Goal: Transaction & Acquisition: Purchase product/service

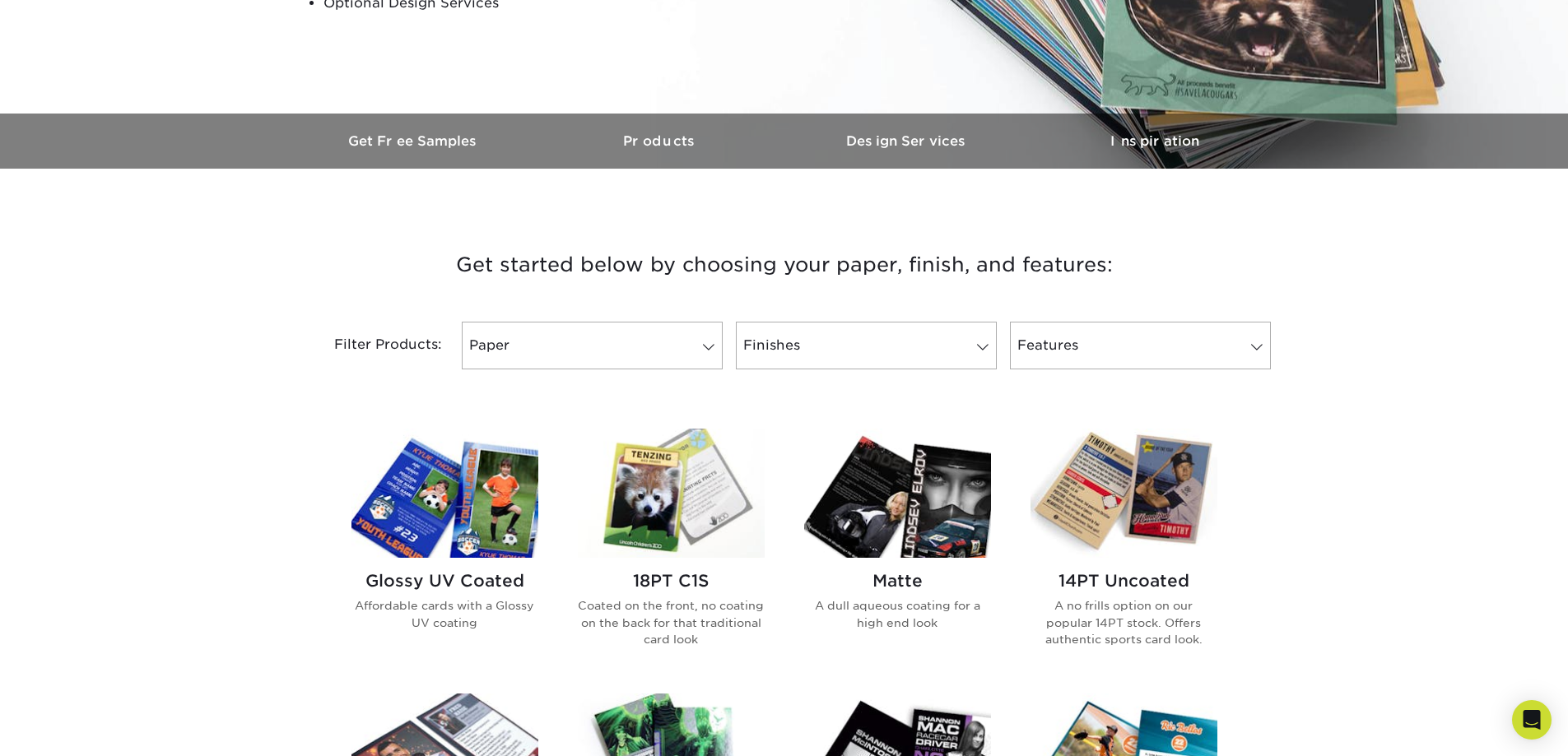
scroll to position [411, 0]
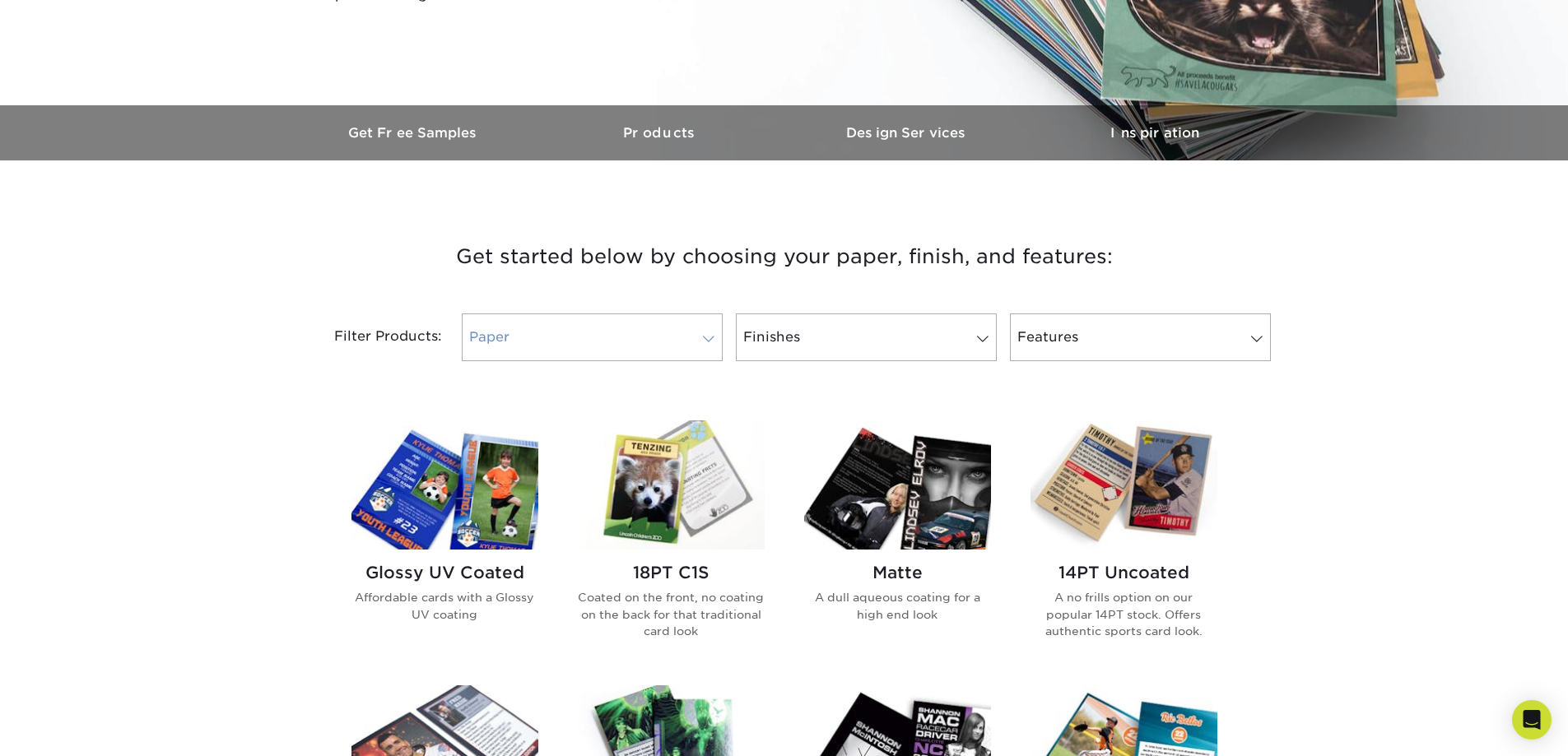
click at [626, 330] on link "Paper" at bounding box center [592, 337] width 261 height 48
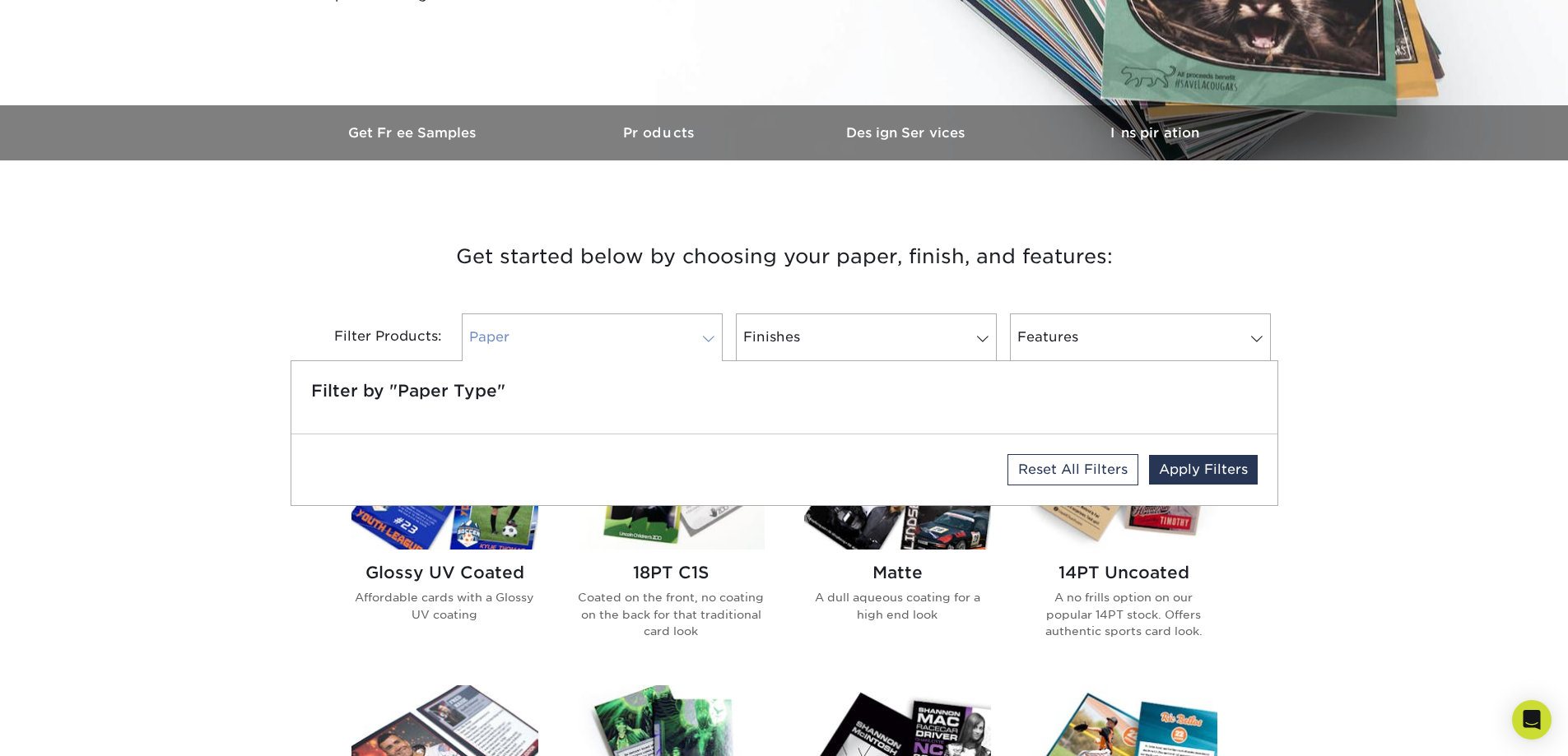
click at [626, 330] on link "Paper" at bounding box center [592, 337] width 261 height 48
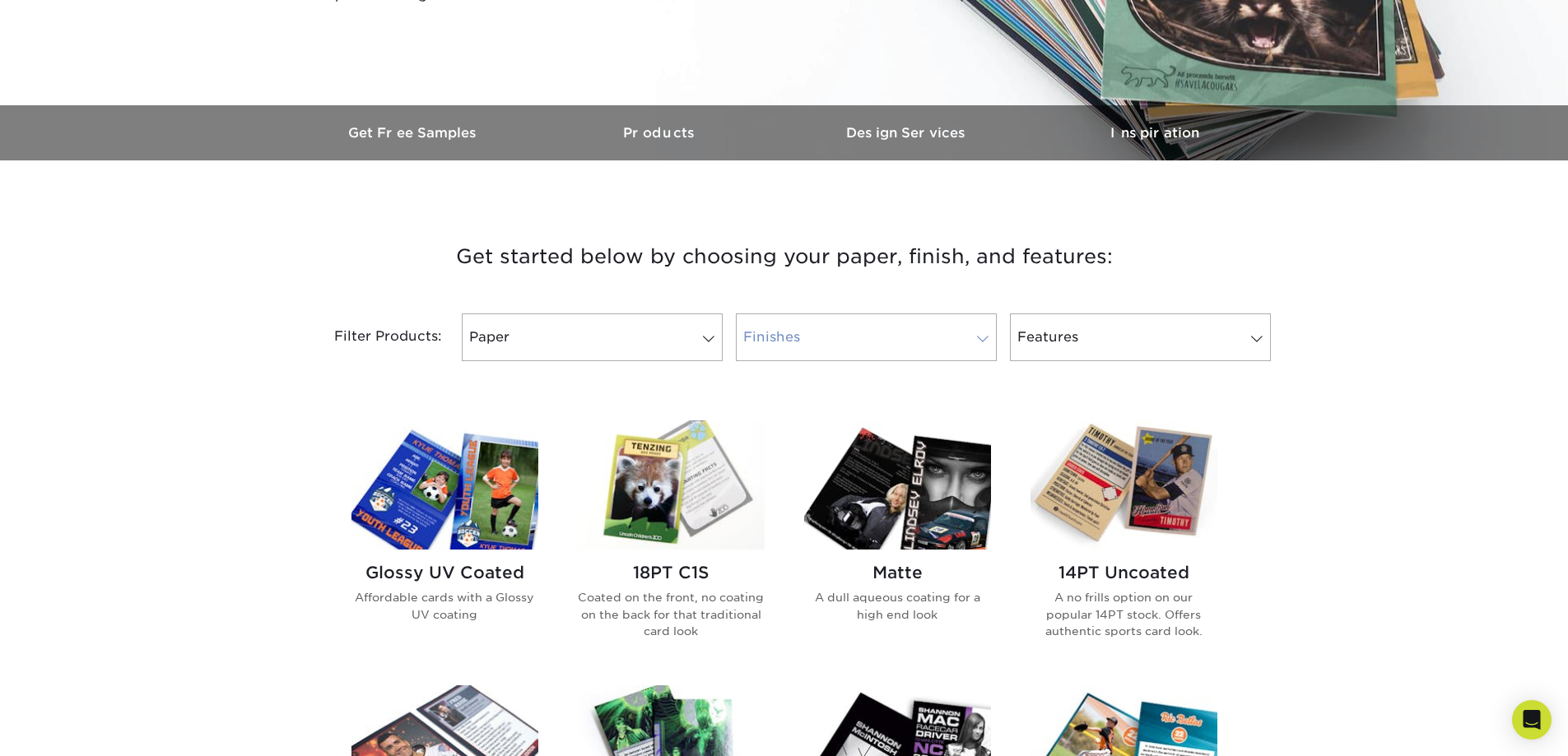
click at [817, 321] on link "Finishes" at bounding box center [866, 337] width 261 height 48
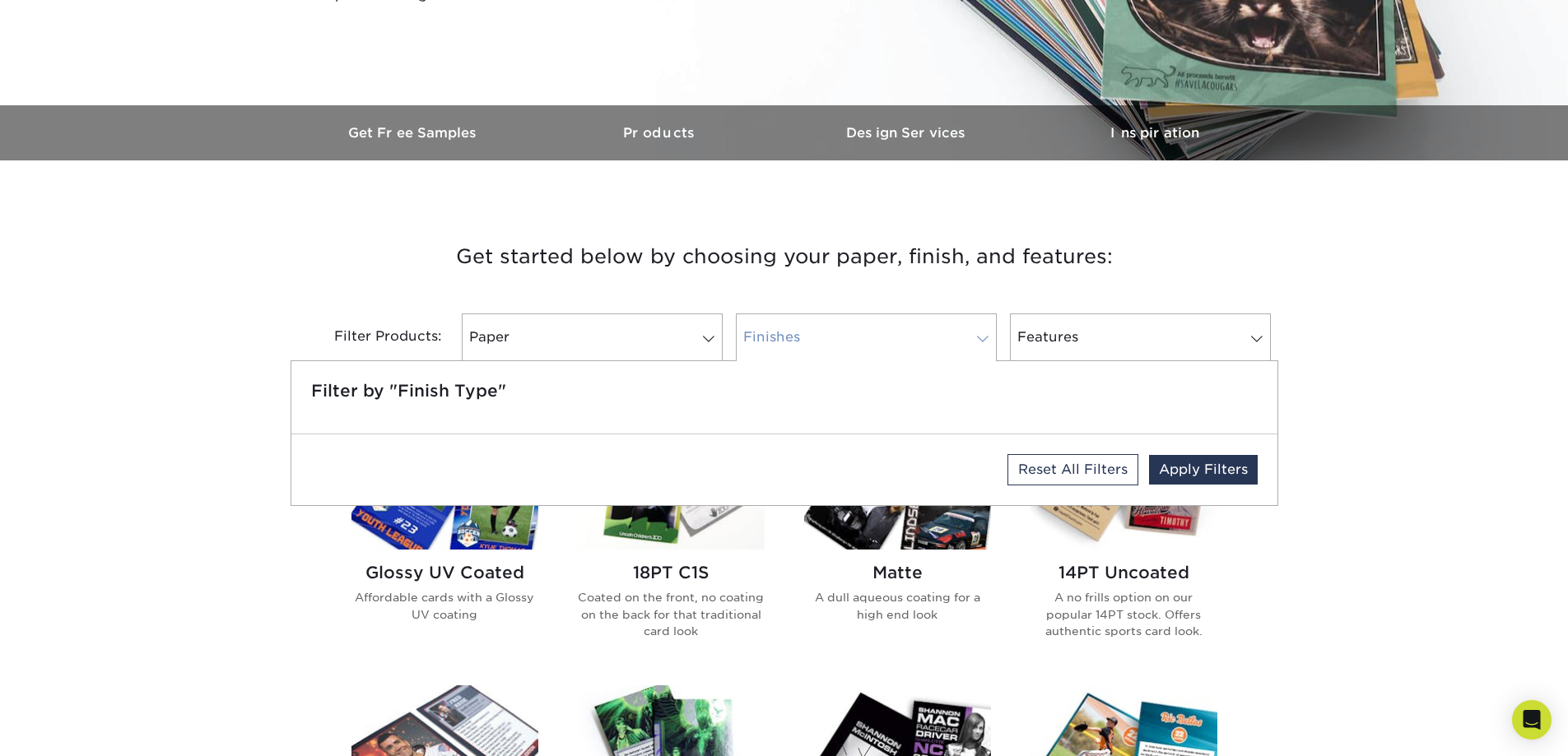
click at [817, 321] on link "Finishes" at bounding box center [866, 337] width 261 height 48
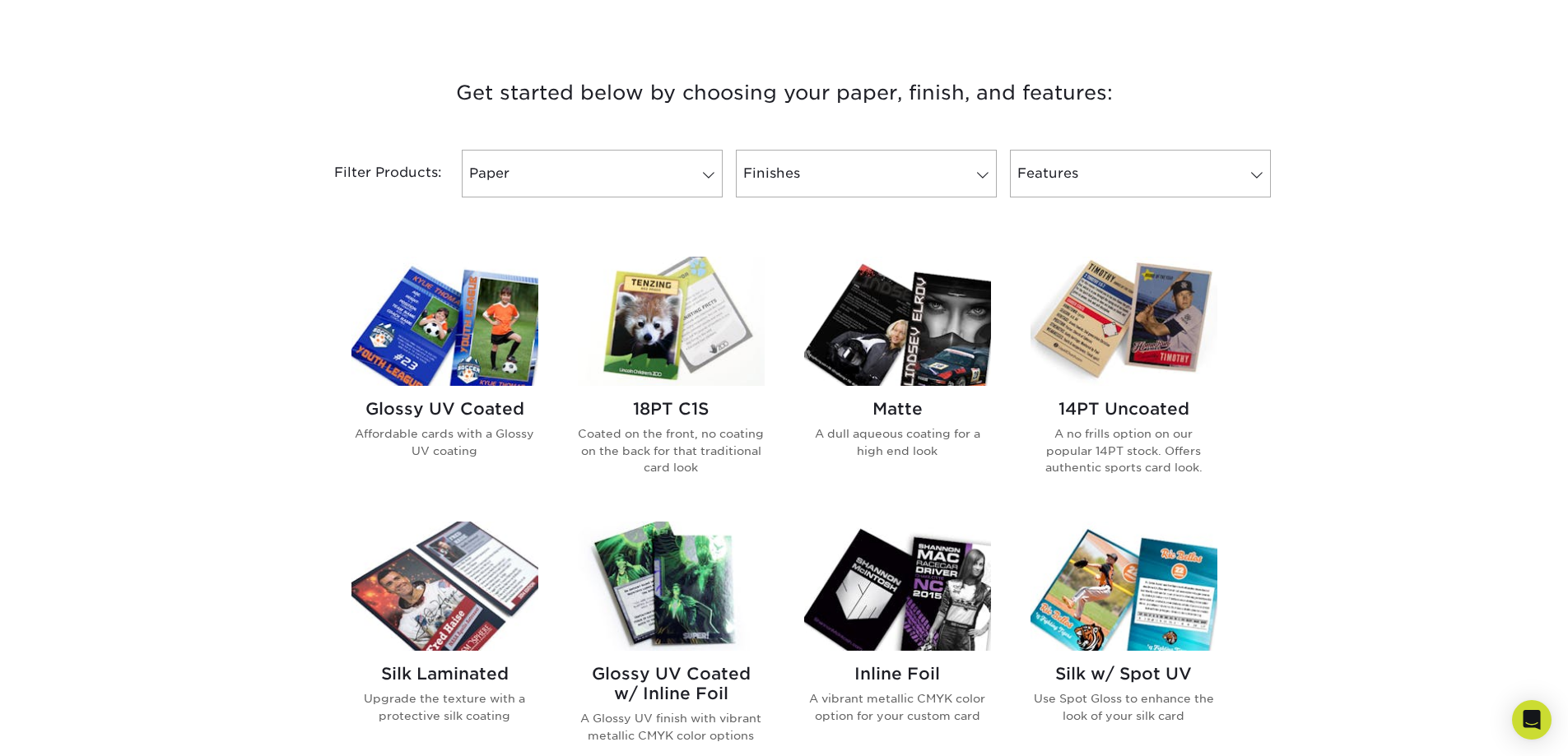
scroll to position [576, 0]
click at [417, 331] on img at bounding box center [444, 320] width 186 height 129
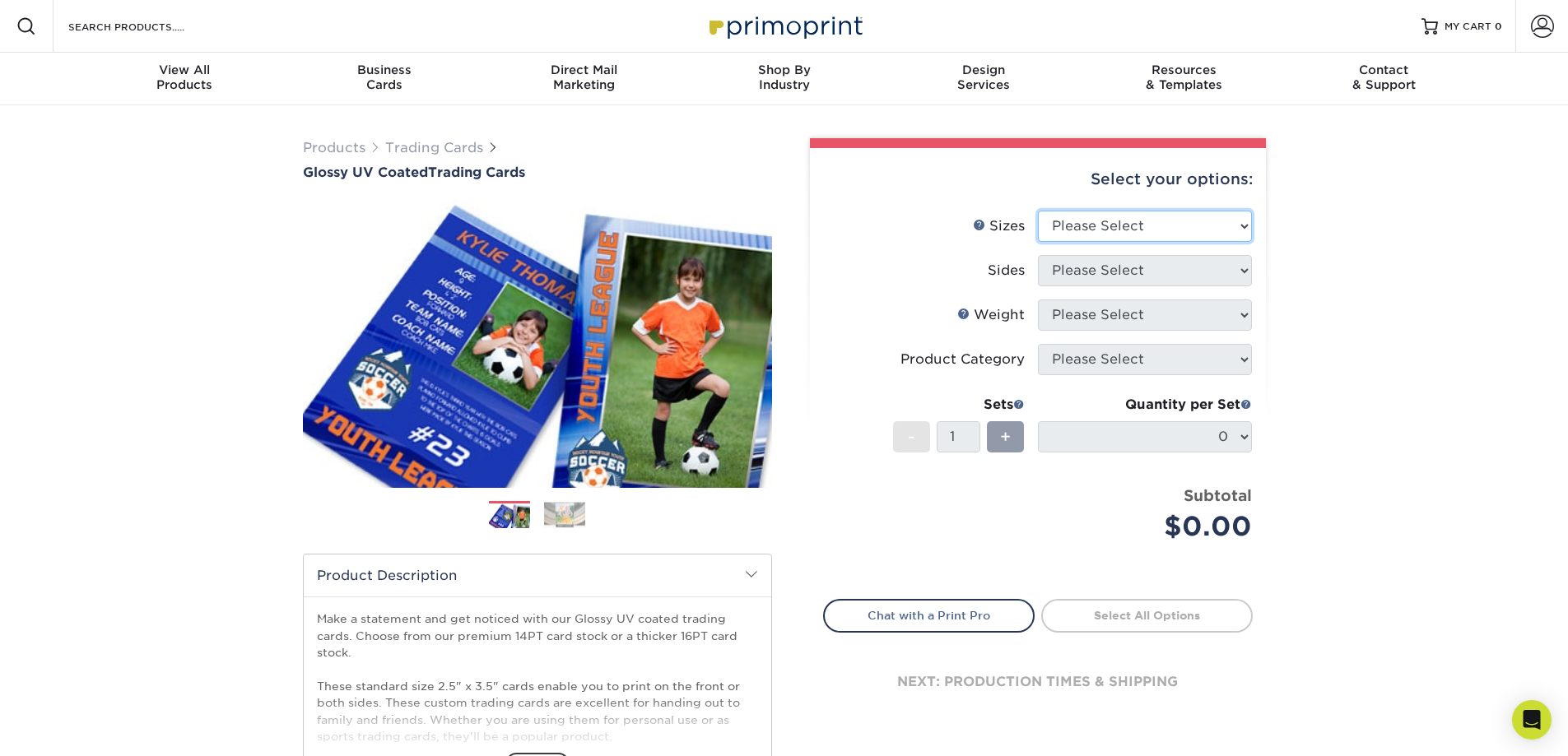
click at [1218, 227] on select "Please Select 2.5" x 3.5"" at bounding box center [1145, 226] width 214 height 31
select select "2.50x3.50"
click at [1038, 211] on select "Please Select 2.5" x 3.5"" at bounding box center [1145, 226] width 214 height 31
click at [1144, 277] on select "Please Select Print Both Sides Print Front Only" at bounding box center [1145, 270] width 214 height 31
select select "13abbda7-1d64-4f25-8bb2-c179b224825d"
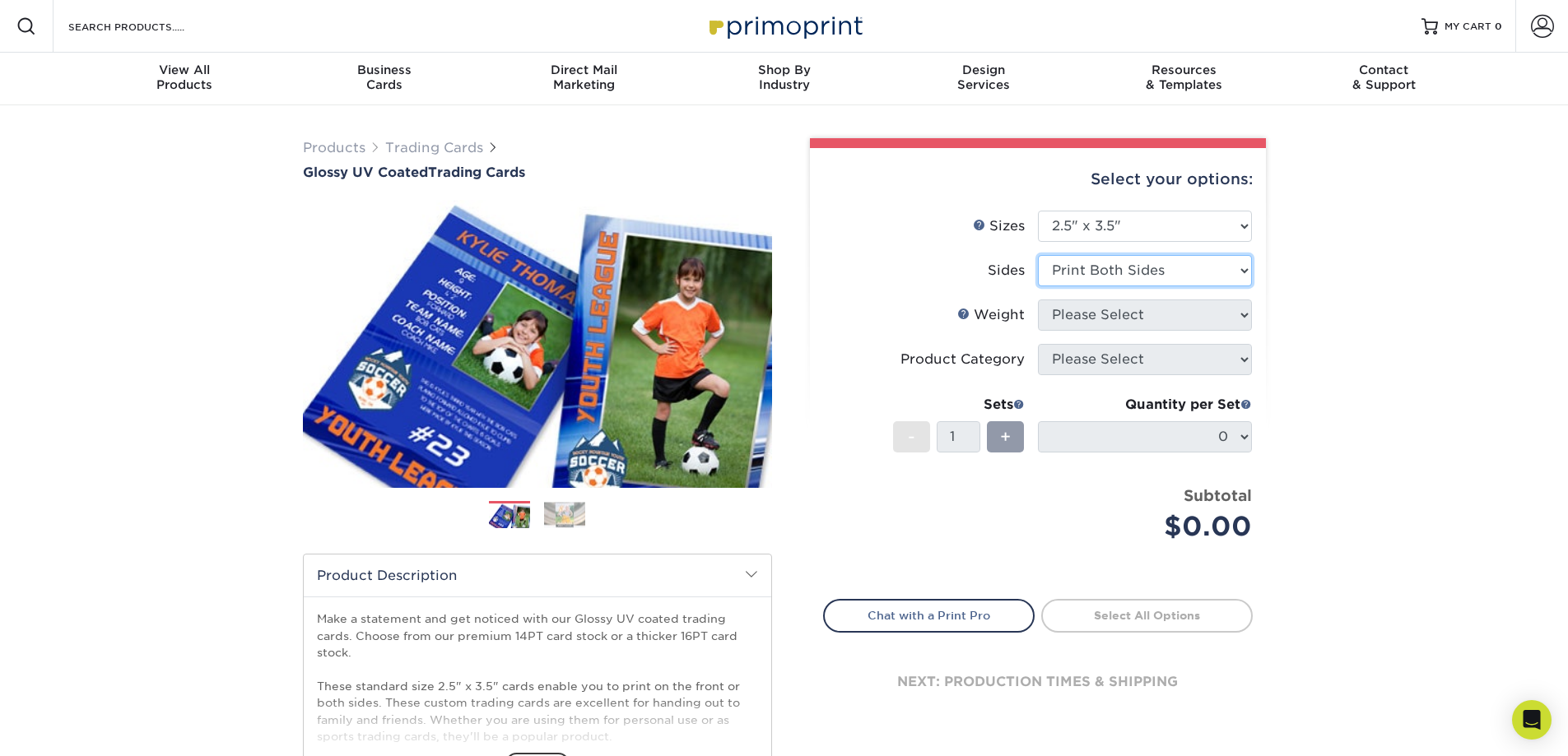
click at [1038, 255] on select "Please Select Print Both Sides Print Front Only" at bounding box center [1145, 270] width 214 height 31
click at [1144, 317] on select "Please Select 16PT 14PT 18PT C1S" at bounding box center [1145, 314] width 214 height 31
select select "16PT"
click at [1038, 299] on select "Please Select 16PT 14PT 18PT C1S" at bounding box center [1145, 314] width 214 height 31
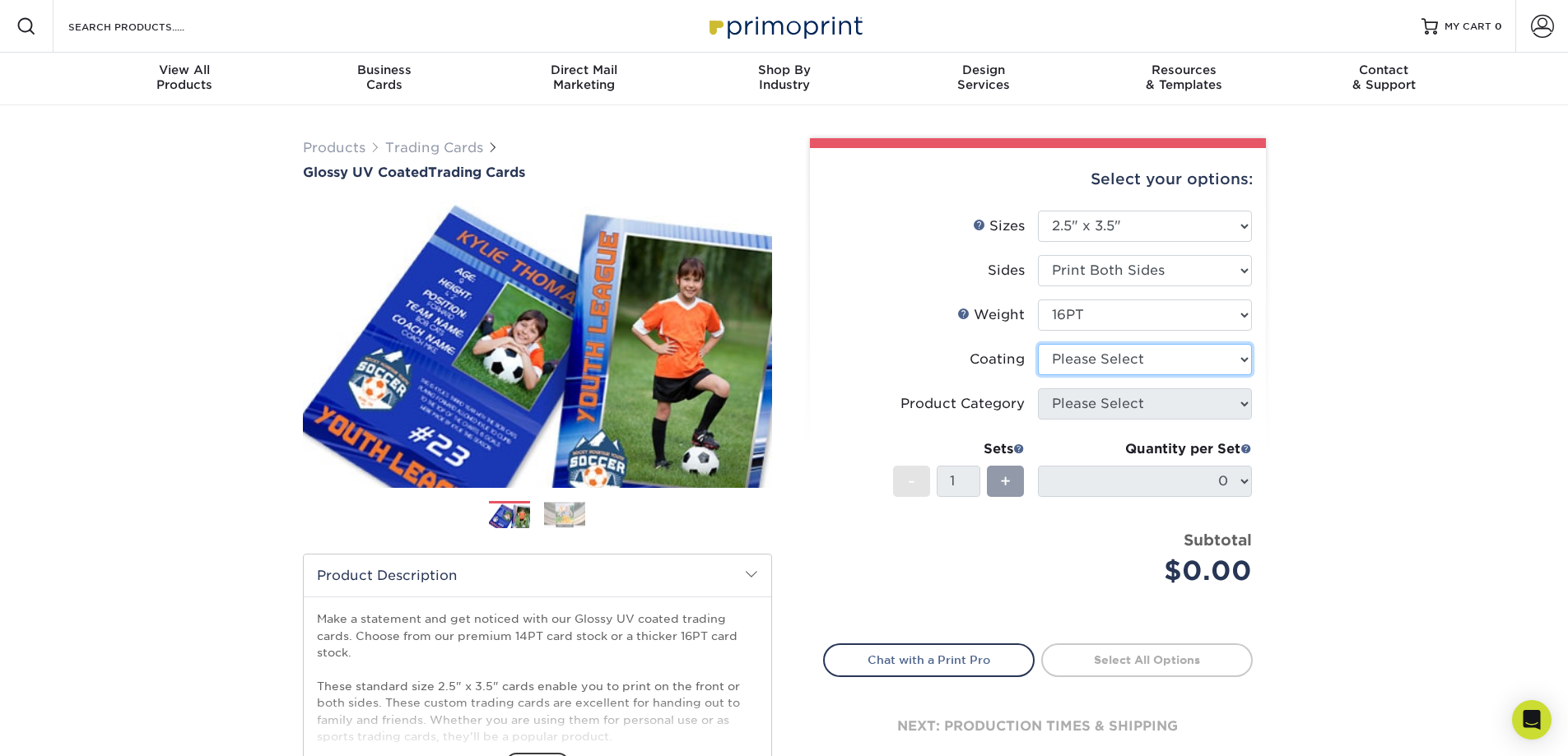
click at [1134, 360] on select at bounding box center [1145, 359] width 214 height 31
click at [1038, 344] on select at bounding box center [1145, 359] width 214 height 31
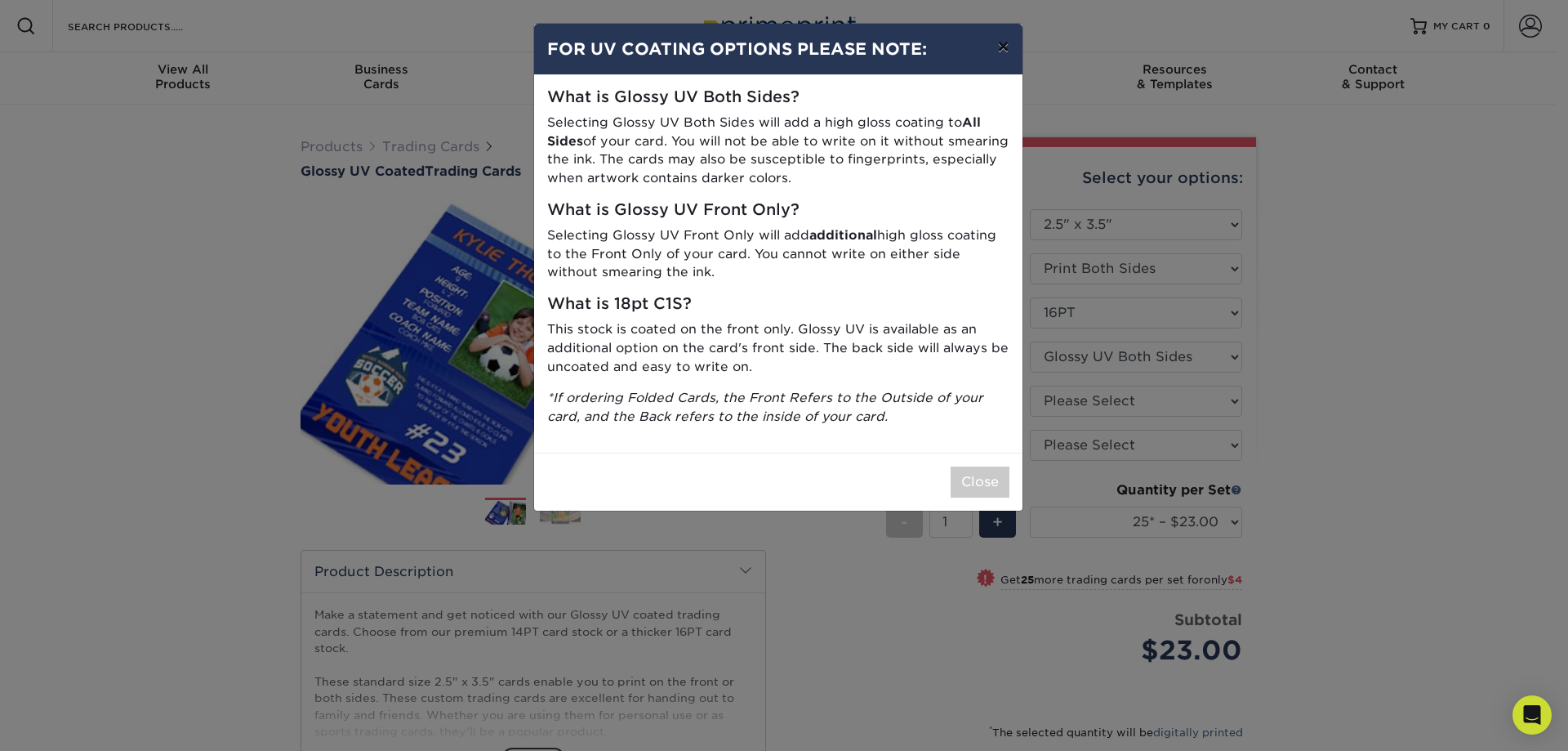
click at [991, 48] on button "×" at bounding box center [1002, 46] width 37 height 46
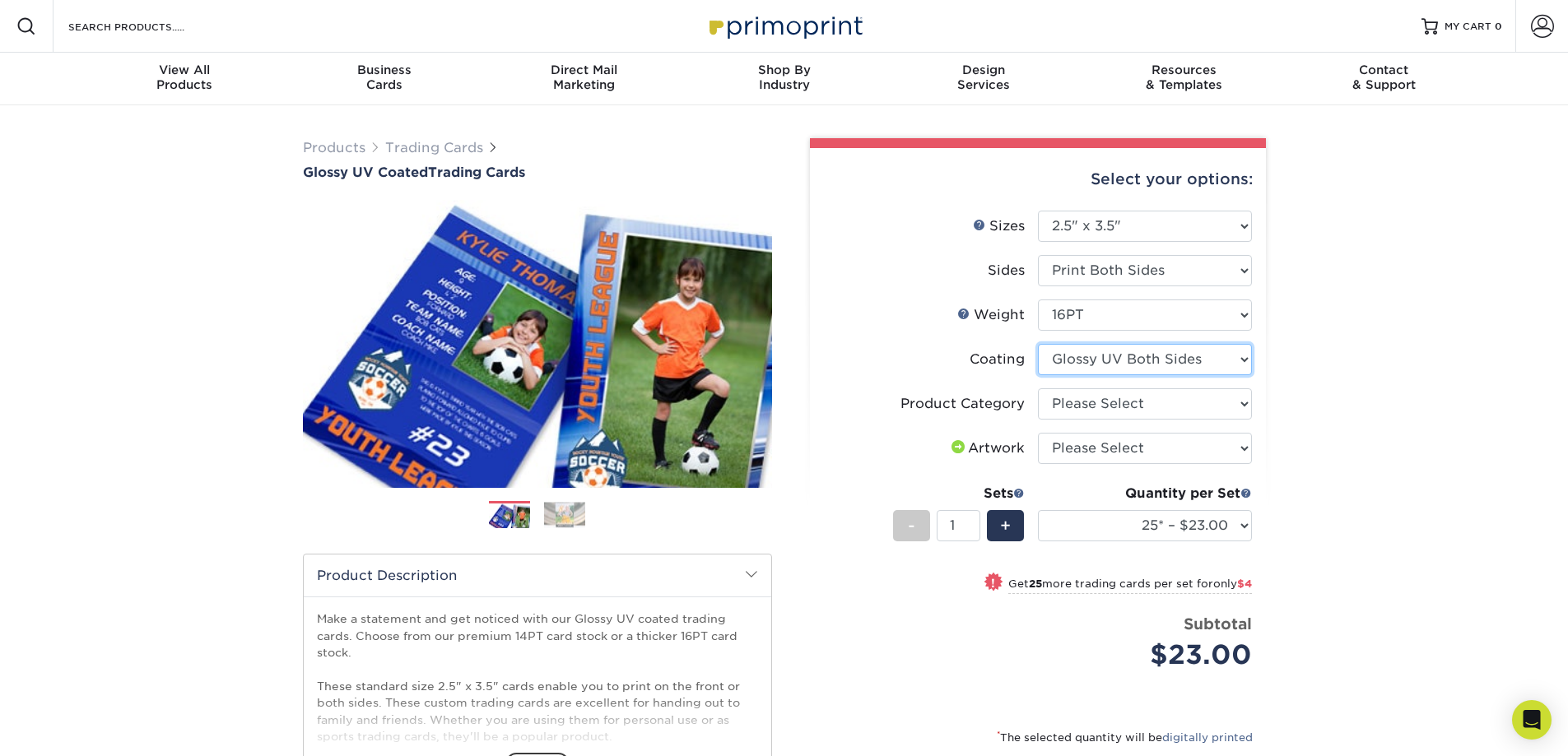
click at [1113, 353] on select at bounding box center [1145, 359] width 214 height 31
click at [1038, 344] on select at bounding box center [1145, 359] width 214 height 31
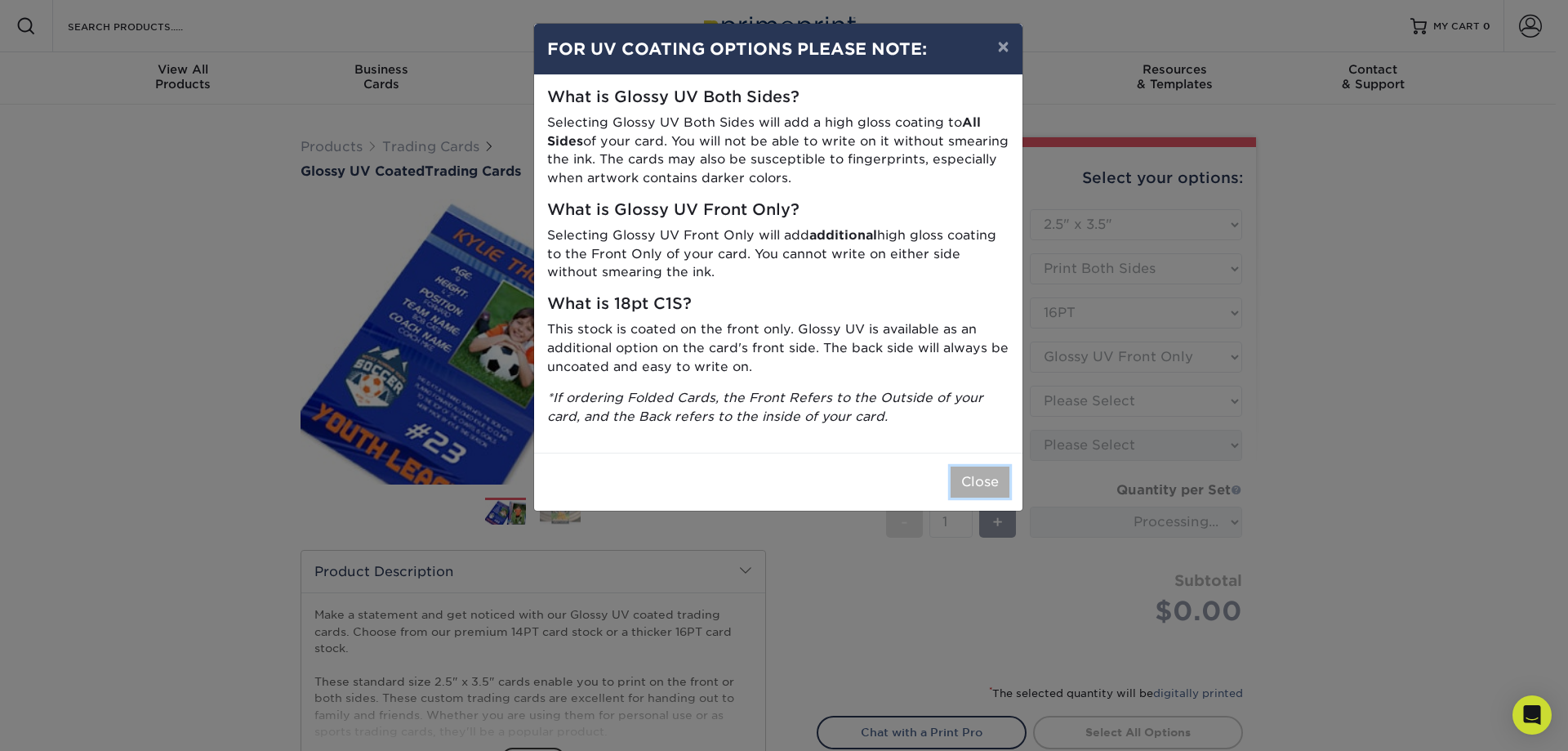
click at [964, 485] on button "Close" at bounding box center [980, 481] width 59 height 31
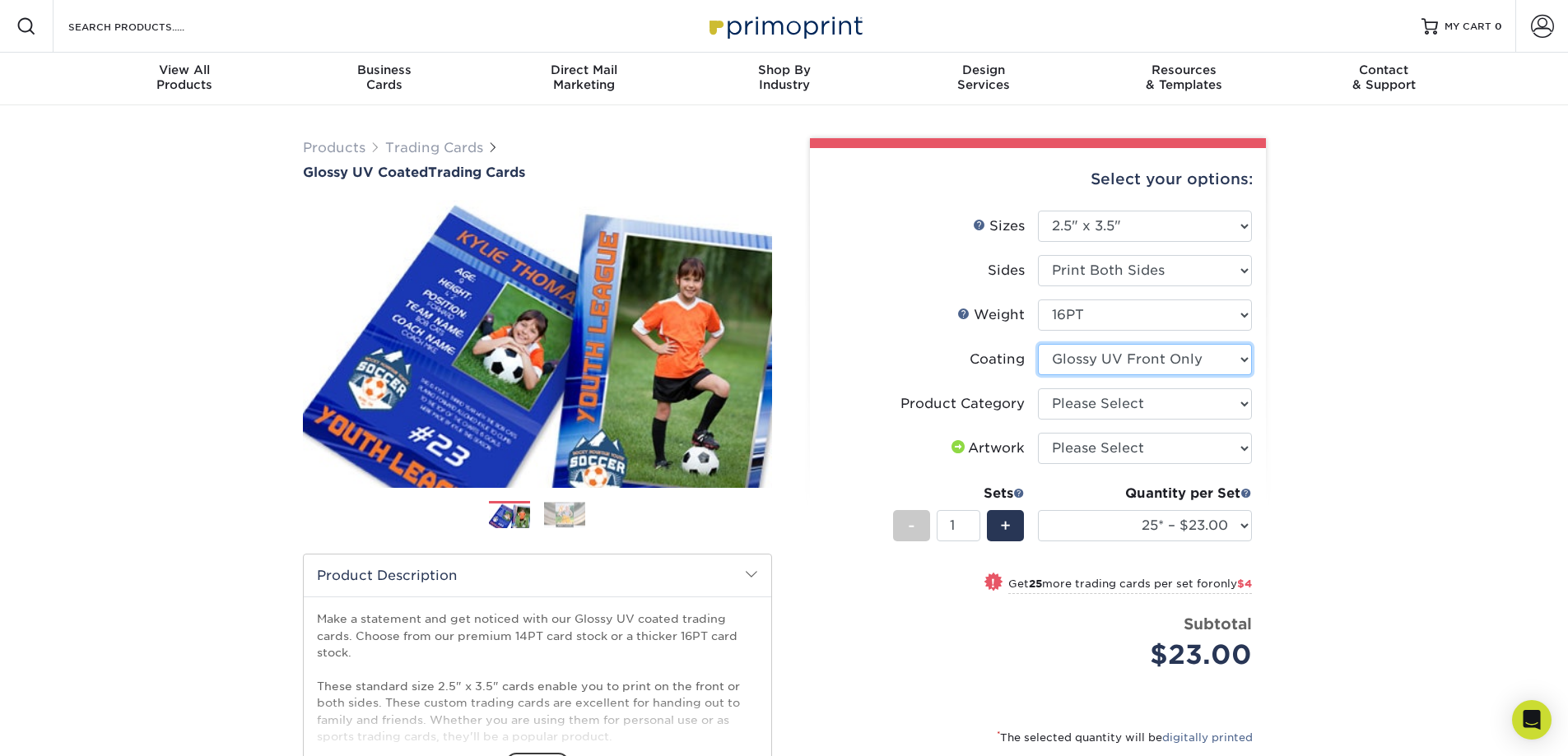
click at [1102, 362] on select at bounding box center [1145, 359] width 214 height 31
click at [1038, 344] on select at bounding box center [1145, 359] width 214 height 31
click at [1104, 348] on select at bounding box center [1145, 359] width 214 height 31
select select "ae367451-b2b8-45df-a344-0f05b6a12993"
click at [1038, 344] on select at bounding box center [1145, 359] width 214 height 31
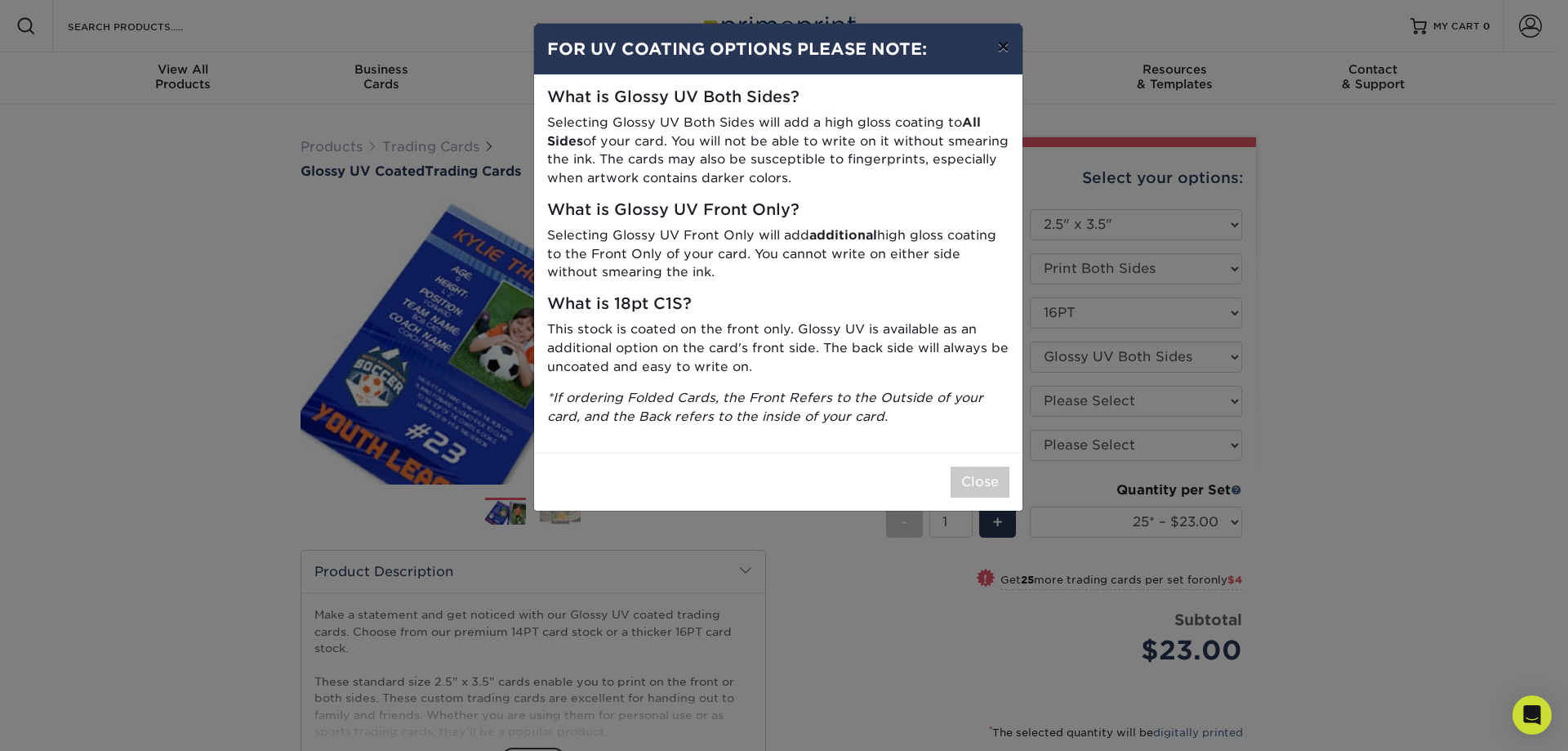
click at [1001, 46] on button "×" at bounding box center [1002, 46] width 37 height 46
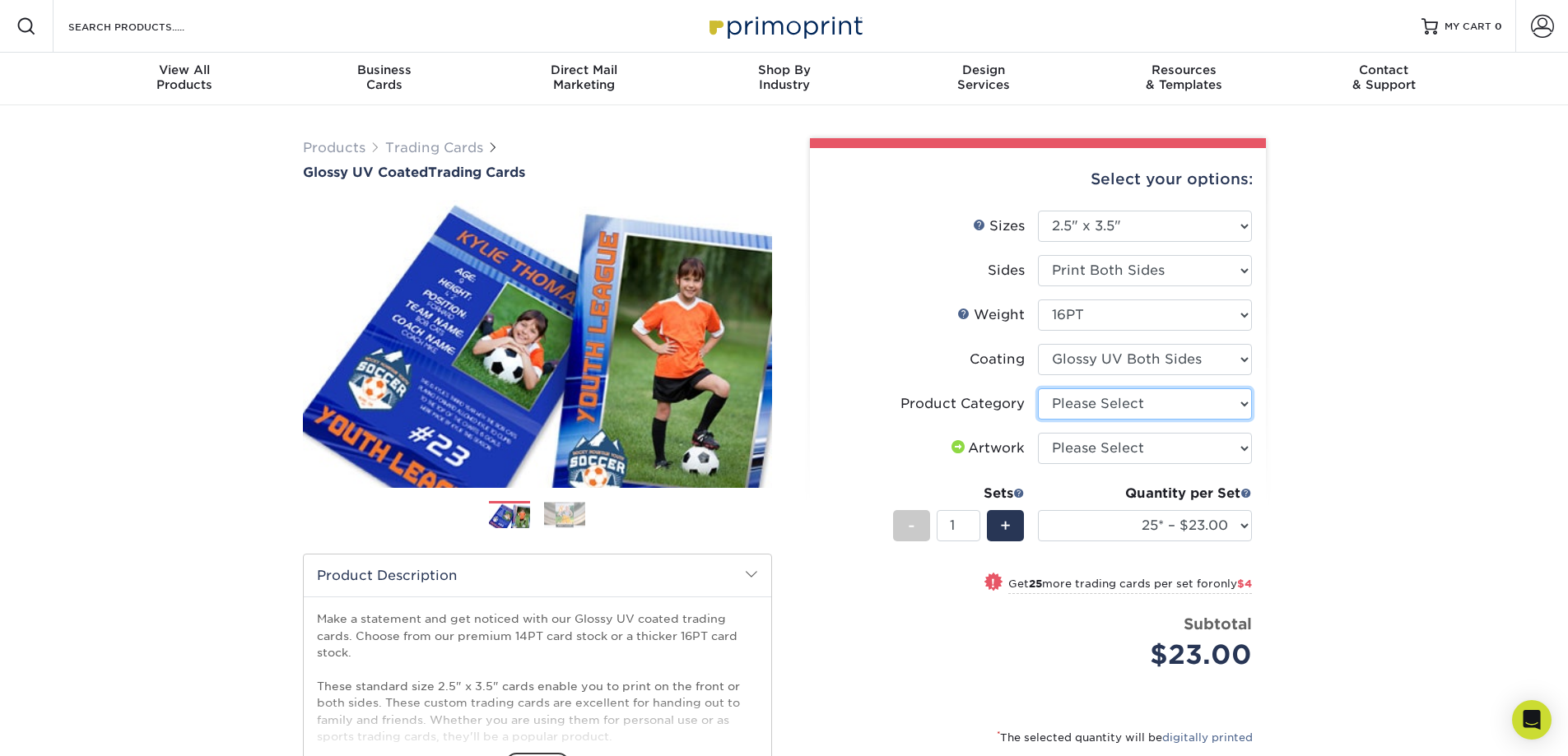
click at [1089, 404] on select "Please Select Trading Cards" at bounding box center [1145, 403] width 214 height 31
select select "c2f9bce9-36c2-409d-b101-c29d9d031e18"
click at [1038, 388] on select "Please Select Trading Cards" at bounding box center [1145, 403] width 214 height 31
click at [1088, 443] on select "Please Select I will upload files I need a design - $100" at bounding box center [1145, 448] width 214 height 31
select select "upload"
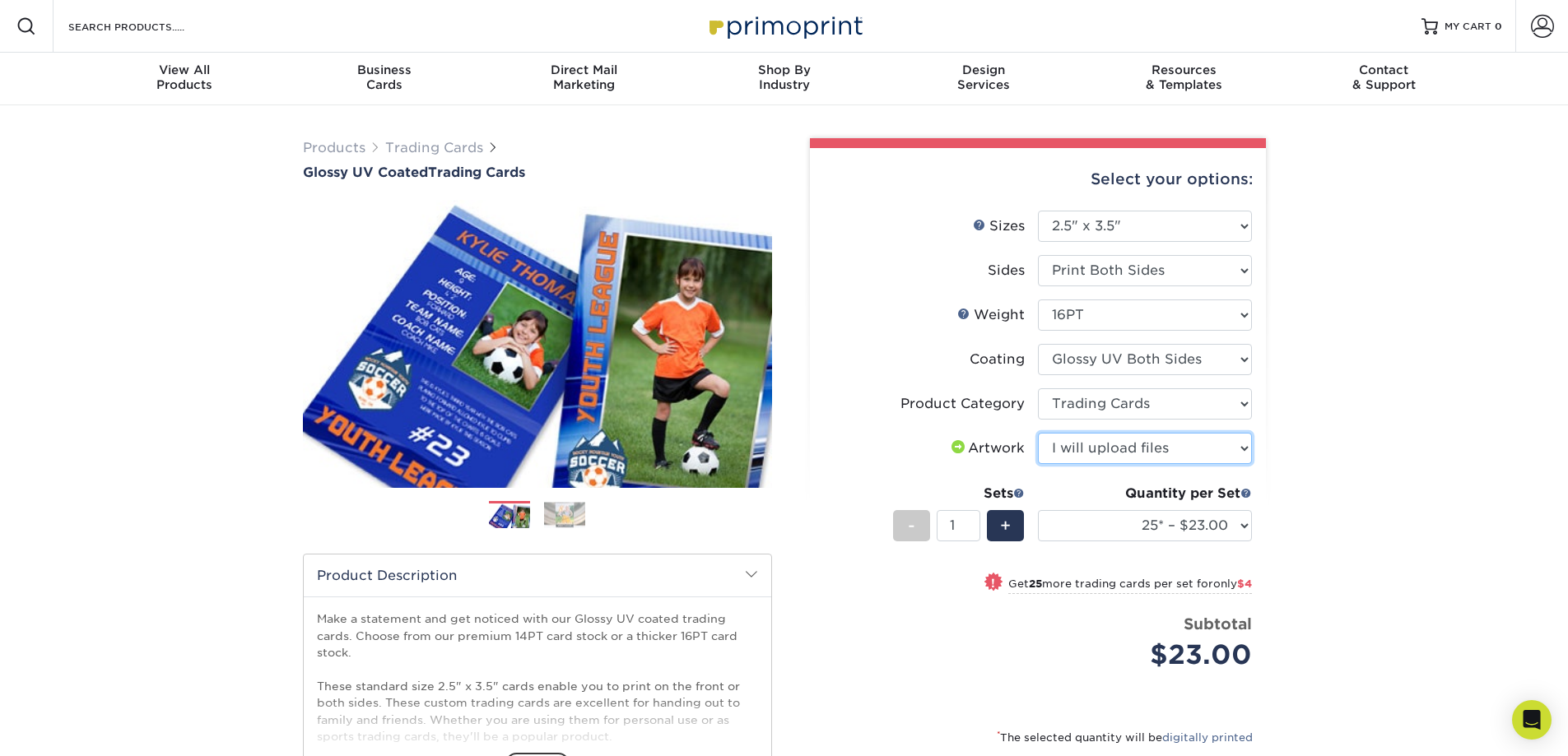
click at [1038, 433] on select "Please Select I will upload files I need a design - $100" at bounding box center [1145, 448] width 214 height 31
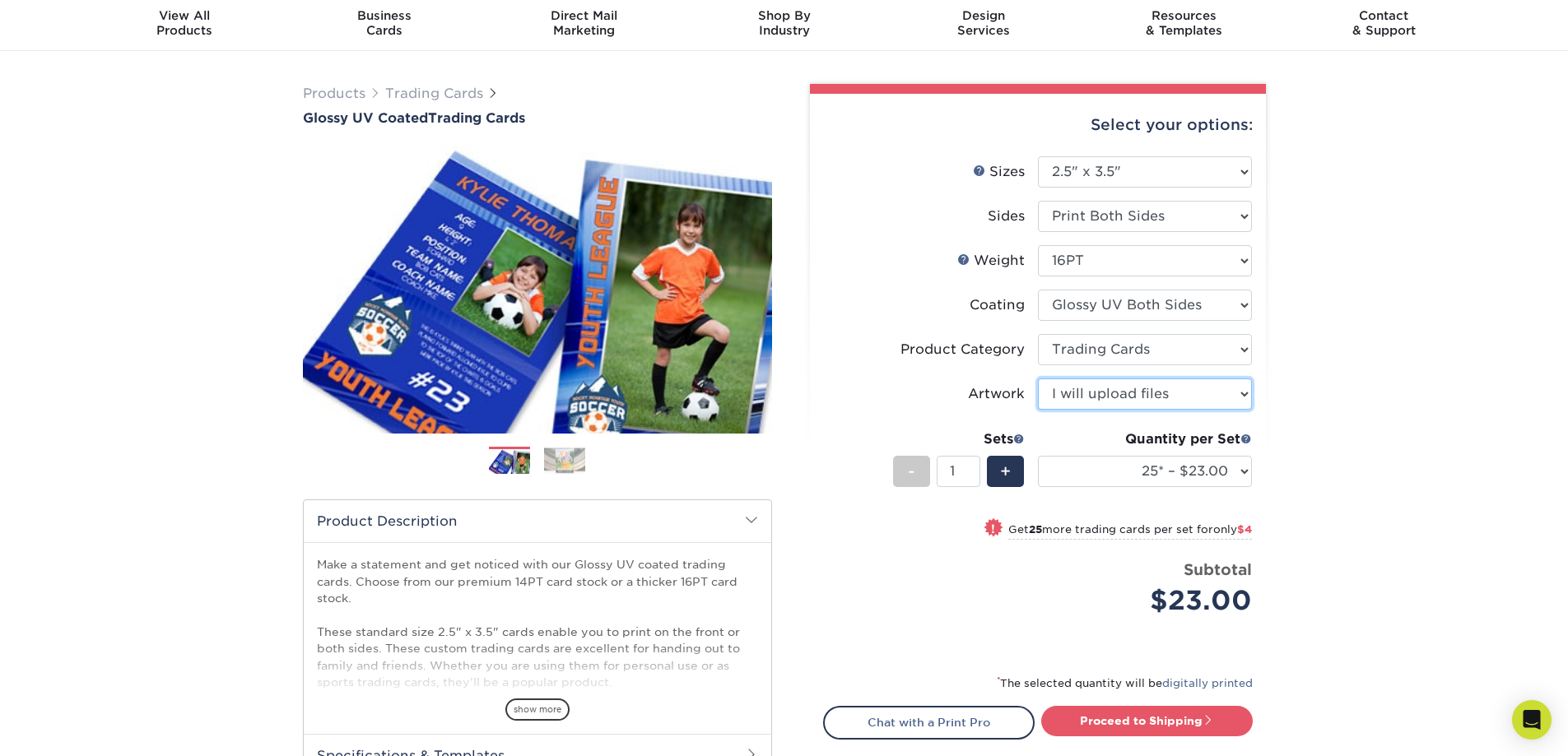
scroll to position [82, 0]
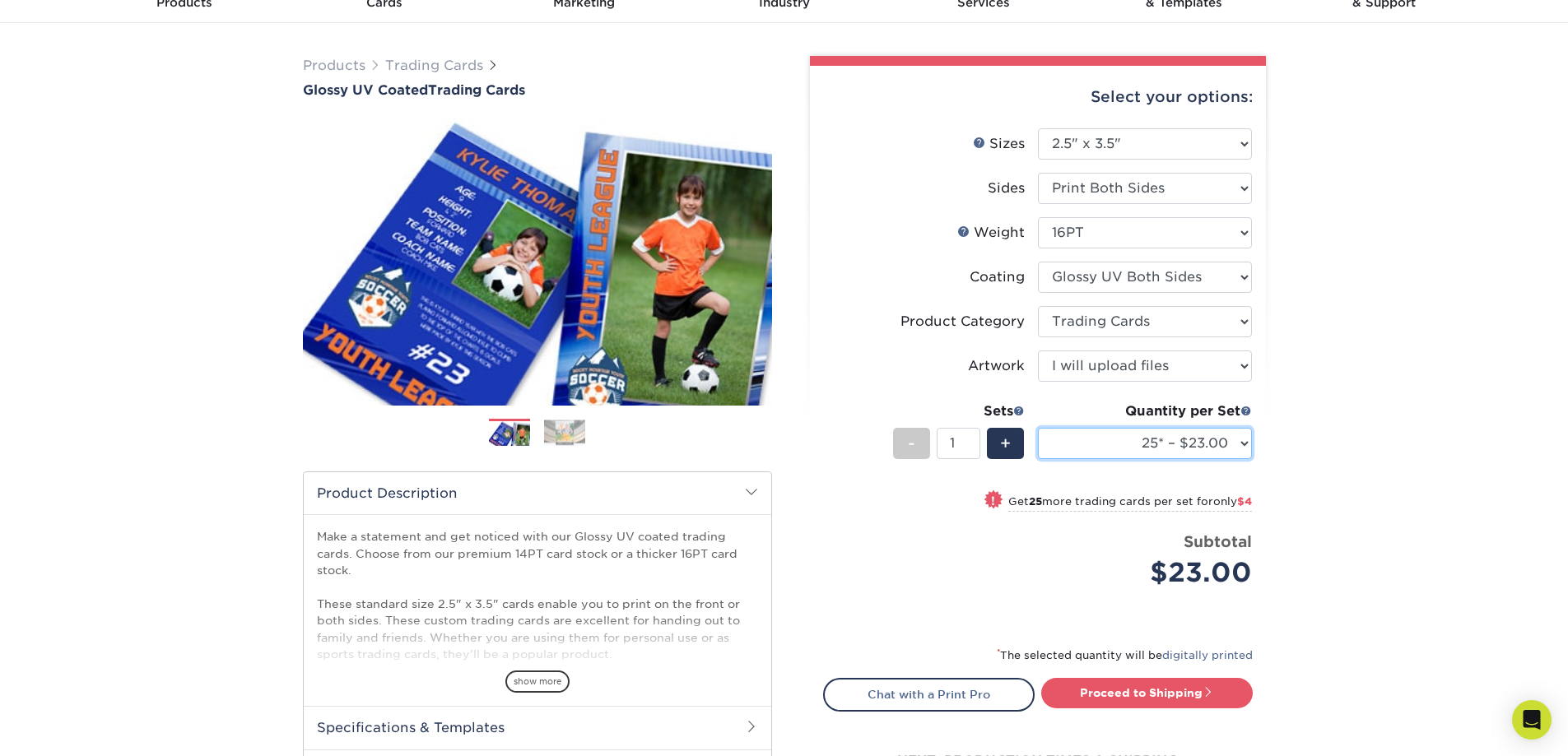
click at [1102, 447] on select "25* – $23.00 50* – $27.00 75* – $33.00 100* – $37.00 250* – $47.00 500 – $58.00…" at bounding box center [1145, 443] width 214 height 31
click at [1119, 444] on select "25* – $23.00 50* – $27.00 75* – $33.00 100* – $37.00 250* – $47.00 500 – $58.00…" at bounding box center [1145, 443] width 214 height 31
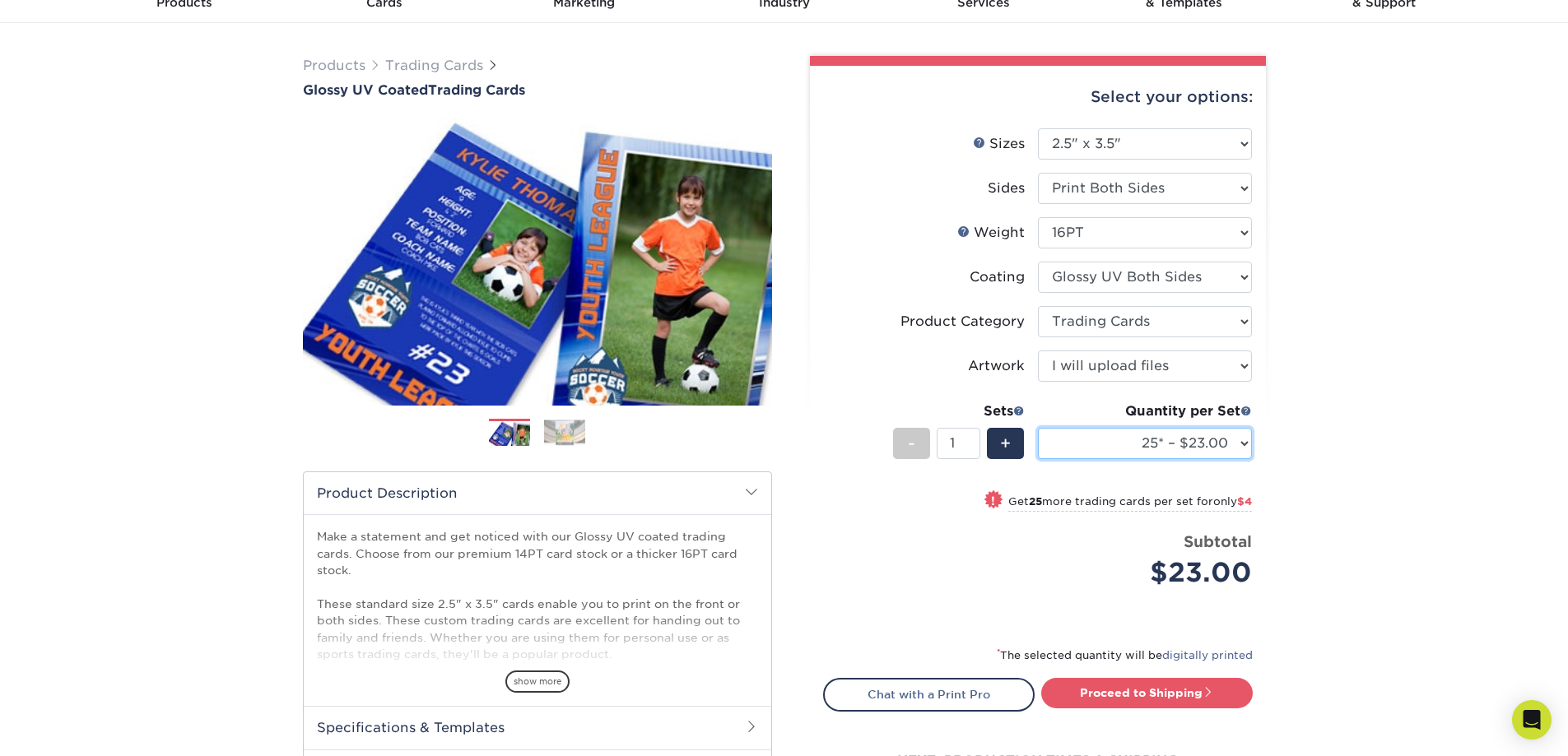
click at [1119, 444] on select "25* – $23.00 50* – $27.00 75* – $33.00 100* – $37.00 250* – $47.00 500 – $58.00…" at bounding box center [1145, 443] width 214 height 31
select select "50* – $27.00"
click at [1038, 428] on select "25* – $23.00 50* – $27.00 75* – $33.00 100* – $37.00 250* – $47.00 500 – $58.00…" at bounding box center [1145, 443] width 214 height 31
click at [1291, 464] on div "Products Trading Cards Glossy UV Coated Trading Cards Previous Next /" at bounding box center [784, 462] width 1568 height 878
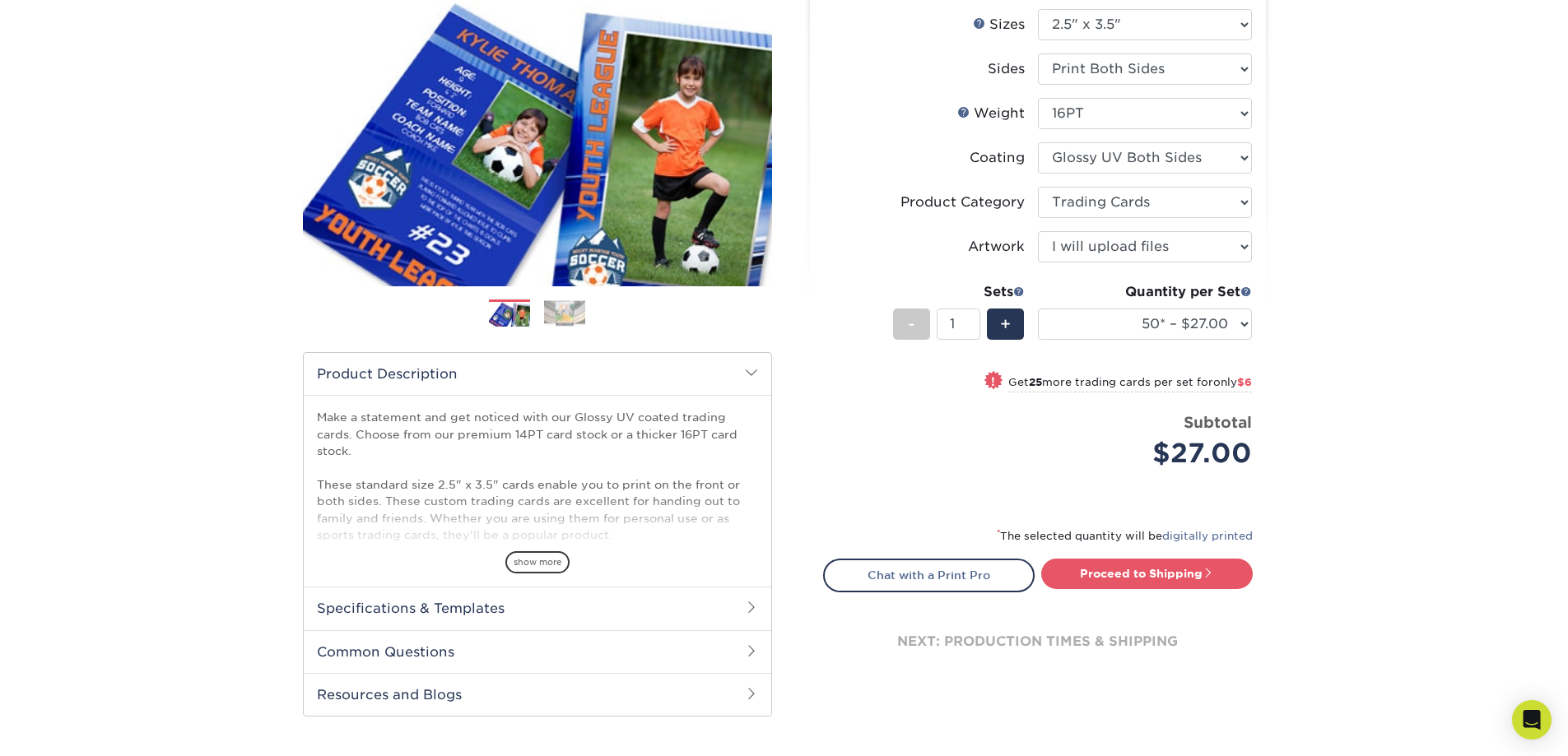
scroll to position [165, 0]
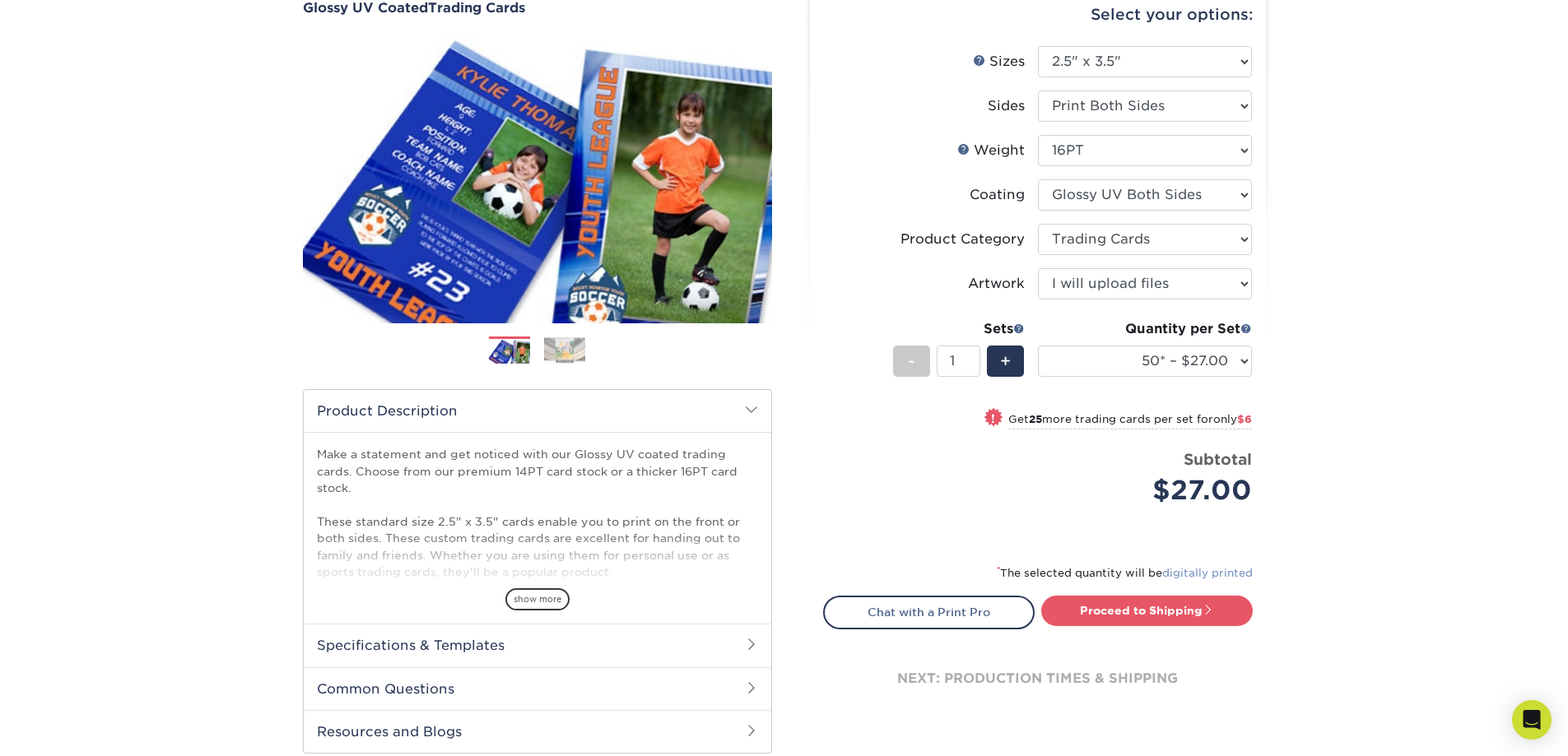
click at [1204, 572] on link "digitally printed" at bounding box center [1207, 572] width 90 height 13
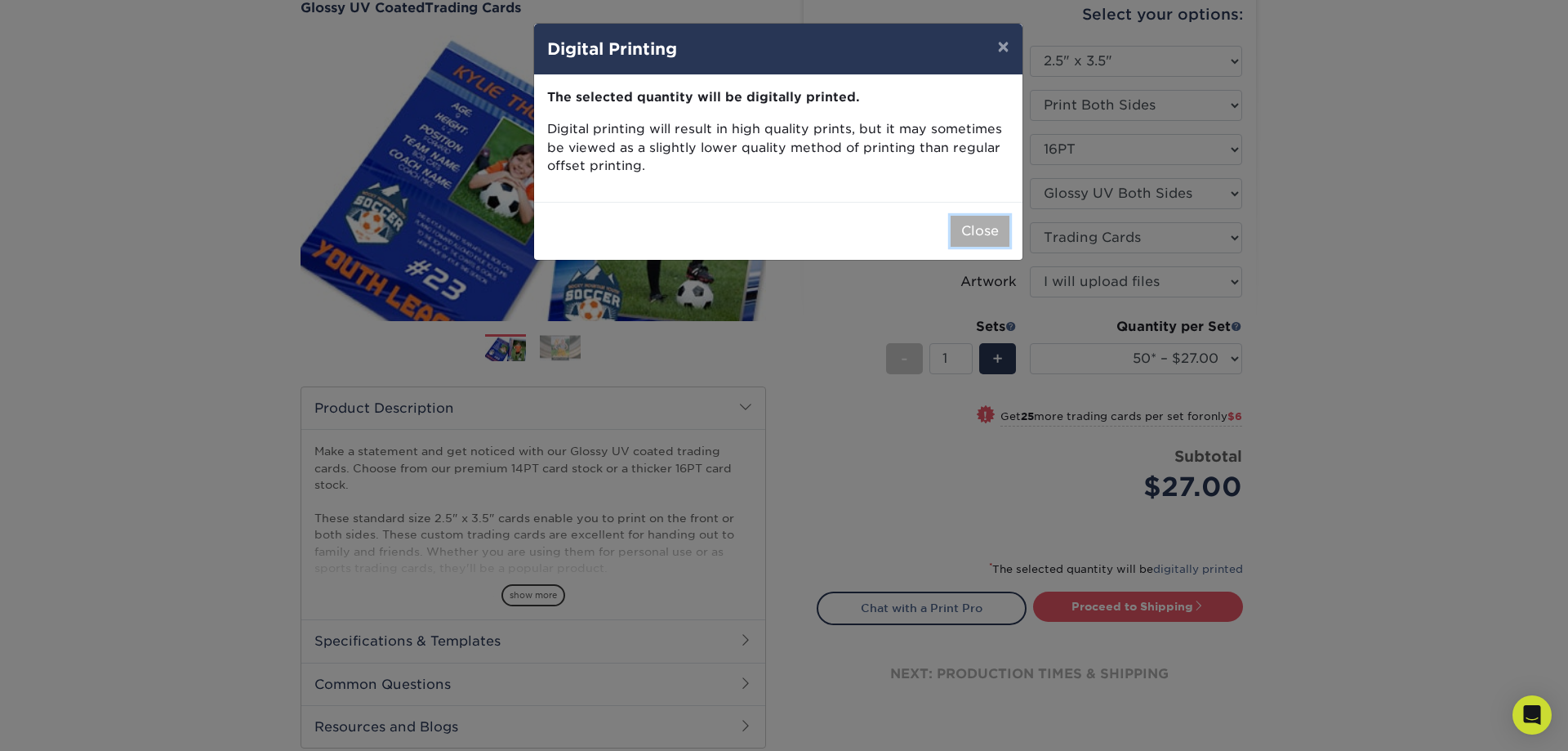
click at [987, 225] on button "Close" at bounding box center [980, 231] width 59 height 31
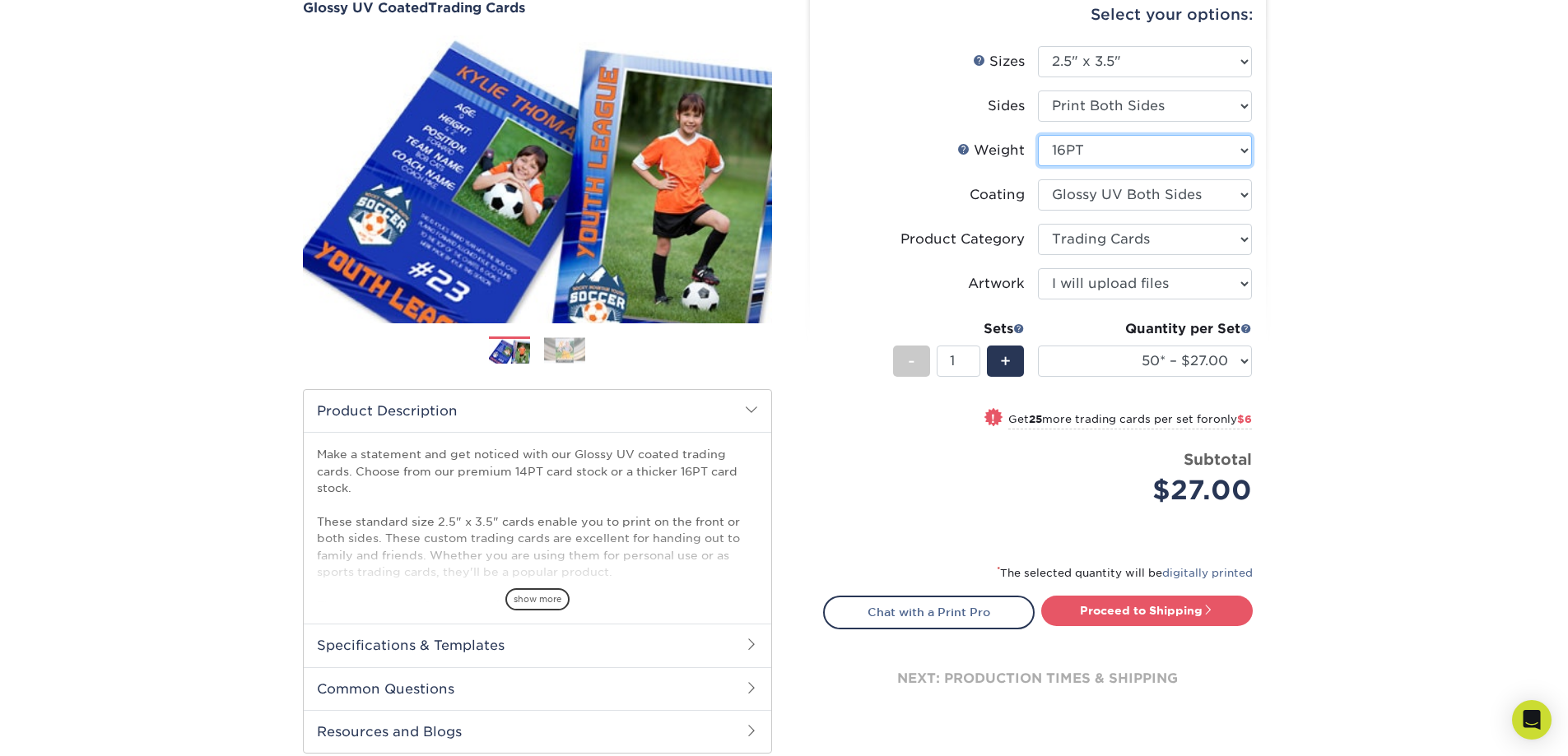
click at [1117, 147] on select "Please Select 16PT 14PT 18PT C1S" at bounding box center [1145, 150] width 214 height 31
select select "14PT"
click at [1038, 134] on select "Please Select 16PT 14PT 18PT C1S" at bounding box center [1145, 150] width 214 height 31
select select "-1"
select select
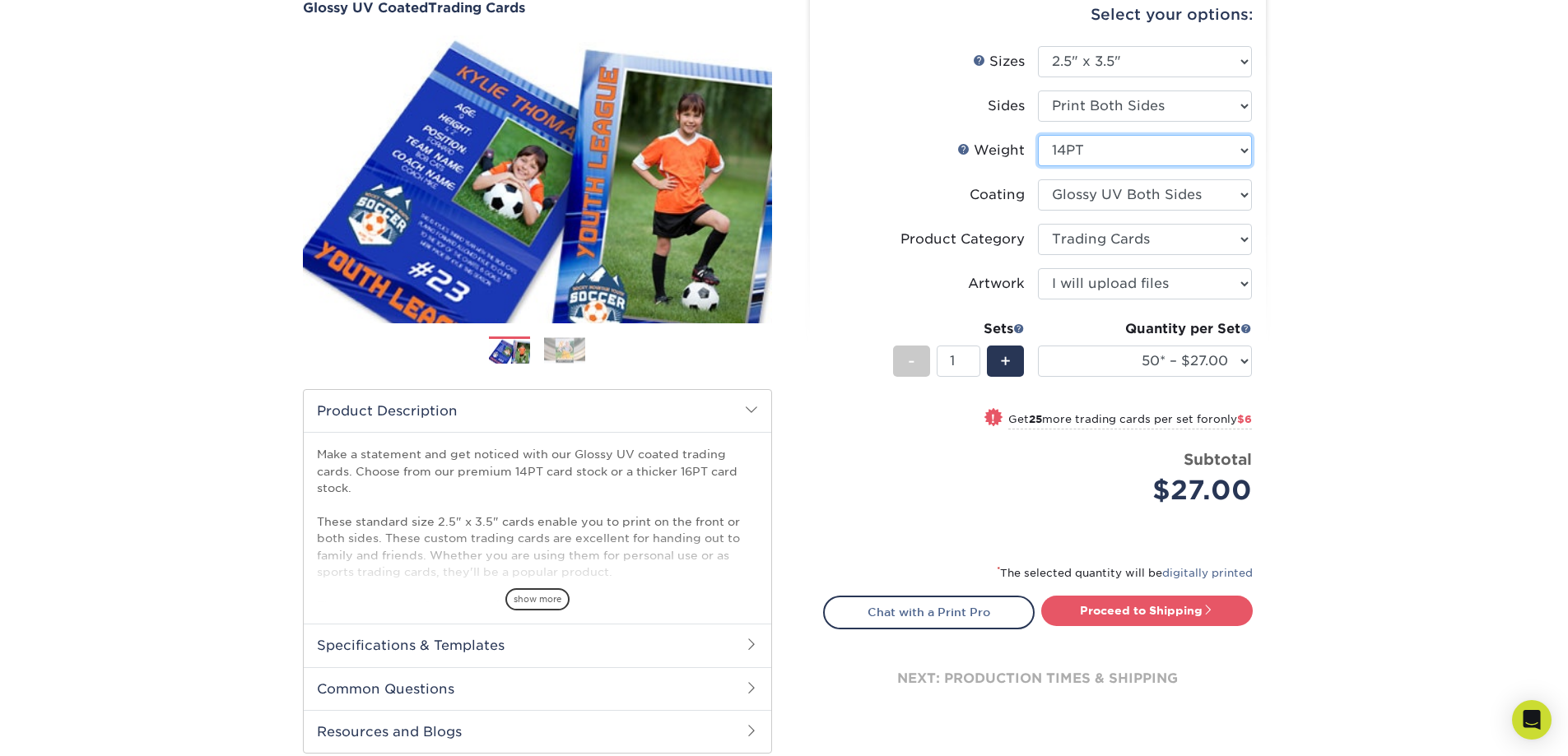
select select "-1"
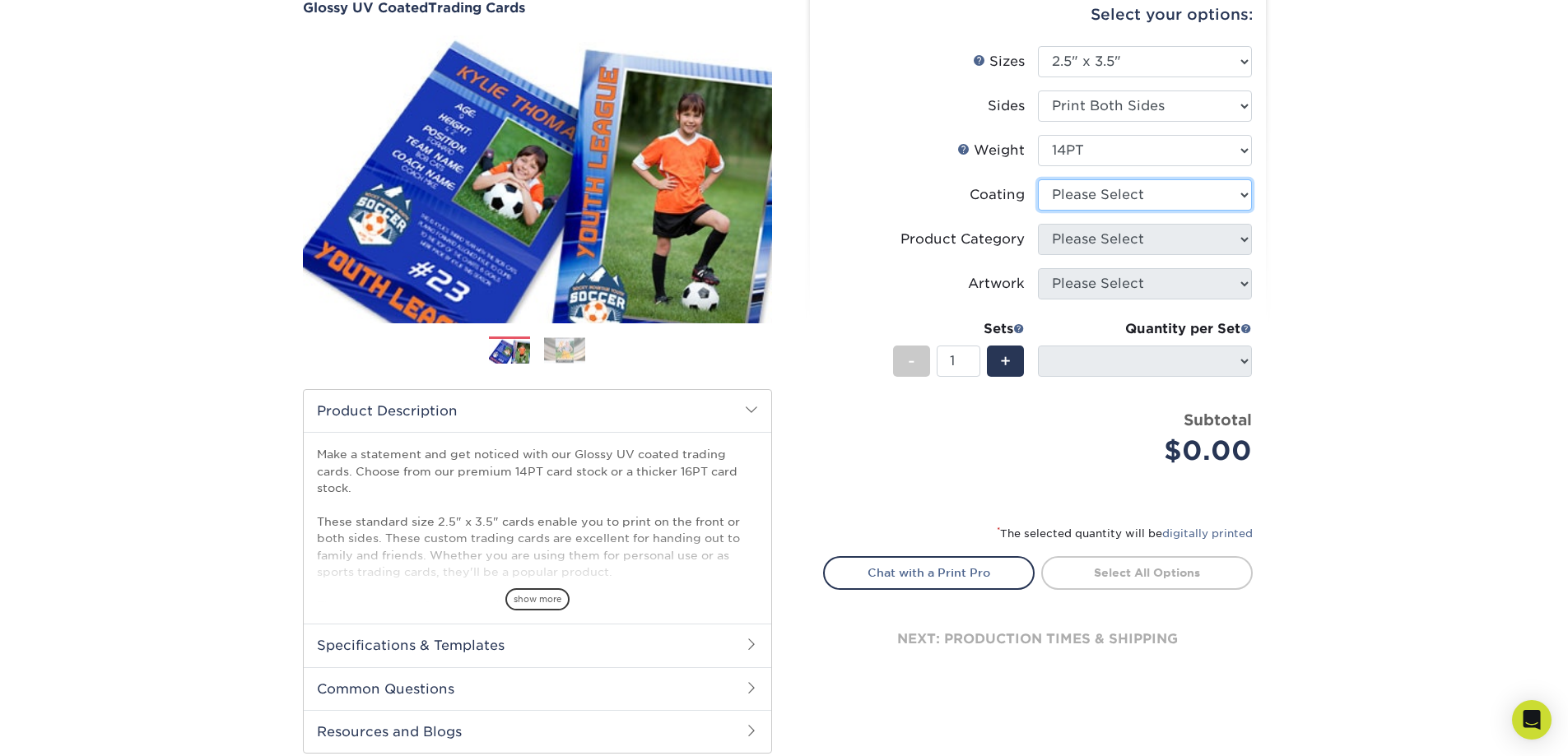
click at [1117, 199] on select at bounding box center [1145, 195] width 214 height 31
select select "1e8116af-acfc-44b1-83dc-8181aa338834"
click at [1038, 180] on select at bounding box center [1145, 195] width 214 height 31
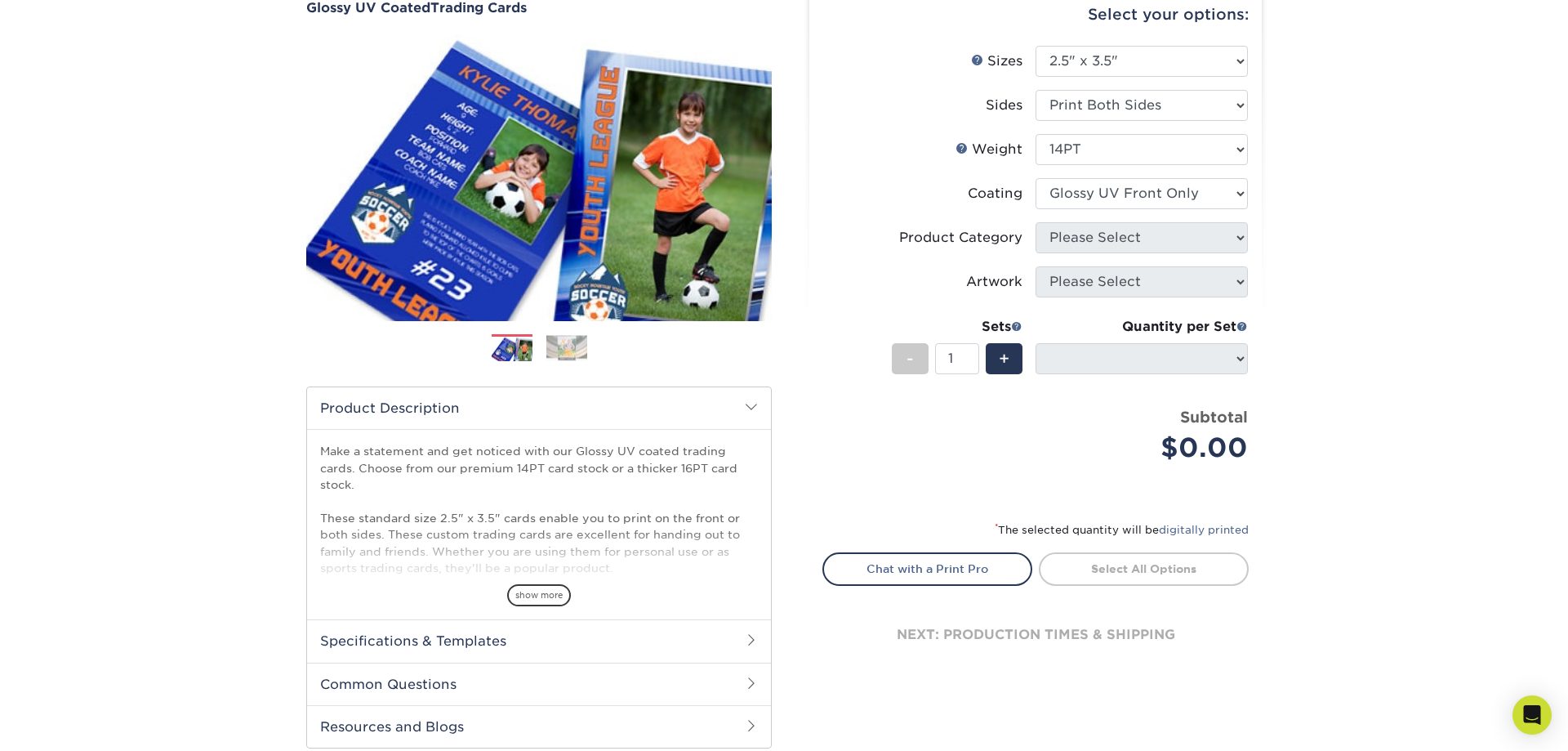
select select "-1"
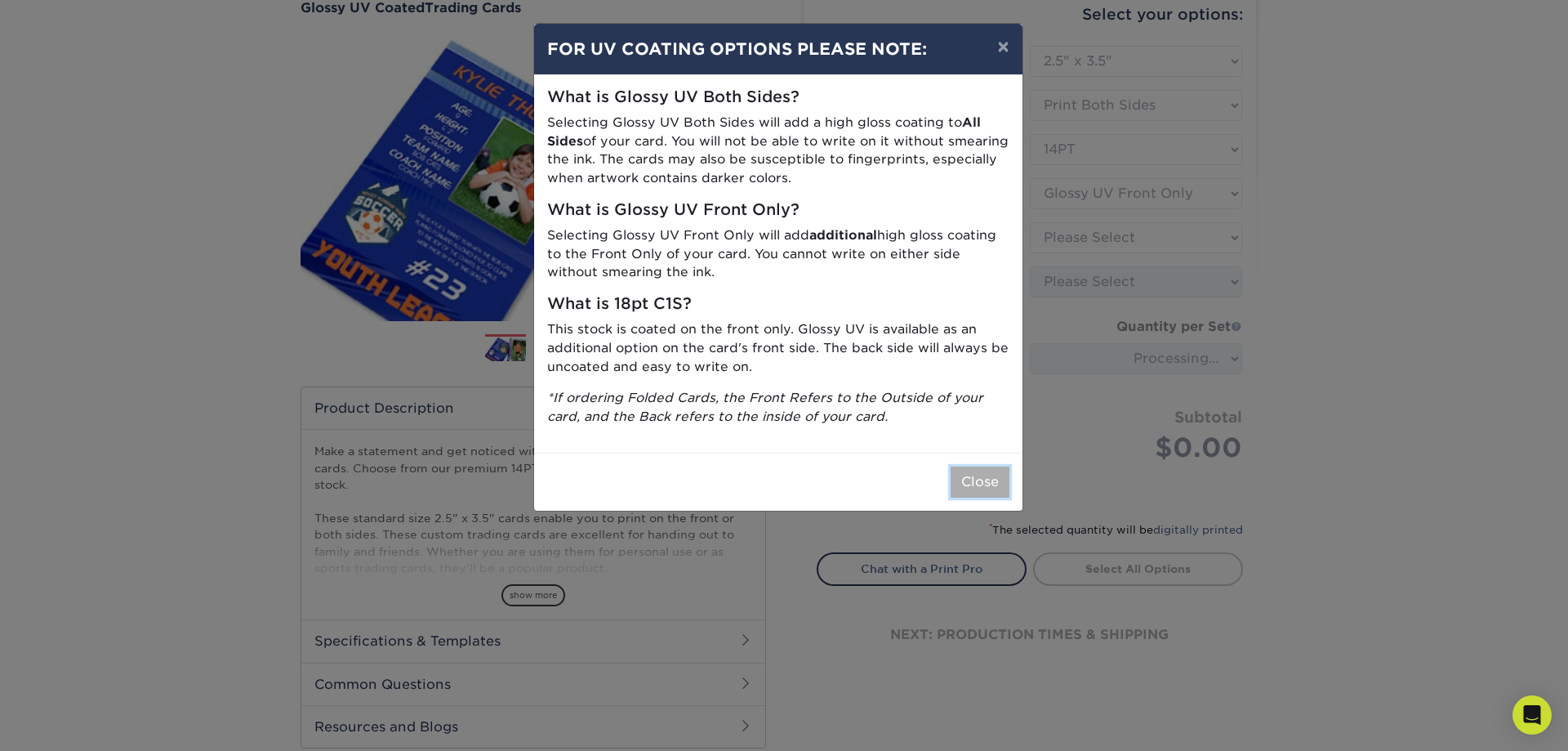
click at [986, 471] on button "Close" at bounding box center [980, 481] width 59 height 31
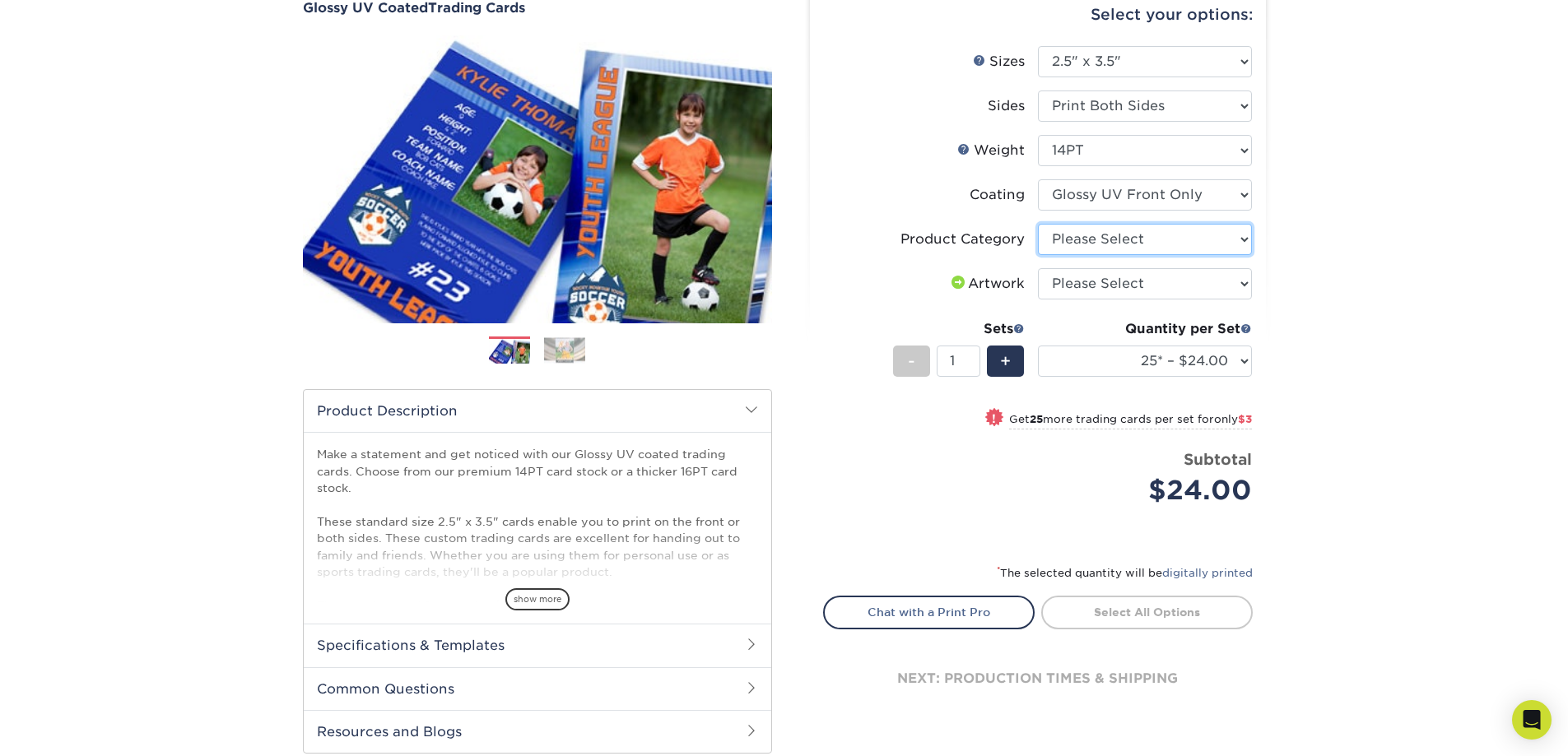
click at [1118, 240] on select "Please Select Trading Cards" at bounding box center [1145, 239] width 214 height 31
select select "c2f9bce9-36c2-409d-b101-c29d9d031e18"
click at [1038, 224] on select "Please Select Trading Cards" at bounding box center [1145, 239] width 214 height 31
click at [1116, 283] on select "Please Select I will upload files I need a design - $100" at bounding box center [1145, 283] width 214 height 31
select select "upload"
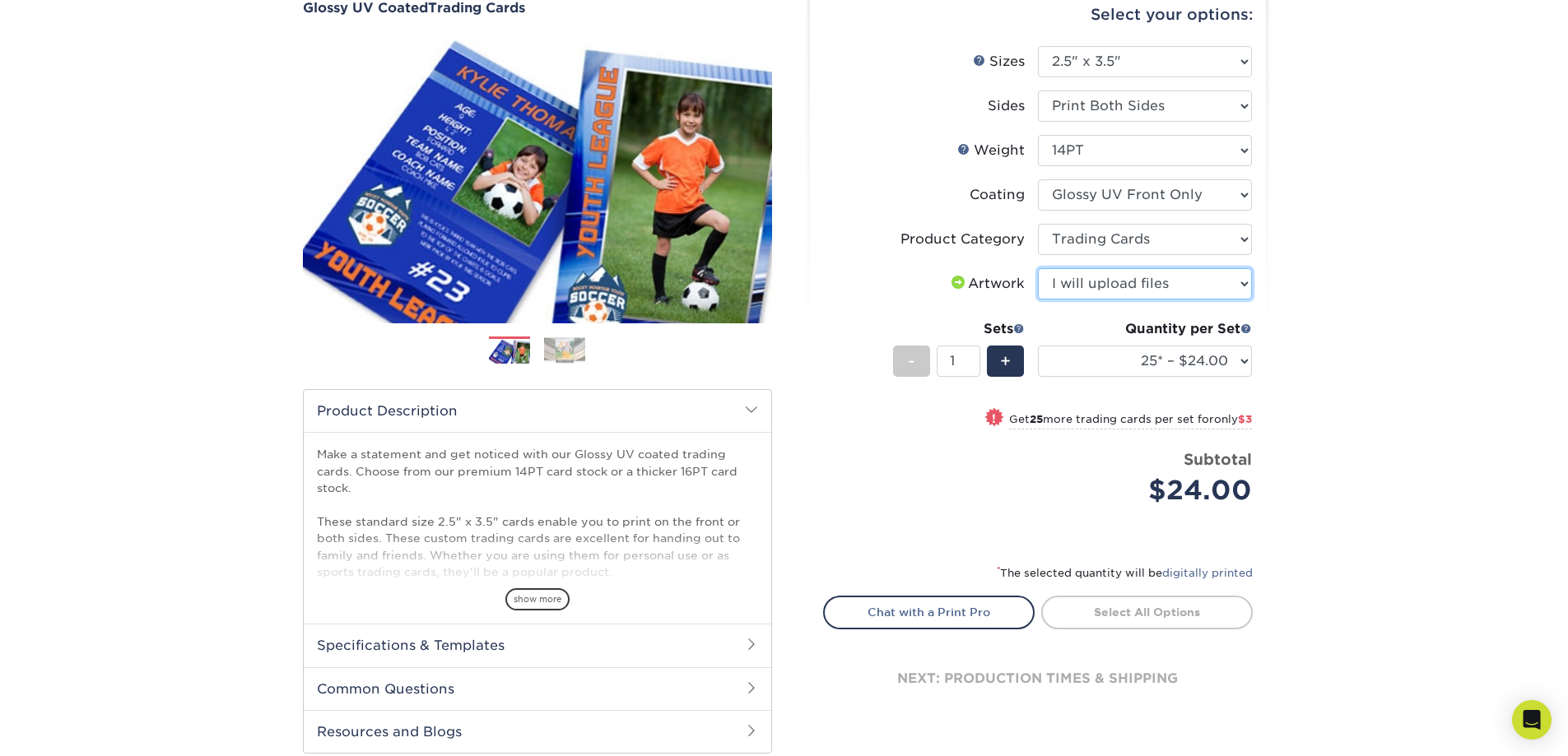
click at [1038, 268] on select "Please Select I will upload files I need a design - $100" at bounding box center [1145, 283] width 214 height 31
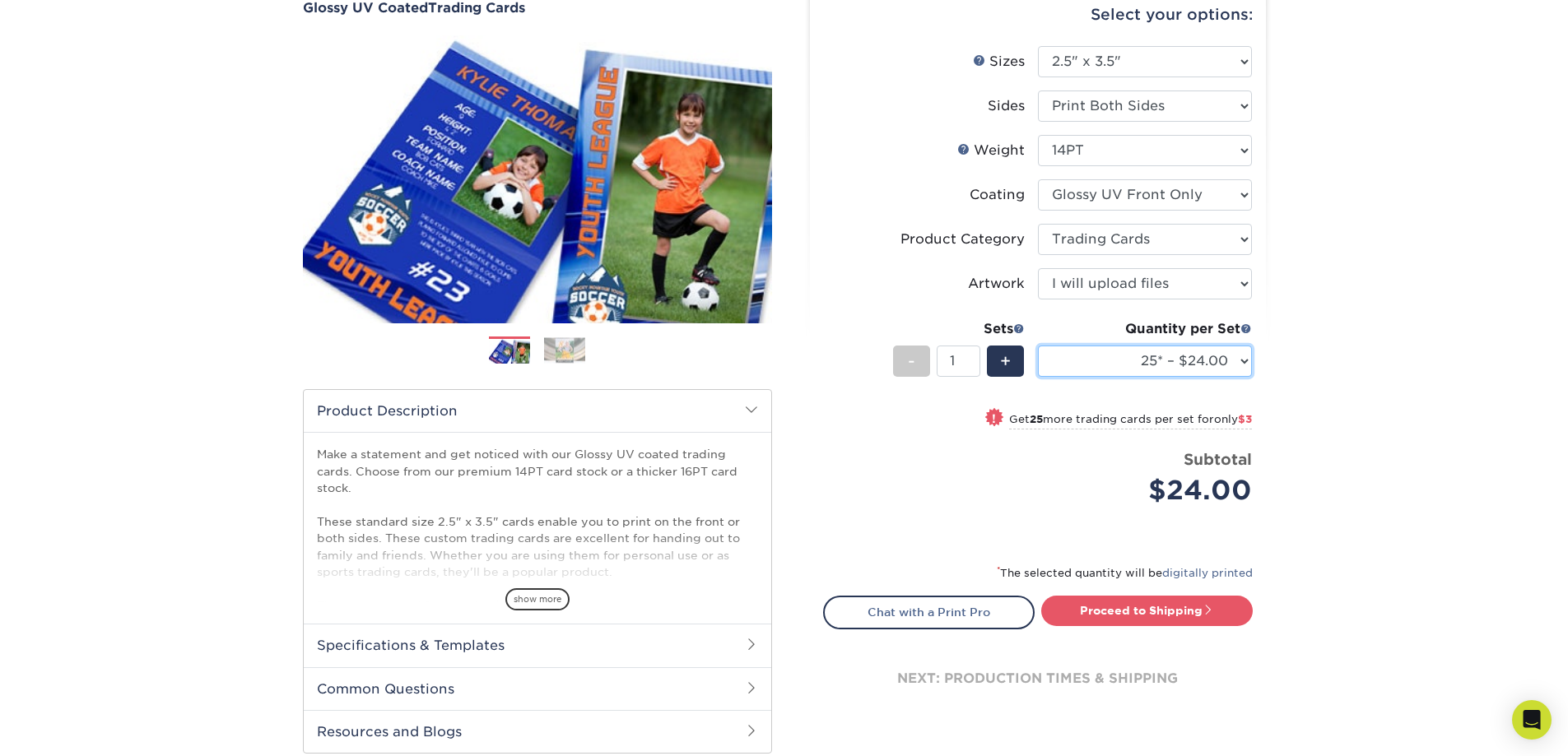
click at [1119, 361] on select "25* – $24.00 50* – $27.00 75* – $34.00 100* – $37.00 250* – $48.00 500 – $59.00…" at bounding box center [1145, 361] width 214 height 31
click at [1275, 134] on div "Select your options: Sizes Help Sizes Please Select 2.5" x 3.5" Sides - 1" at bounding box center [1031, 373] width 494 height 799
click at [1113, 146] on select "Please Select 16PT 14PT 18PT C1S" at bounding box center [1145, 150] width 214 height 31
select select "16PT"
click at [1038, 134] on select "Please Select 16PT 14PT 18PT C1S" at bounding box center [1145, 150] width 214 height 31
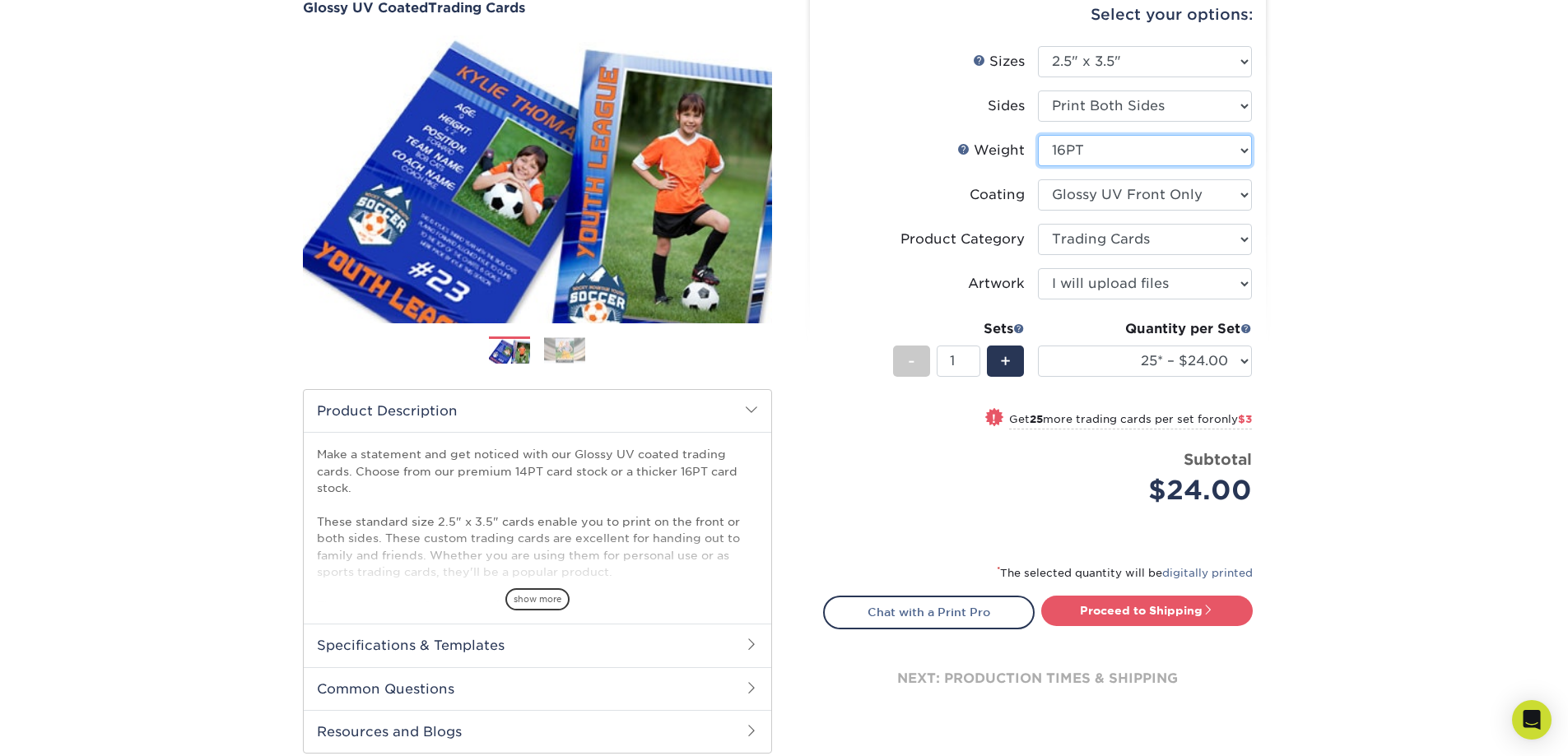
select select "-1"
select select
select select "-1"
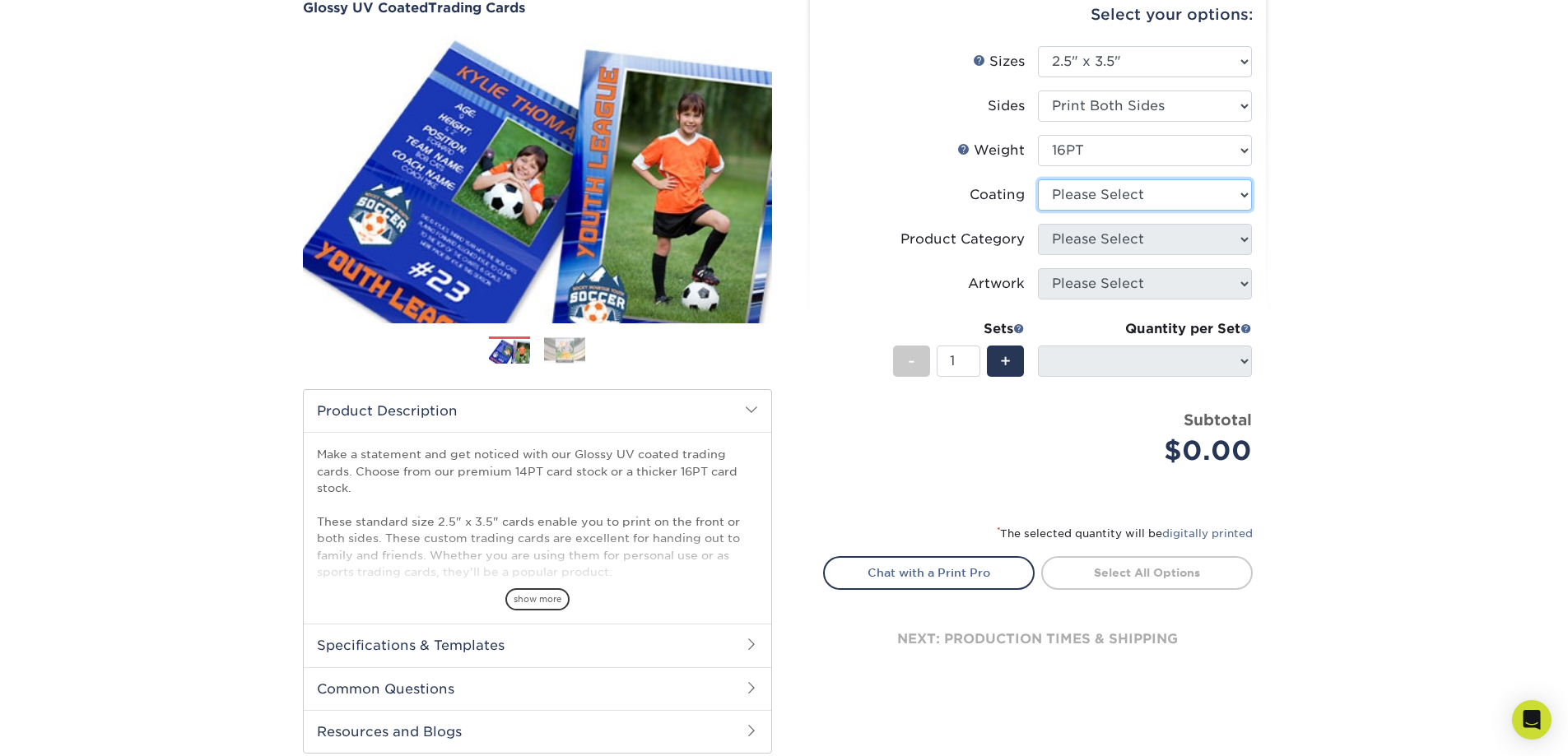
click at [1106, 200] on select at bounding box center [1145, 195] width 214 height 31
select select "1e8116af-acfc-44b1-83dc-8181aa338834"
click at [1038, 180] on select at bounding box center [1145, 195] width 214 height 31
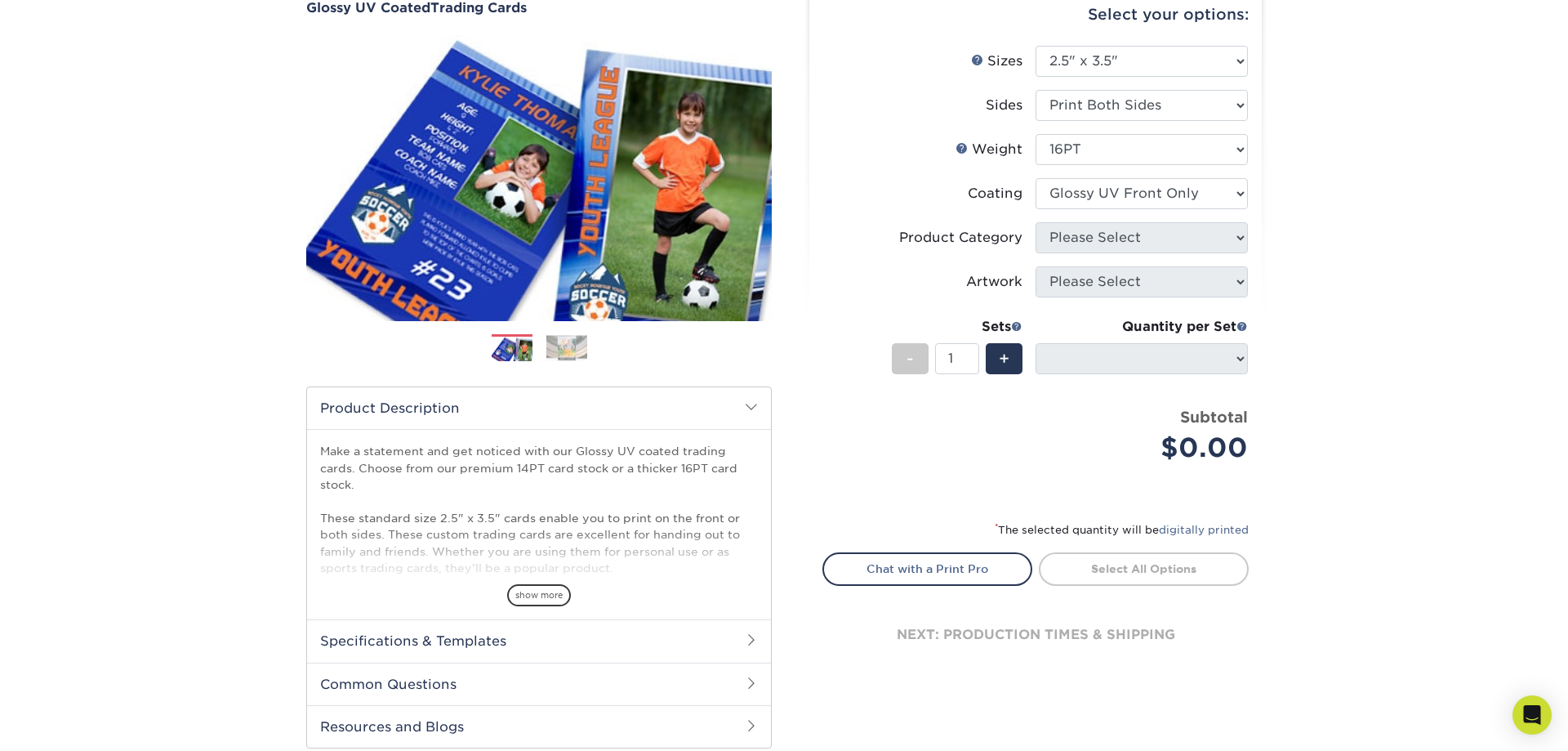
select select "-1"
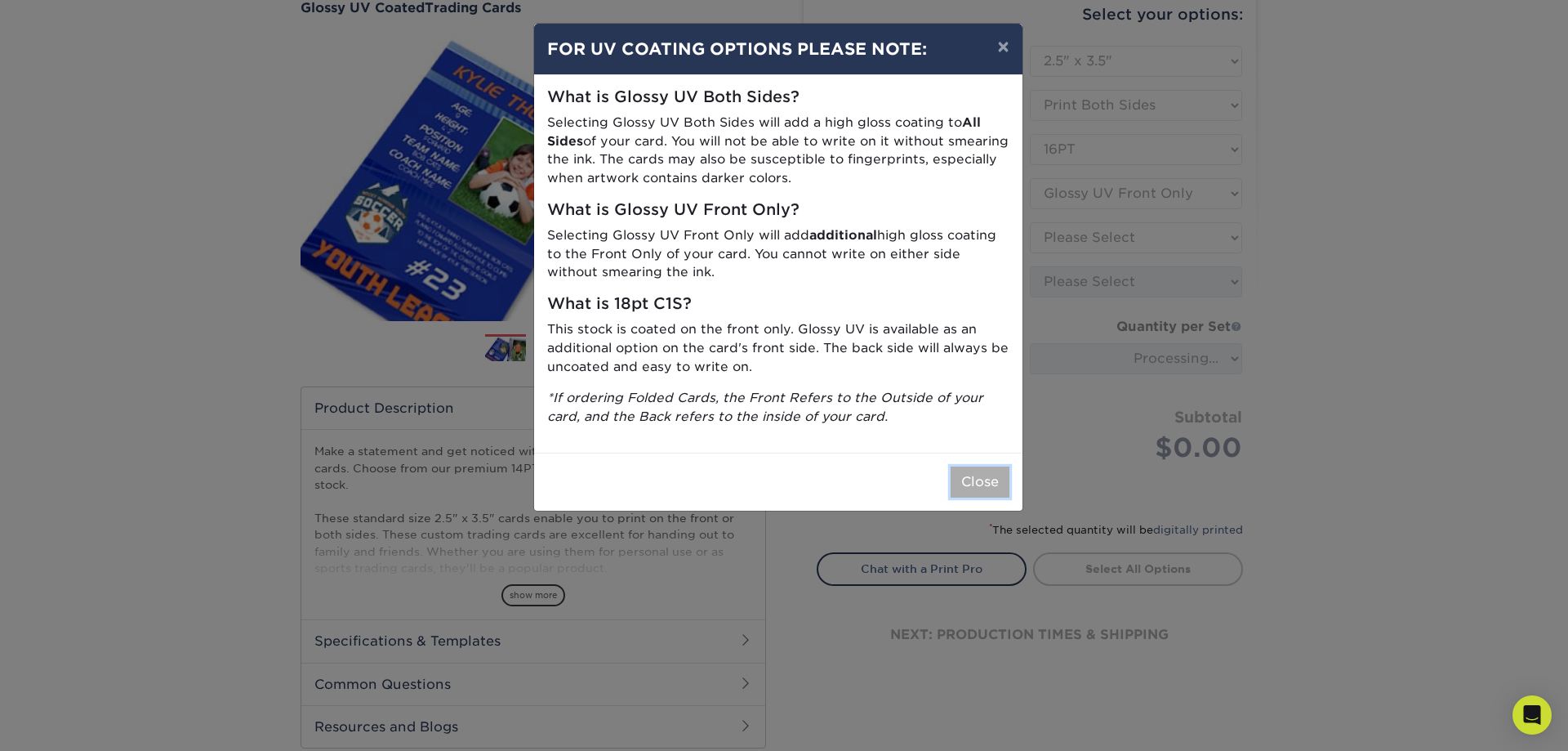
click at [978, 483] on button "Close" at bounding box center [980, 481] width 59 height 31
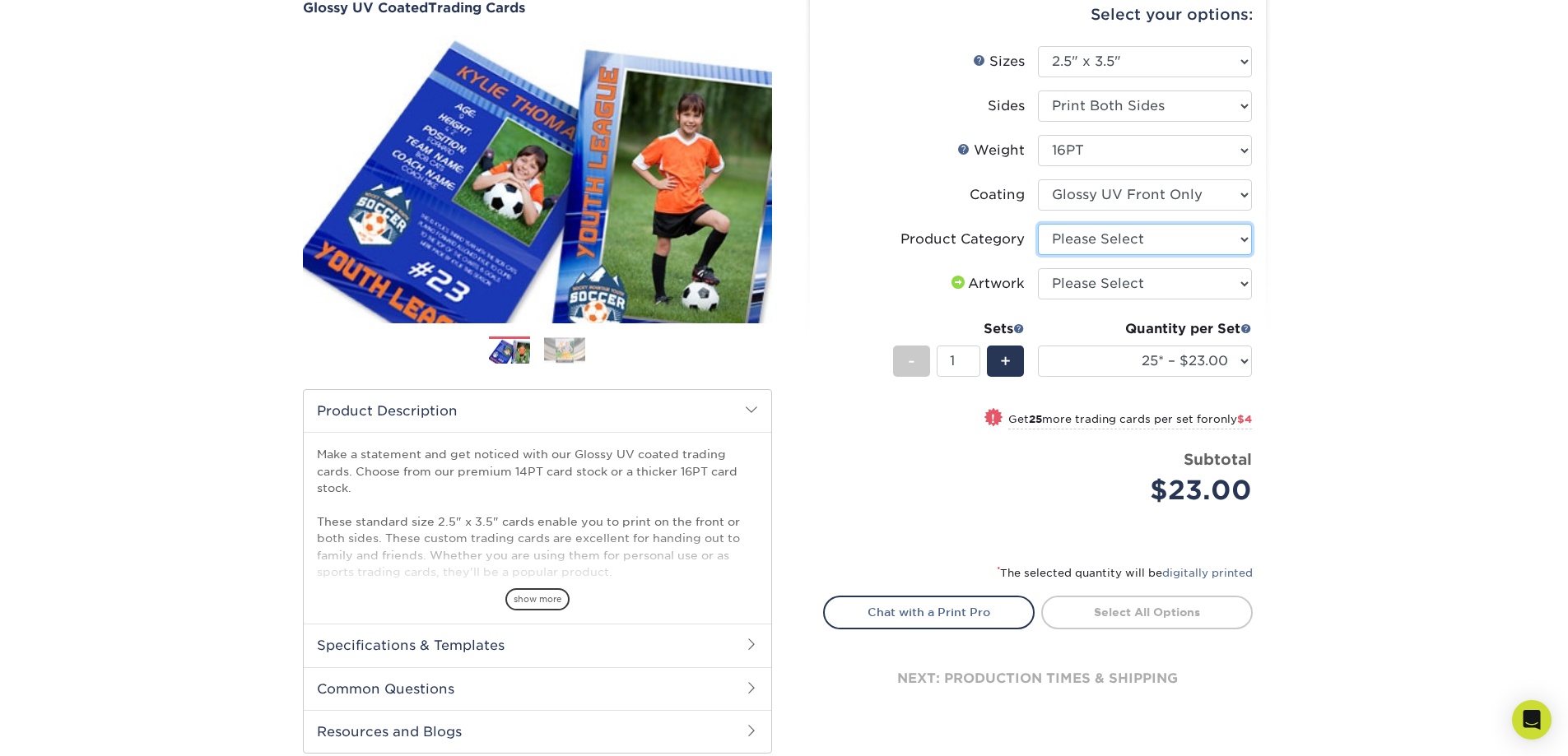
click at [1123, 243] on select "Please Select Trading Cards" at bounding box center [1145, 239] width 214 height 31
select select "c2f9bce9-36c2-409d-b101-c29d9d031e18"
click at [1038, 224] on select "Please Select Trading Cards" at bounding box center [1145, 239] width 214 height 31
click at [1121, 284] on select "Please Select I will upload files I need a design - $100" at bounding box center [1145, 283] width 214 height 31
select select "upload"
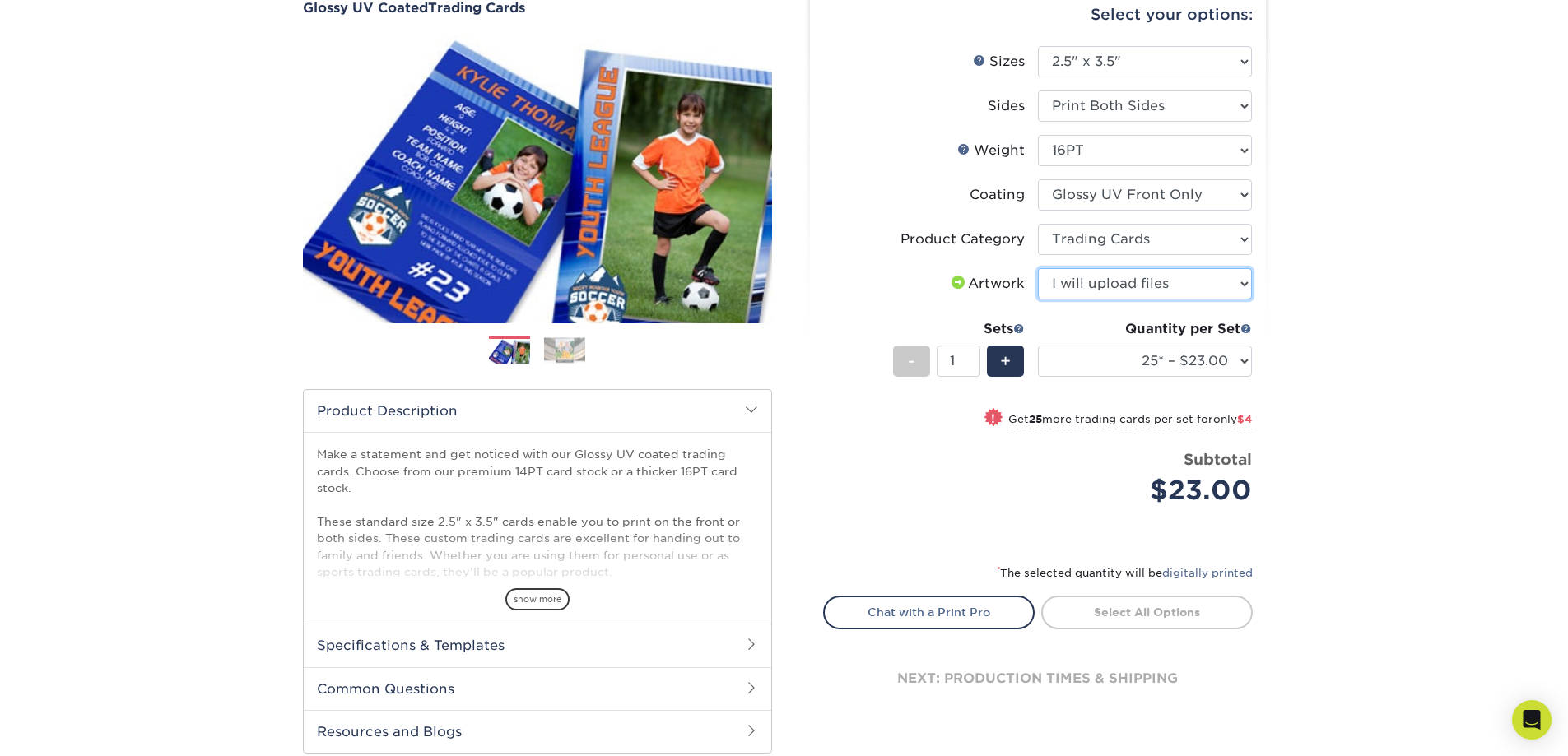
click at [1038, 268] on select "Please Select I will upload files I need a design - $100" at bounding box center [1145, 283] width 214 height 31
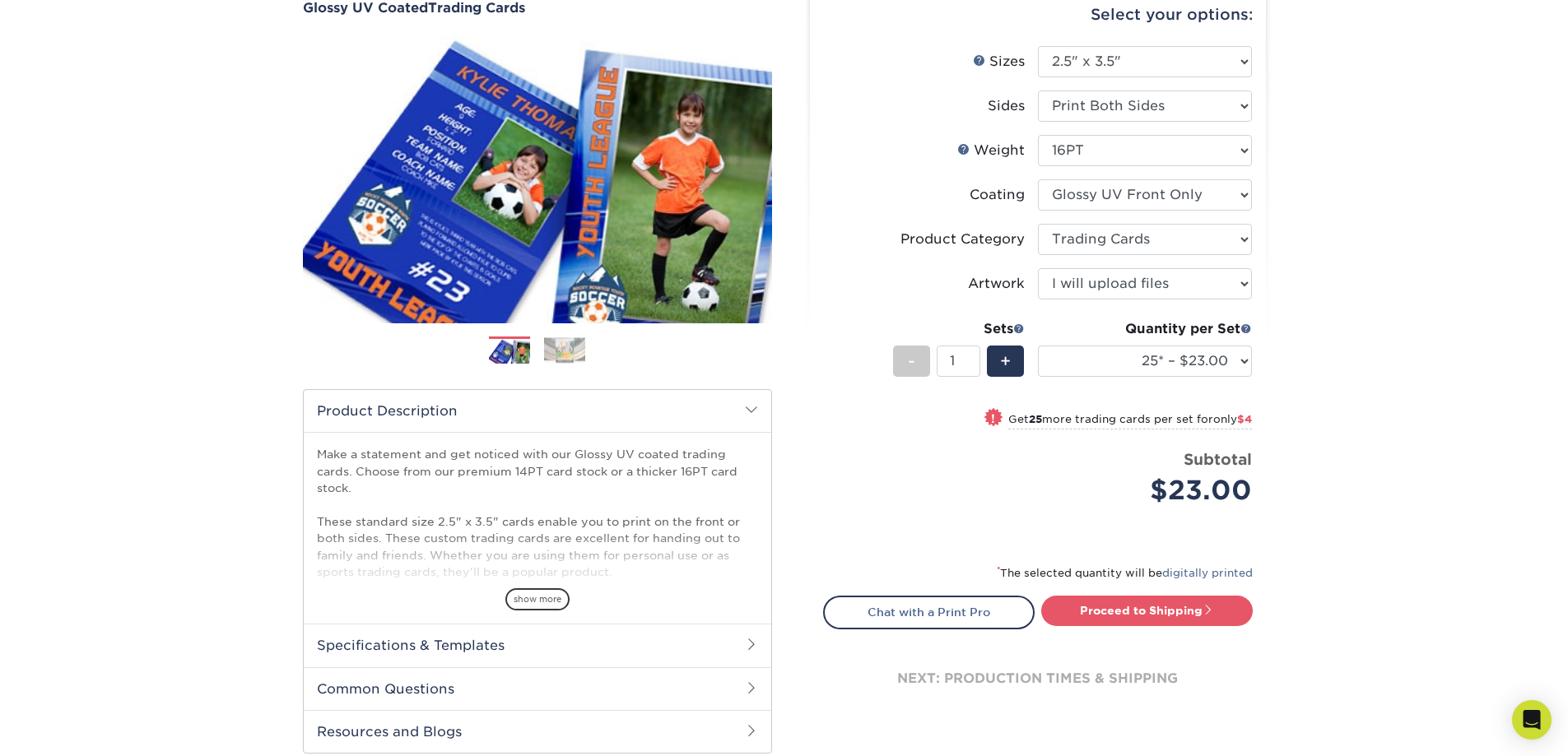
click at [1100, 514] on li "Price per set $23.00 Subtotal $23.00 This product does not qualify for a discou…" at bounding box center [1037, 490] width 403 height 82
click at [1143, 364] on select "25* – $23.00 50* – $27.00 75* – $33.00 100* – $37.00 250* – $47.00 500 – $58.00…" at bounding box center [1145, 361] width 214 height 31
select select "50* – $27.00"
click at [1038, 346] on select "25* – $23.00 50* – $27.00 75* – $33.00 100* – $37.00 250* – $47.00 500 – $58.00…" at bounding box center [1145, 361] width 214 height 31
click at [1117, 529] on li "Price per set $27.00 Subtotal $27.00 This product does not qualify for a discou…" at bounding box center [1037, 490] width 403 height 82
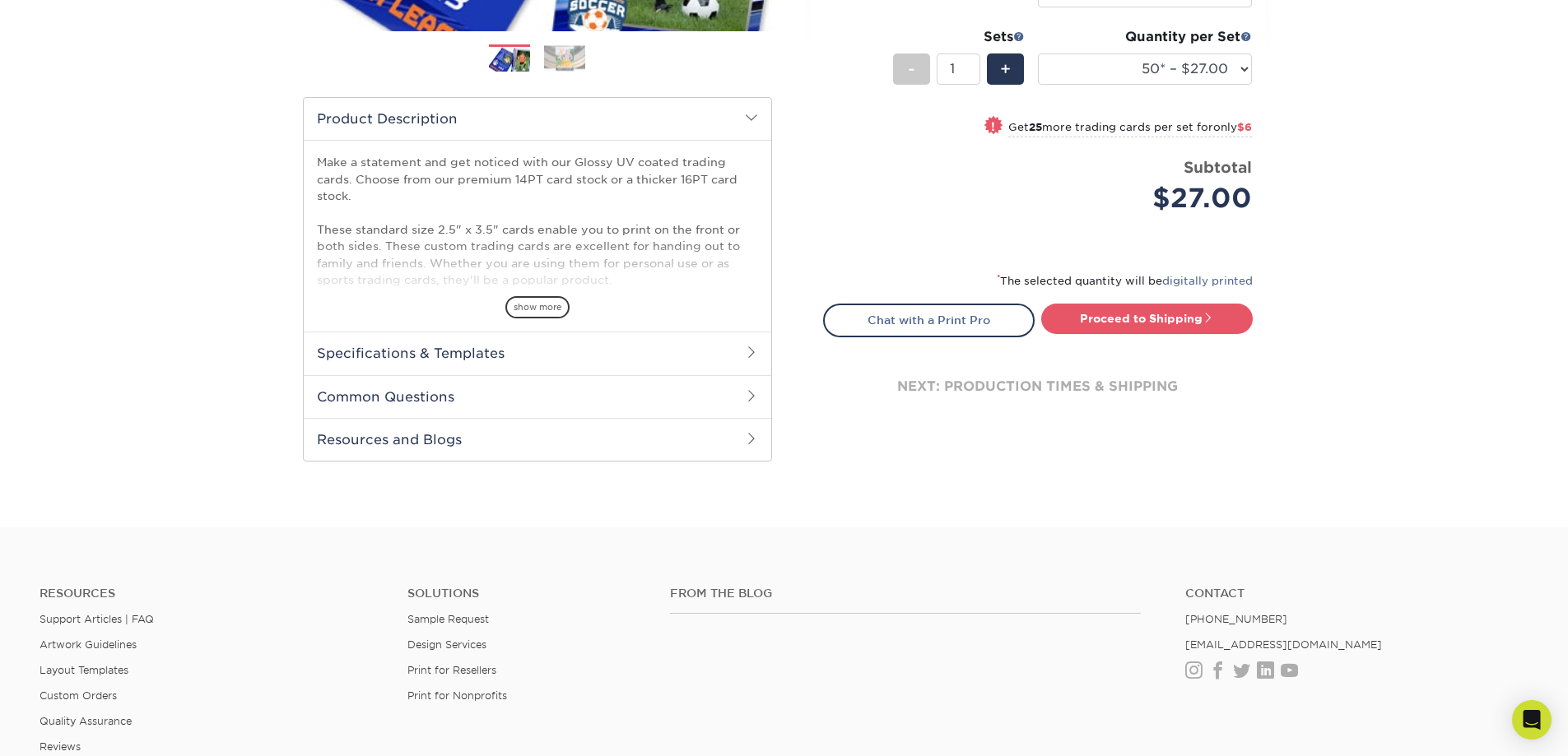
scroll to position [411, 0]
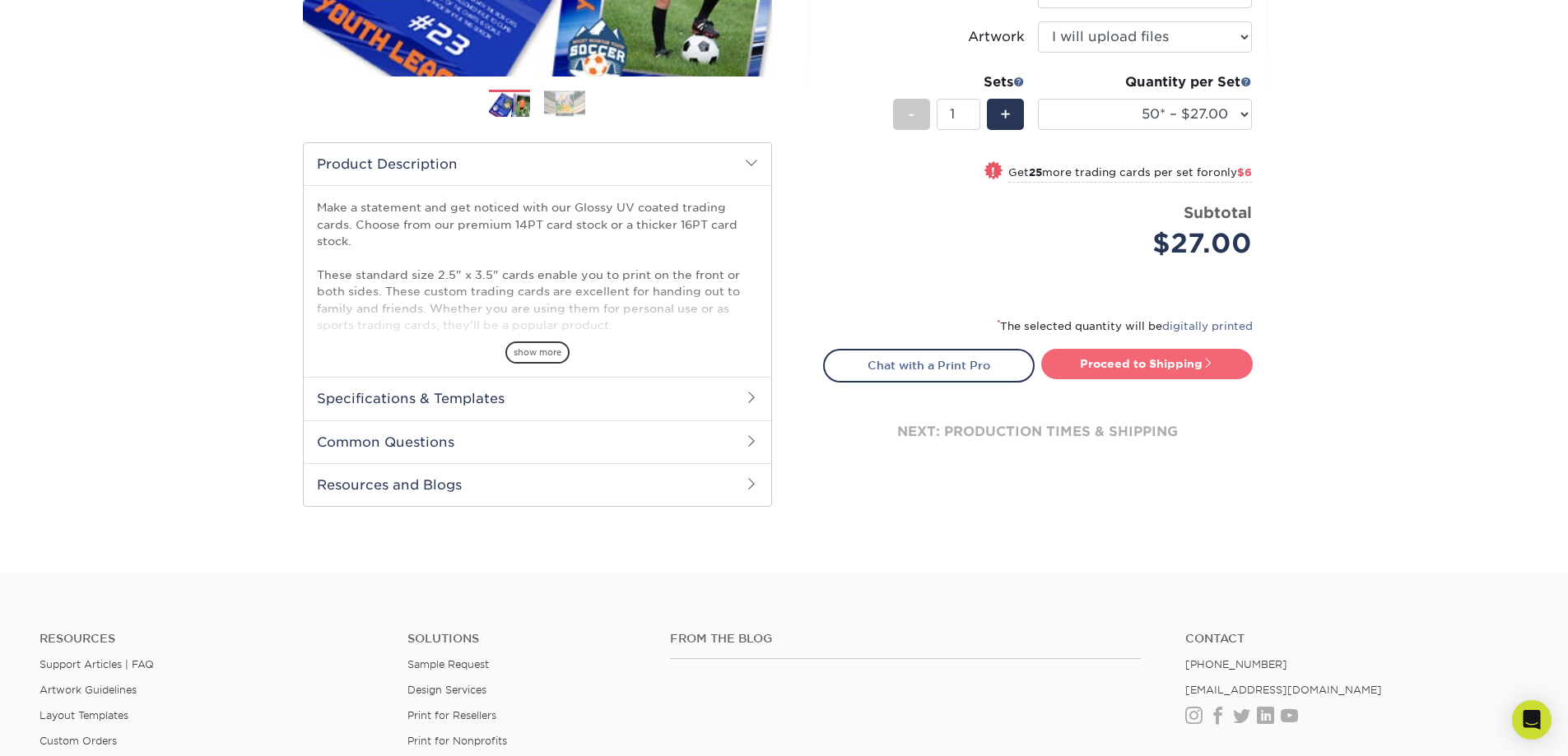
click at [1112, 366] on link "Proceed to Shipping" at bounding box center [1146, 363] width 211 height 29
type input "Set 1"
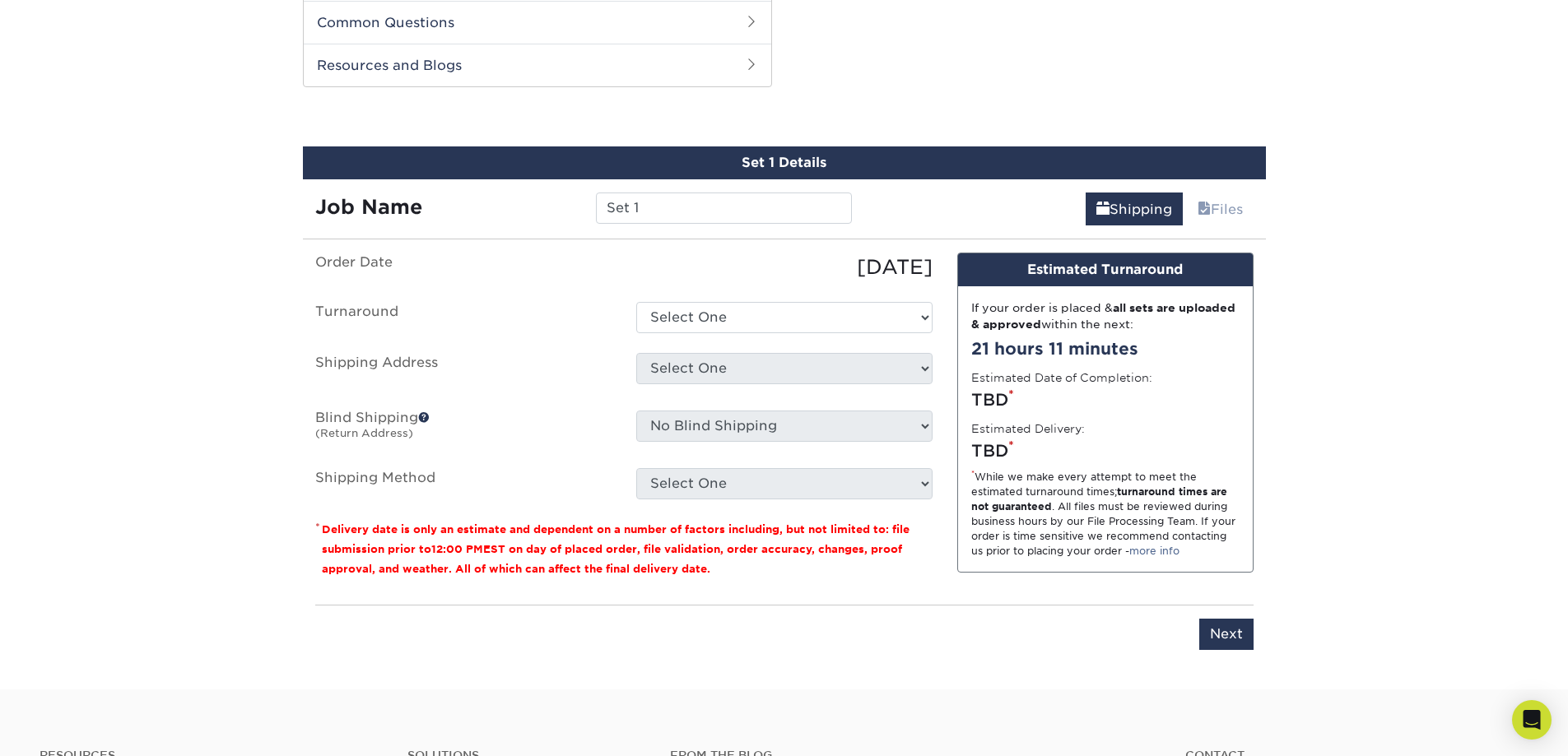
scroll to position [837, 0]
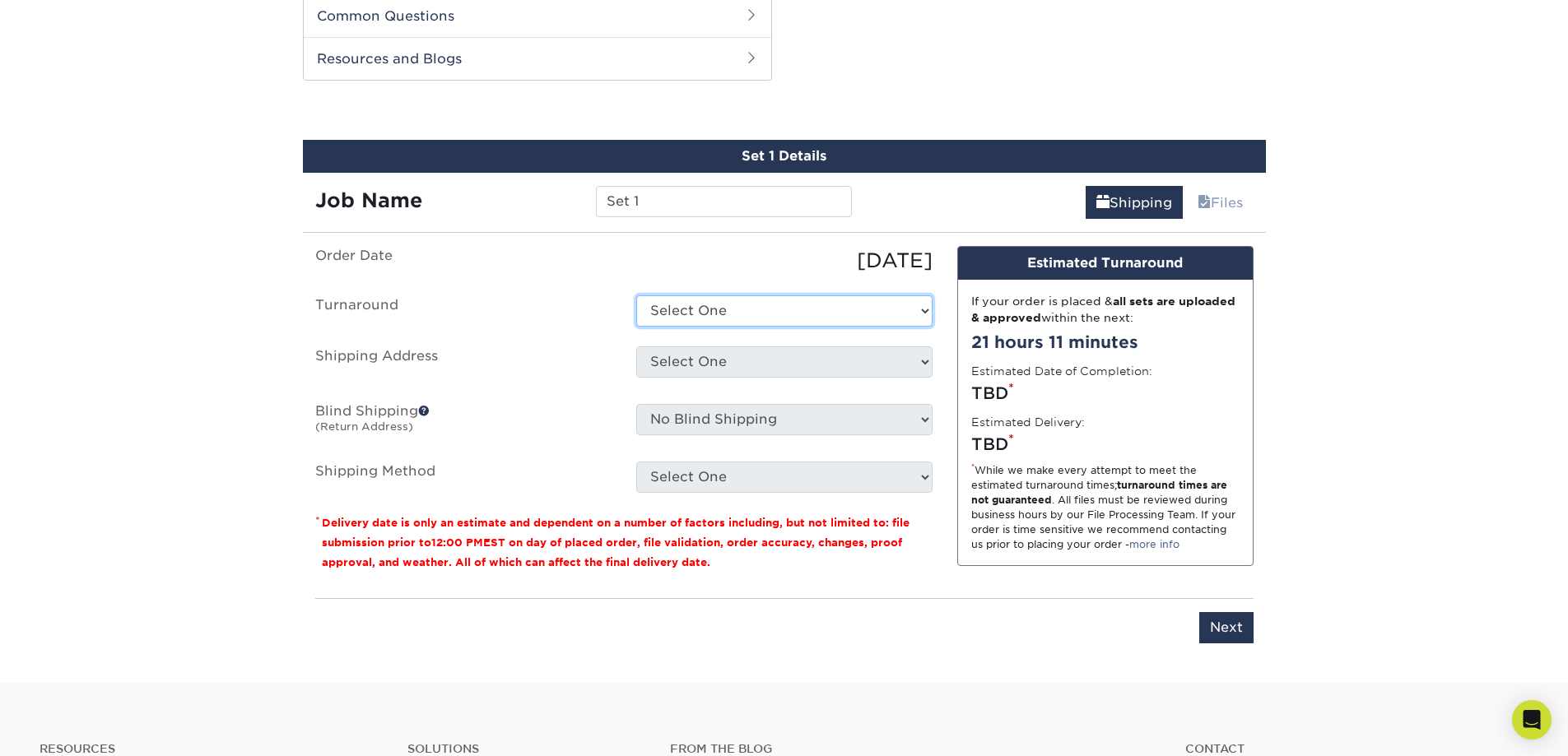
click at [684, 302] on select "Select One 2-4 Business Days 2 Day Next Business Day" at bounding box center [784, 310] width 296 height 31
select select "1ff3bc96-99df-4433-8225-83c86fce820d"
click at [636, 295] on select "Select One 2-4 Business Days 2 Day Next Business Day" at bounding box center [784, 310] width 296 height 31
click at [692, 359] on select "Select One + Add New Address - Login" at bounding box center [784, 361] width 296 height 31
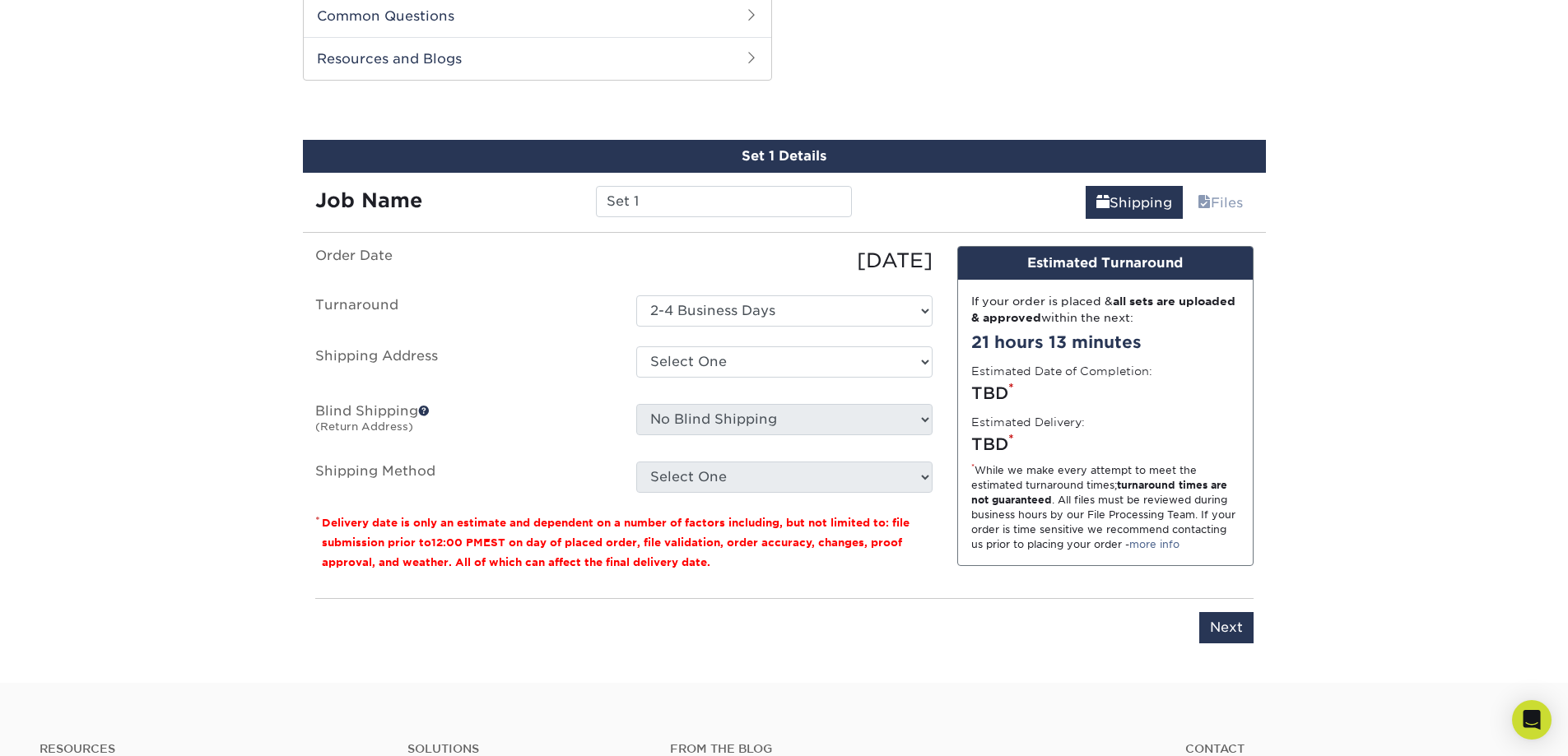
click at [670, 266] on div "08/12/2025" at bounding box center [784, 260] width 321 height 29
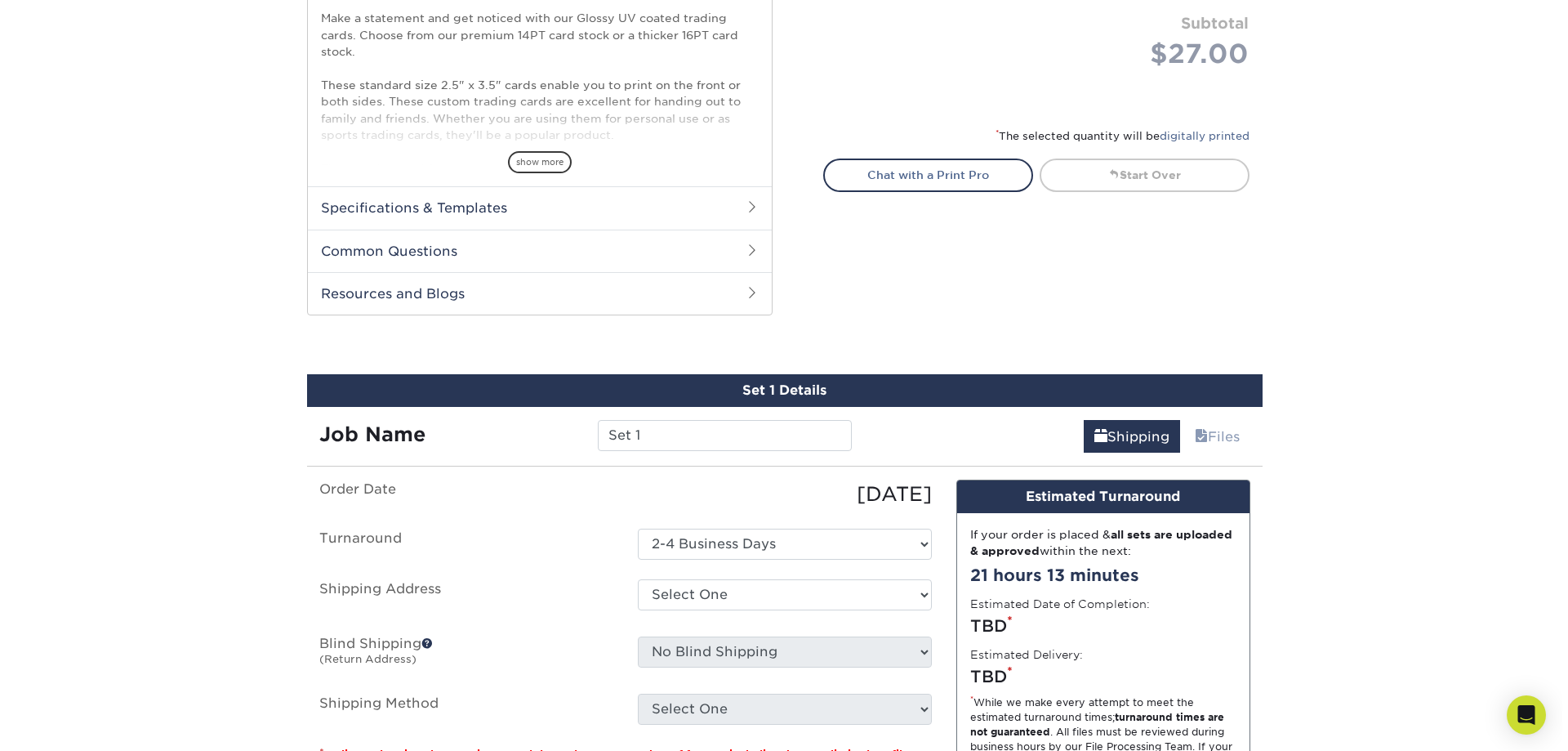
scroll to position [668, 0]
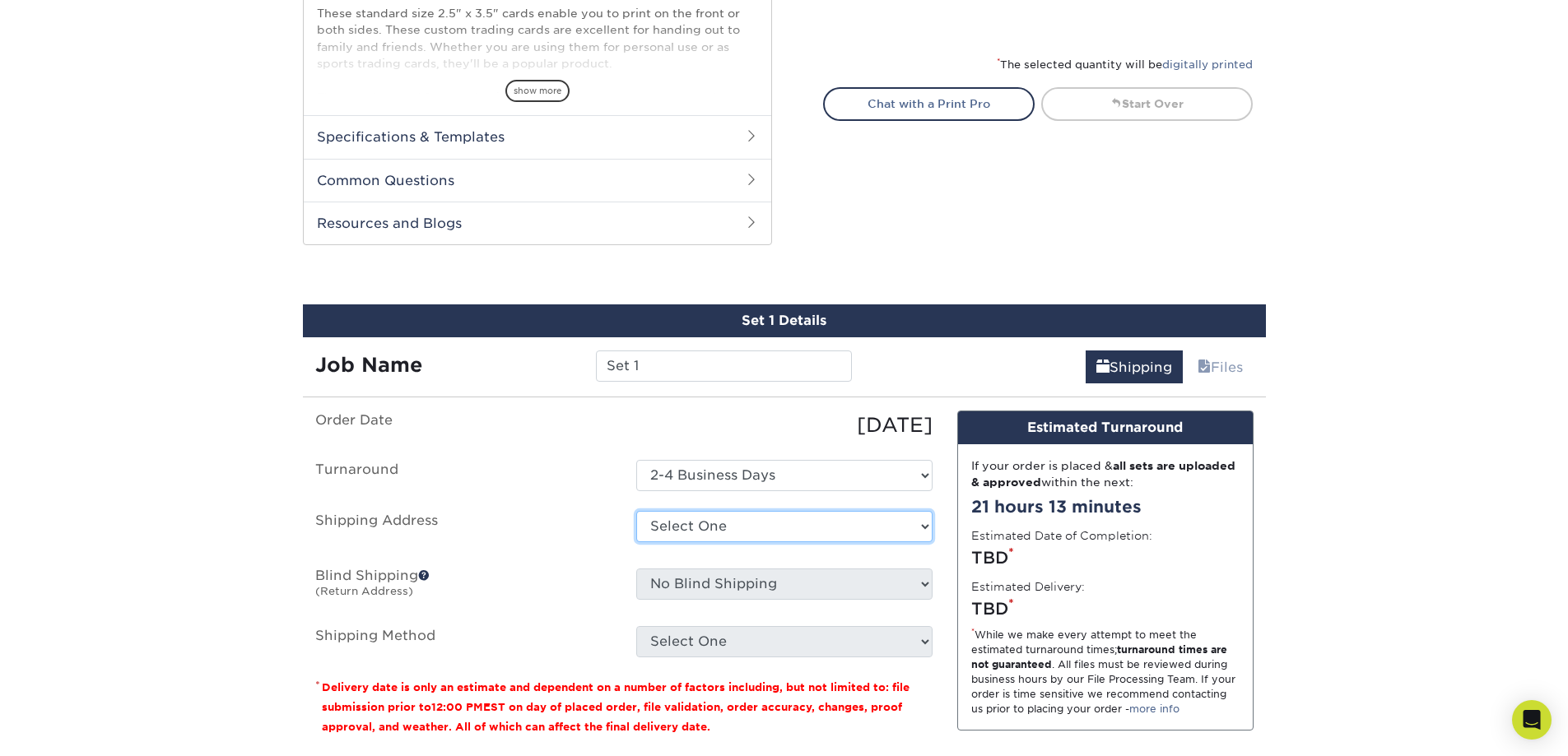
click at [731, 525] on select "Select One + Add New Address - Login" at bounding box center [784, 525] width 296 height 31
select select "newaddress"
click at [636, 510] on select "Select One + Add New Address - Login" at bounding box center [784, 525] width 296 height 31
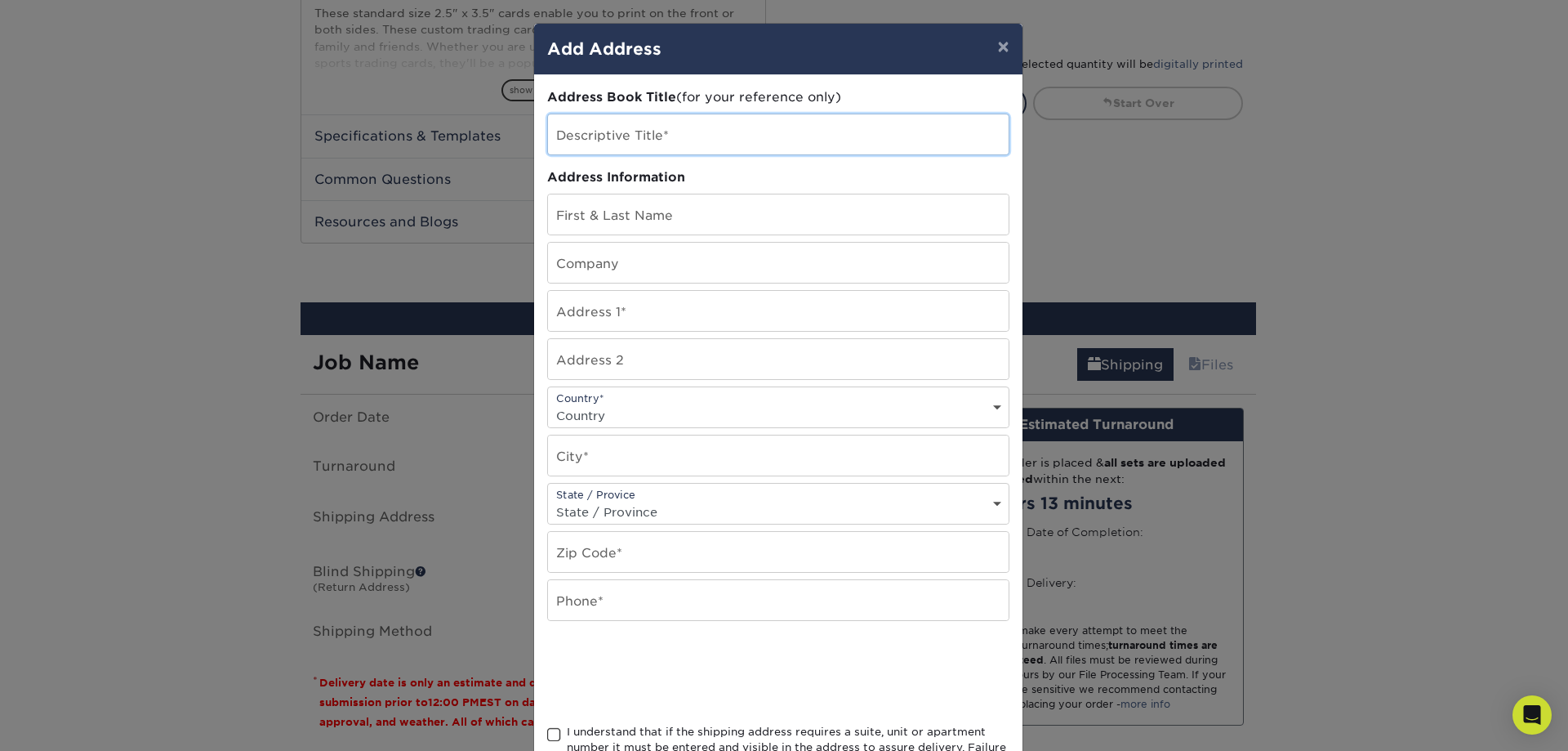
click at [683, 143] on input "text" at bounding box center [778, 134] width 460 height 40
type input "Home"
type input "Travis Mitchell"
type input "14190 State Route T"
type input "Newburg"
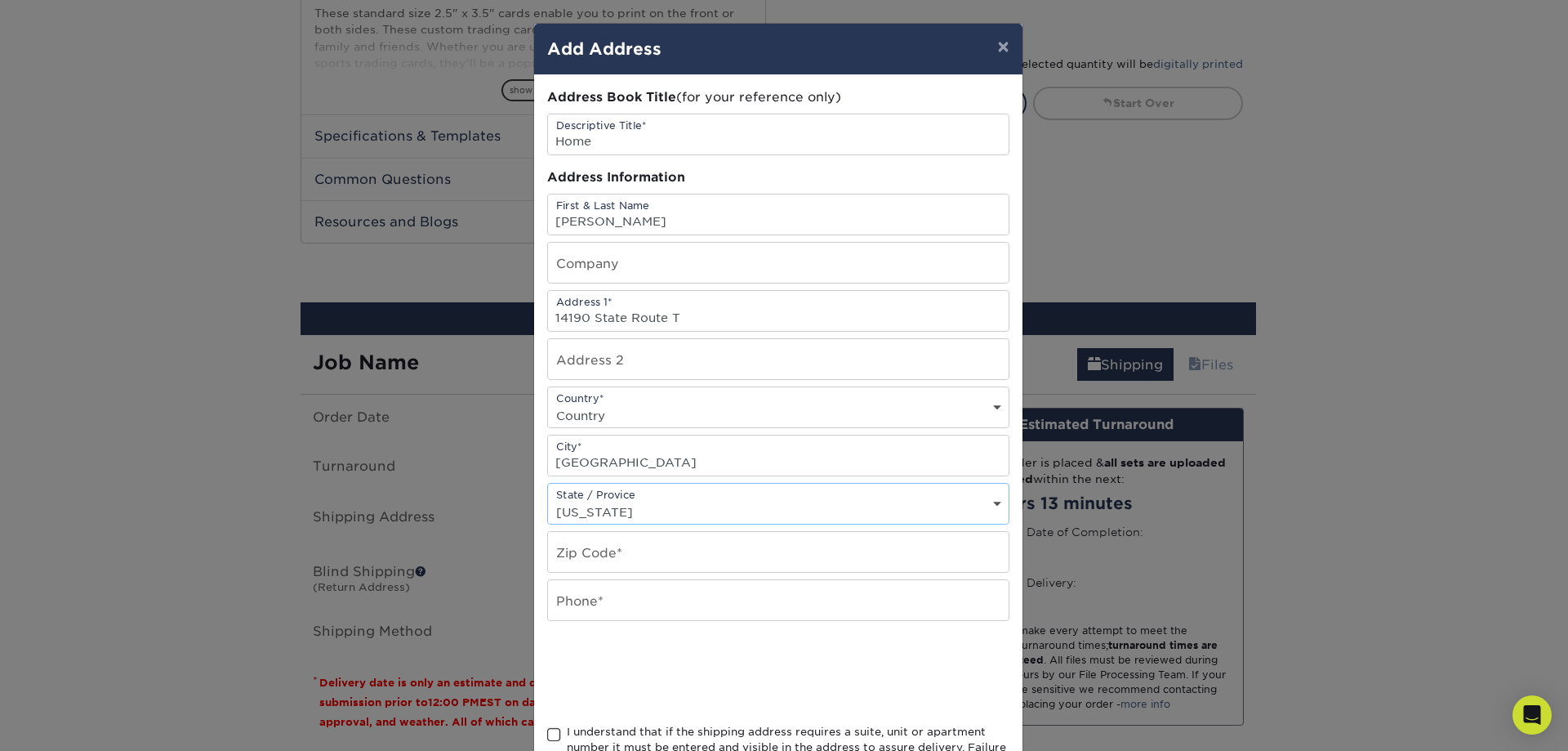
select select "MO"
type input "65550"
type input "5734666705"
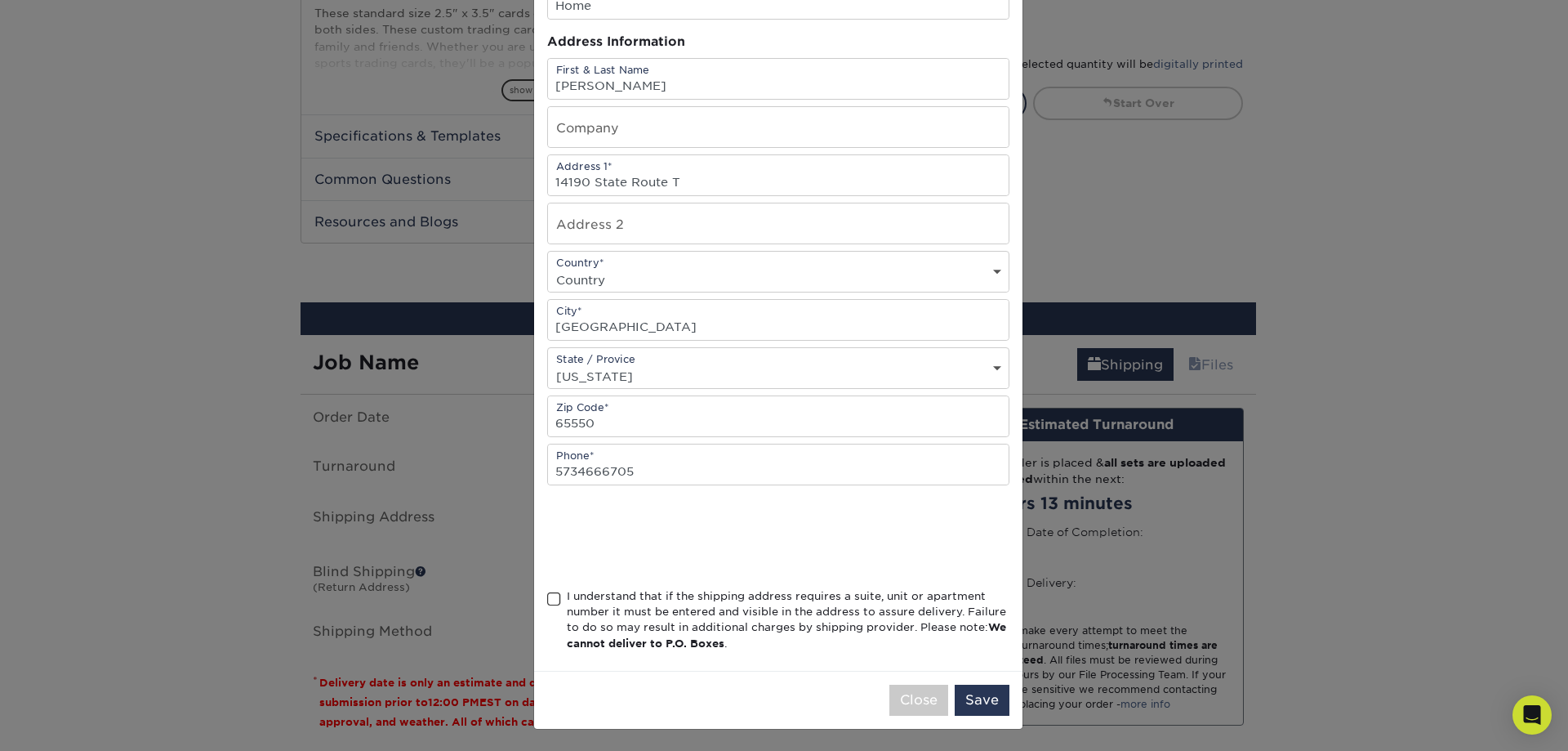
scroll to position [137, 0]
click at [555, 599] on div "I understand that if the shipping address requires a suite, unit or apartment n…" at bounding box center [778, 622] width 462 height 71
click at [551, 599] on span at bounding box center [554, 597] width 14 height 16
click at [0, 0] on input "I understand that if the shipping address requires a suite, unit or apartment n…" at bounding box center [0, 0] width 0 height 0
click at [981, 699] on button "Save" at bounding box center [982, 698] width 55 height 31
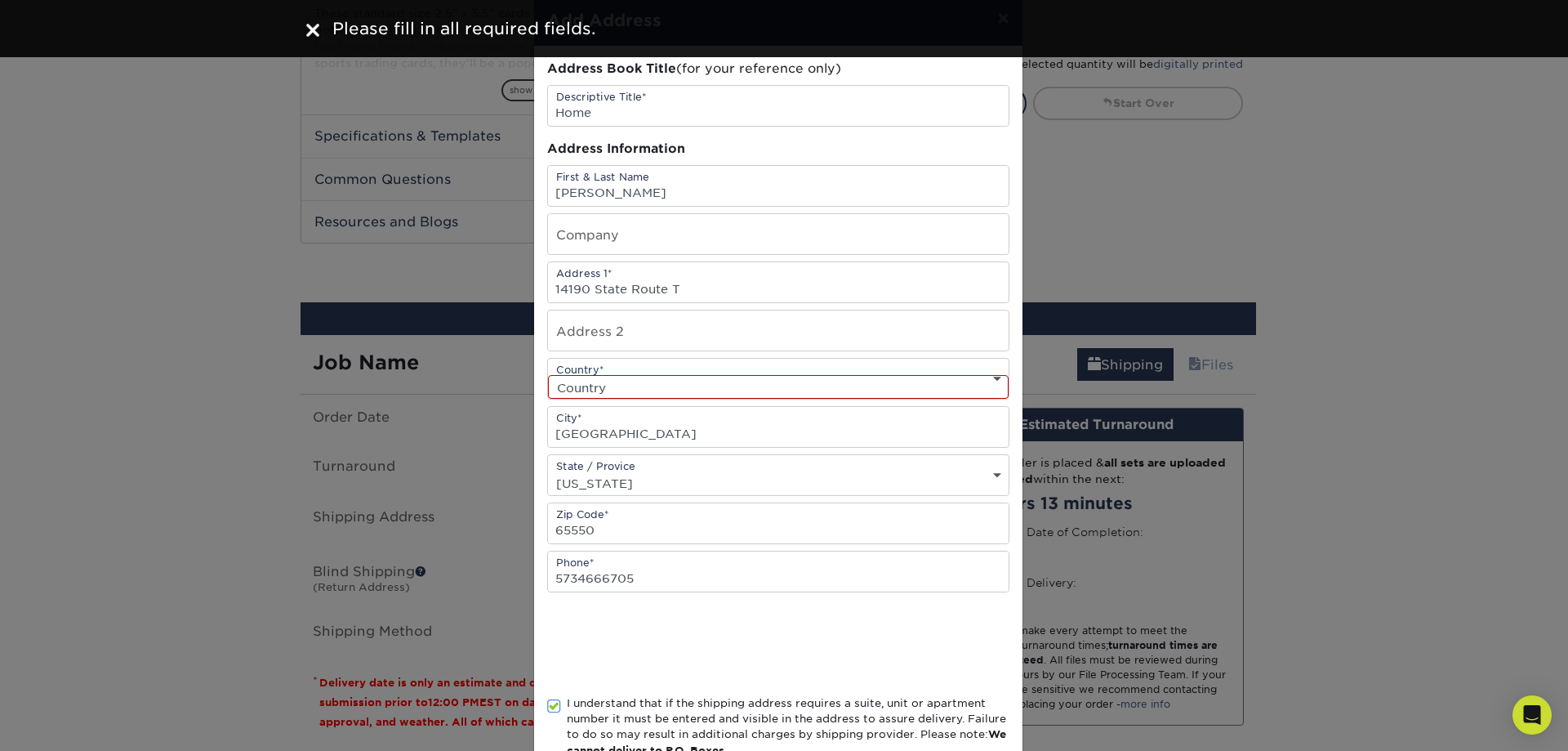
scroll to position [0, 0]
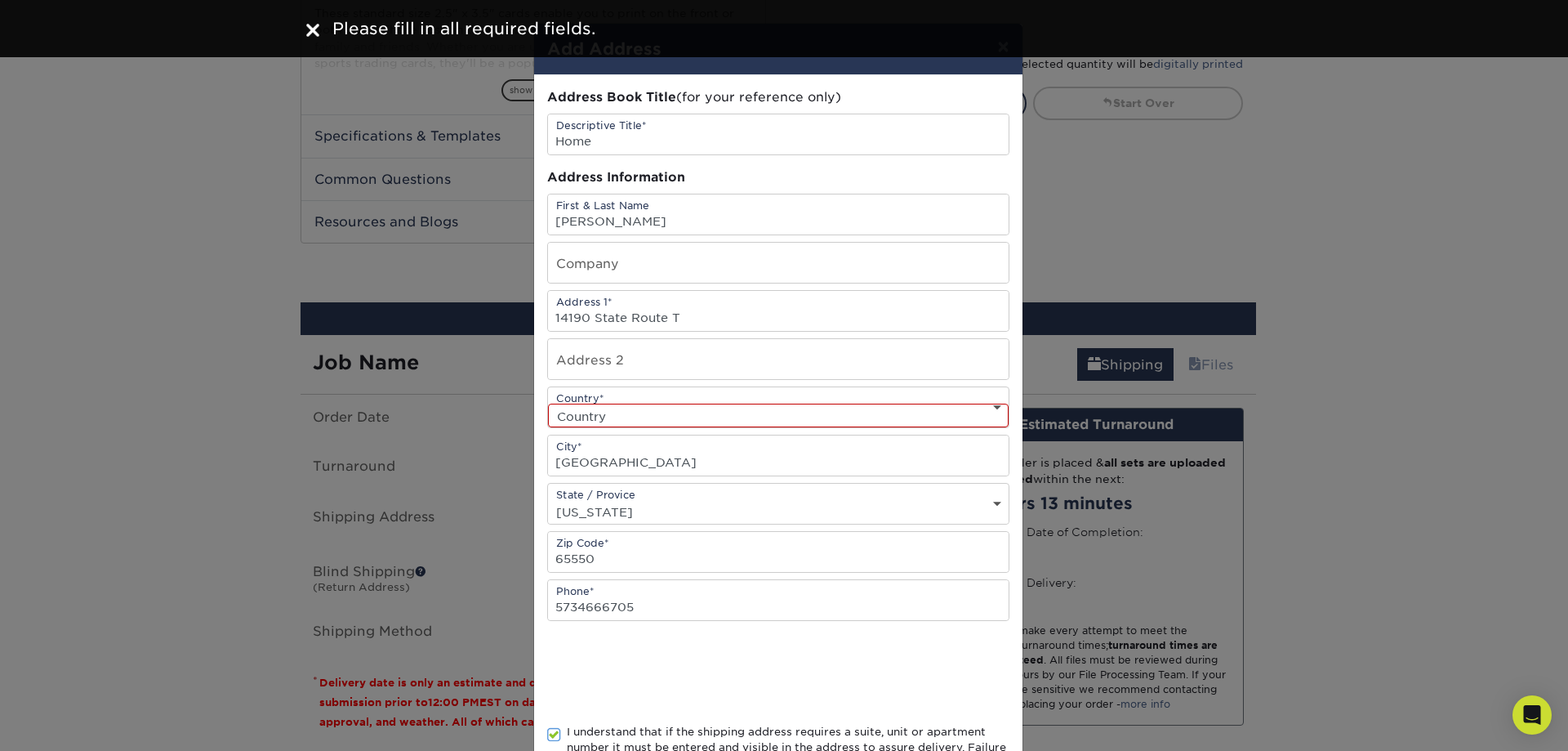
click at [818, 422] on select "Country United States Canada ----------------------------- Afghanistan Albania …" at bounding box center [778, 415] width 460 height 24
select select "US"
click at [548, 403] on select "Country United States Canada ----------------------------- Afghanistan Albania …" at bounding box center [778, 415] width 460 height 24
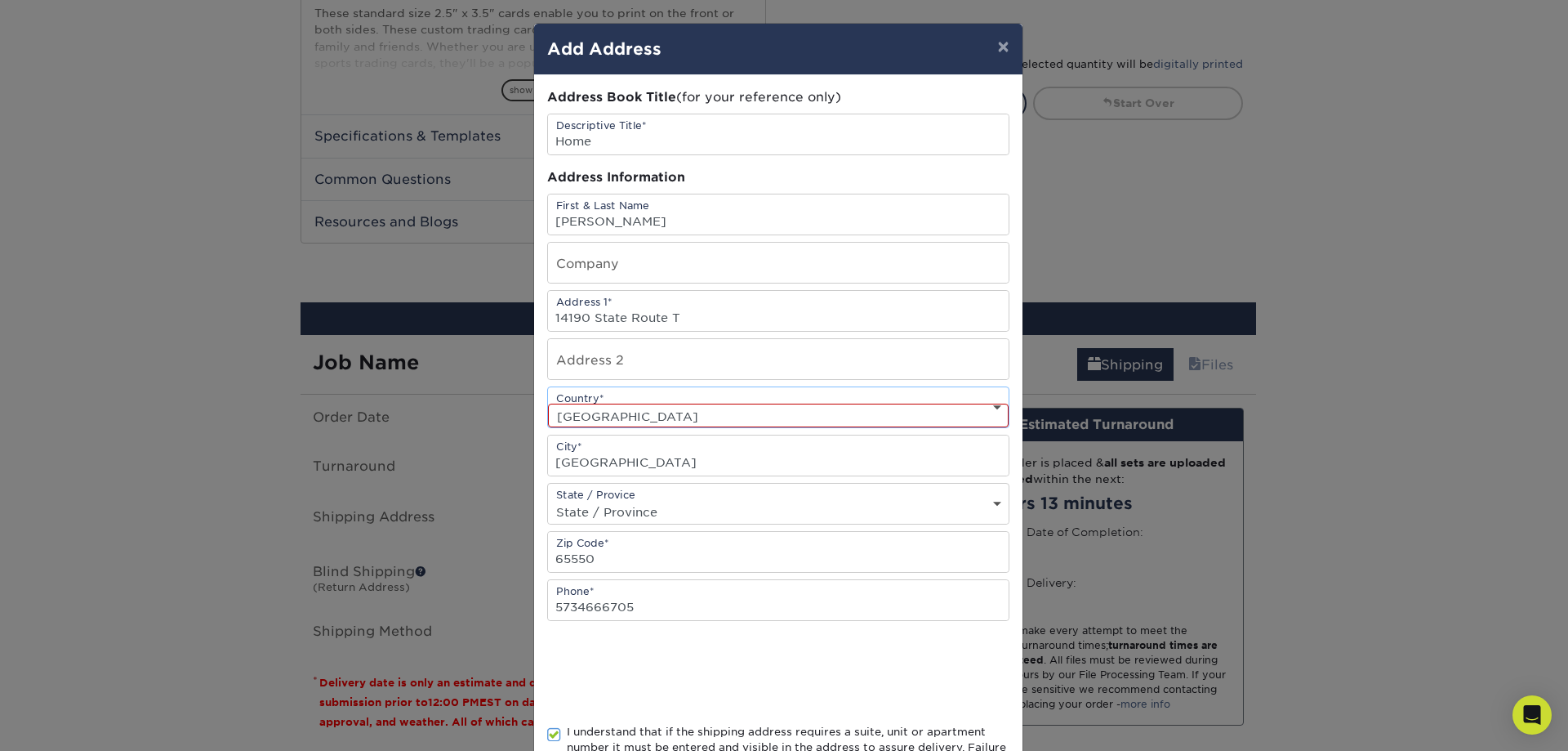
click at [895, 666] on div at bounding box center [778, 672] width 462 height 64
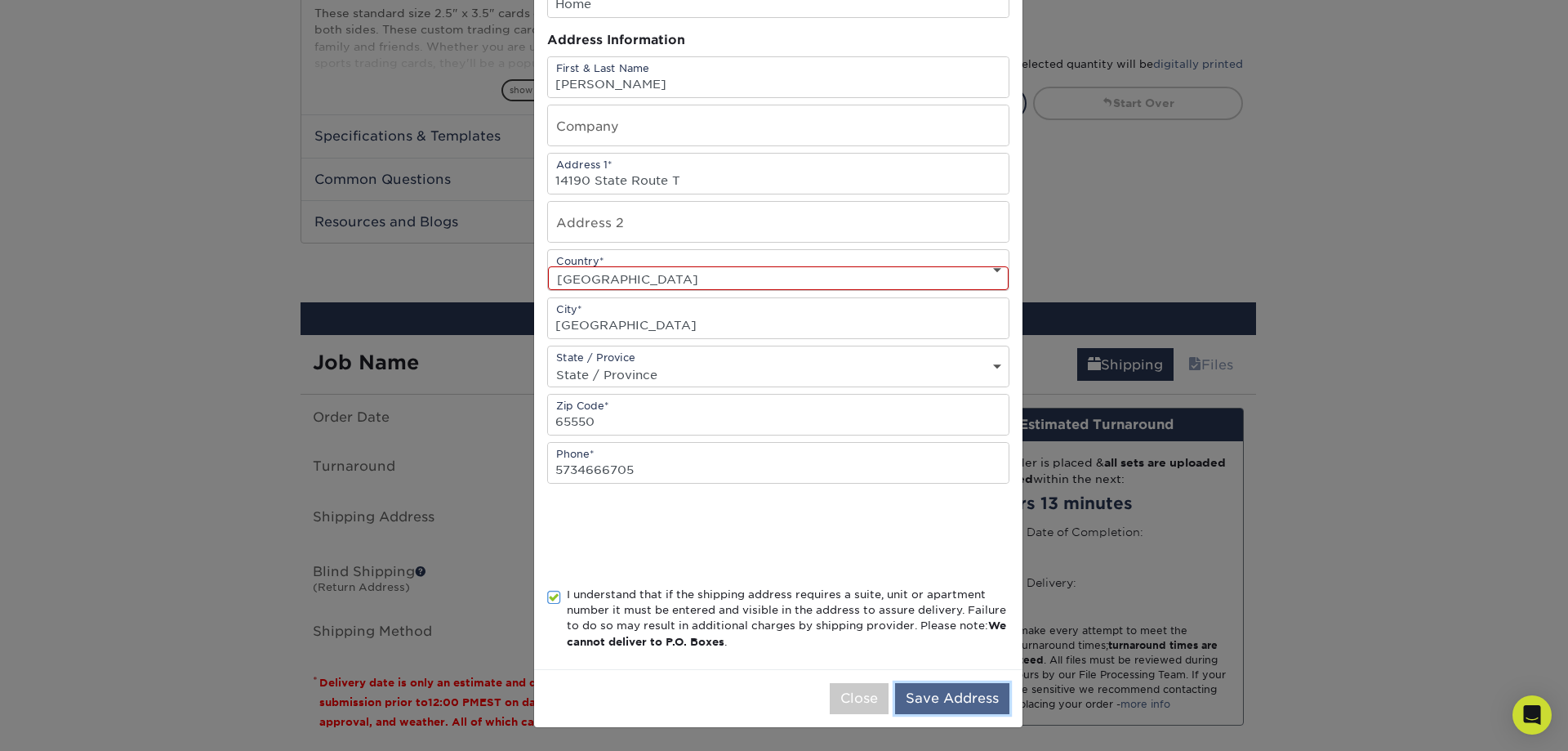
click at [932, 704] on button "Save Address" at bounding box center [952, 698] width 114 height 31
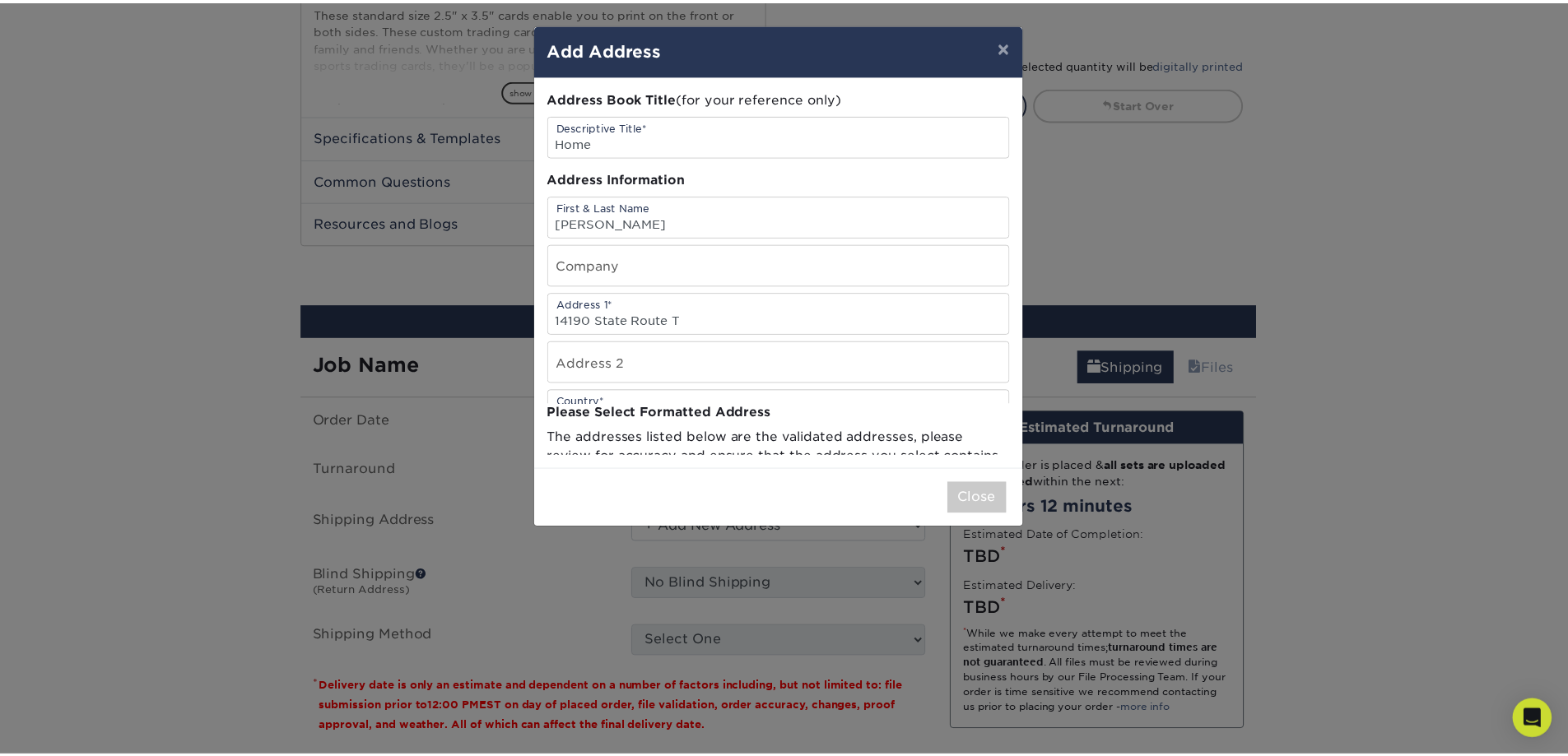
scroll to position [0, 0]
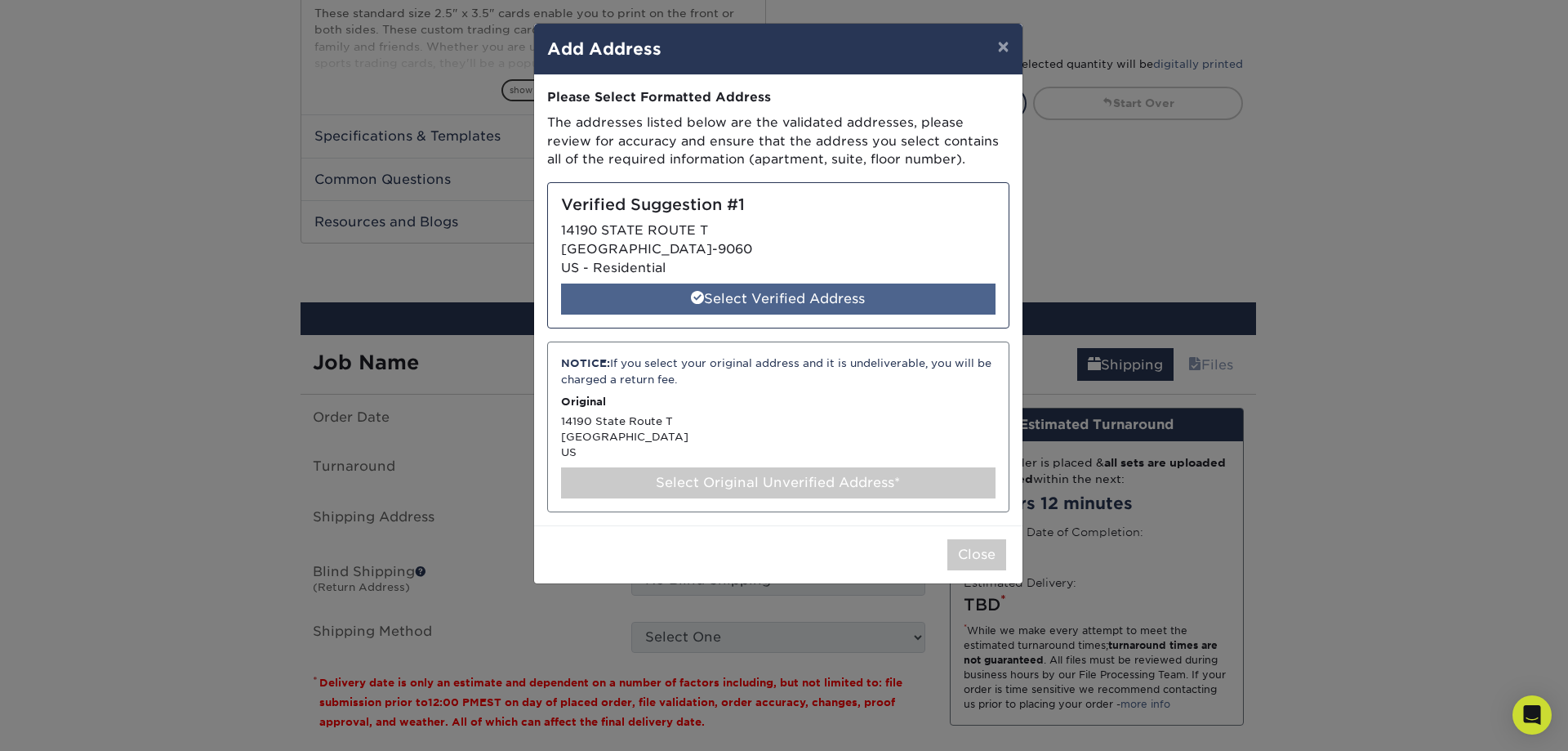
click at [843, 305] on div "Select Verified Address" at bounding box center [778, 299] width 435 height 31
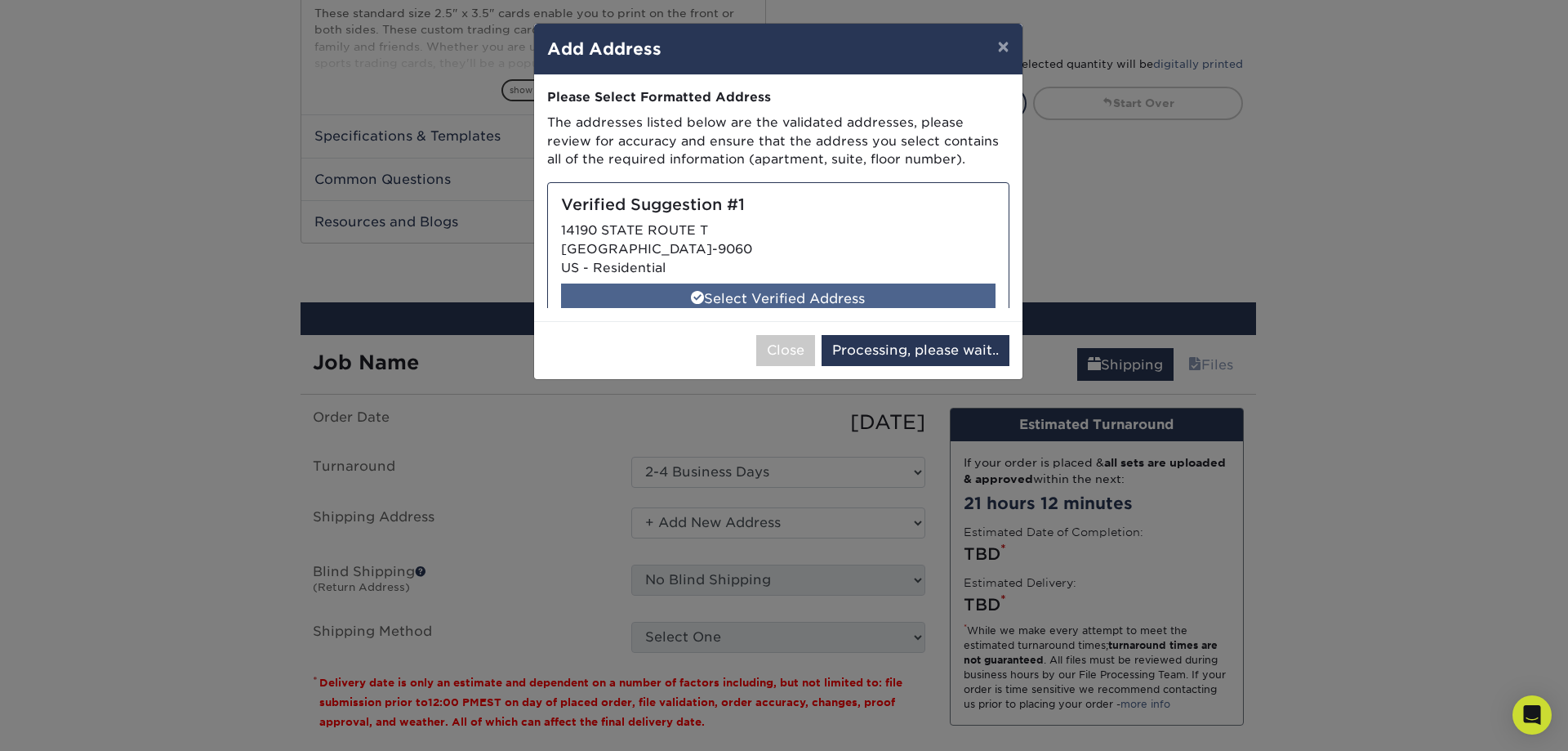
select select "284999"
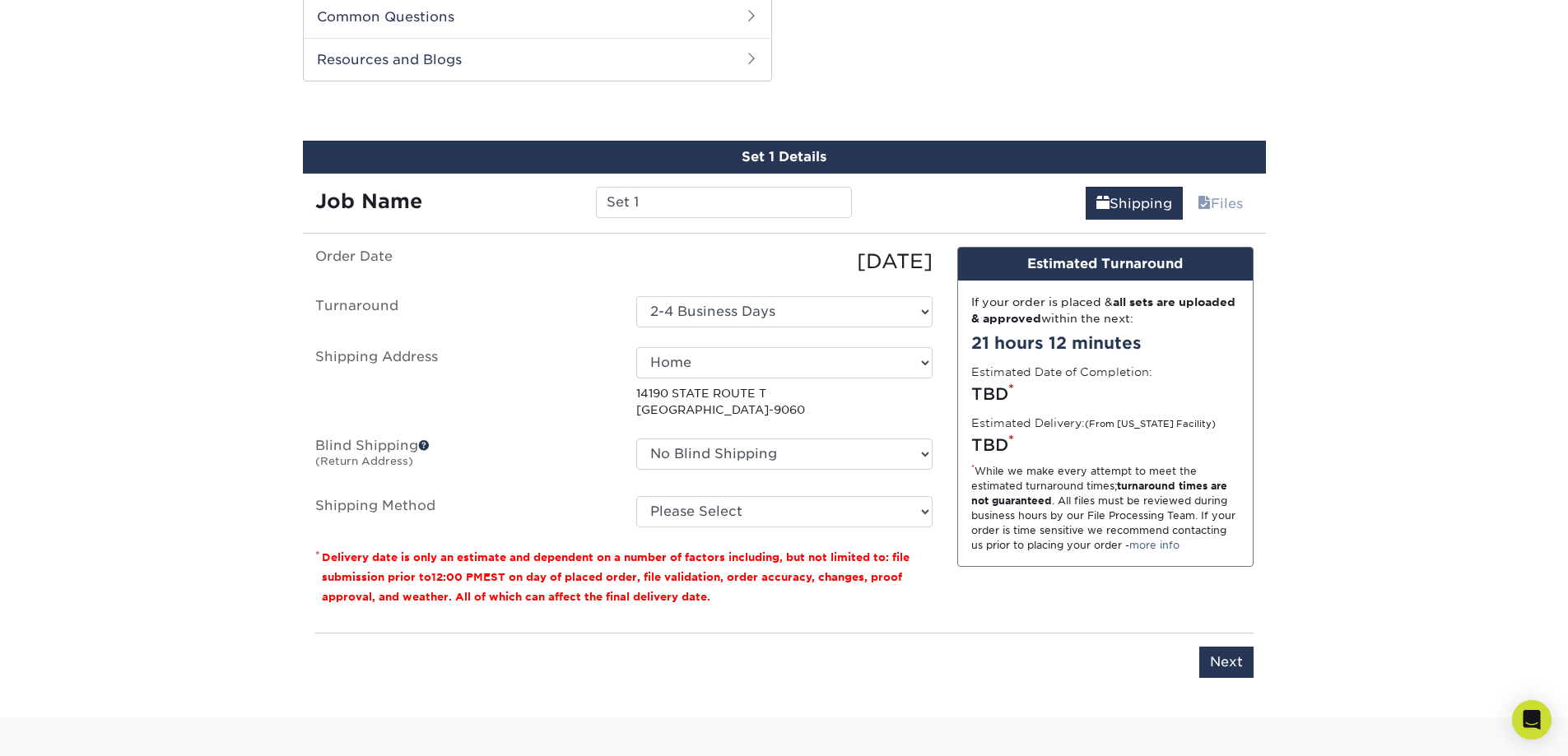
scroll to position [837, 0]
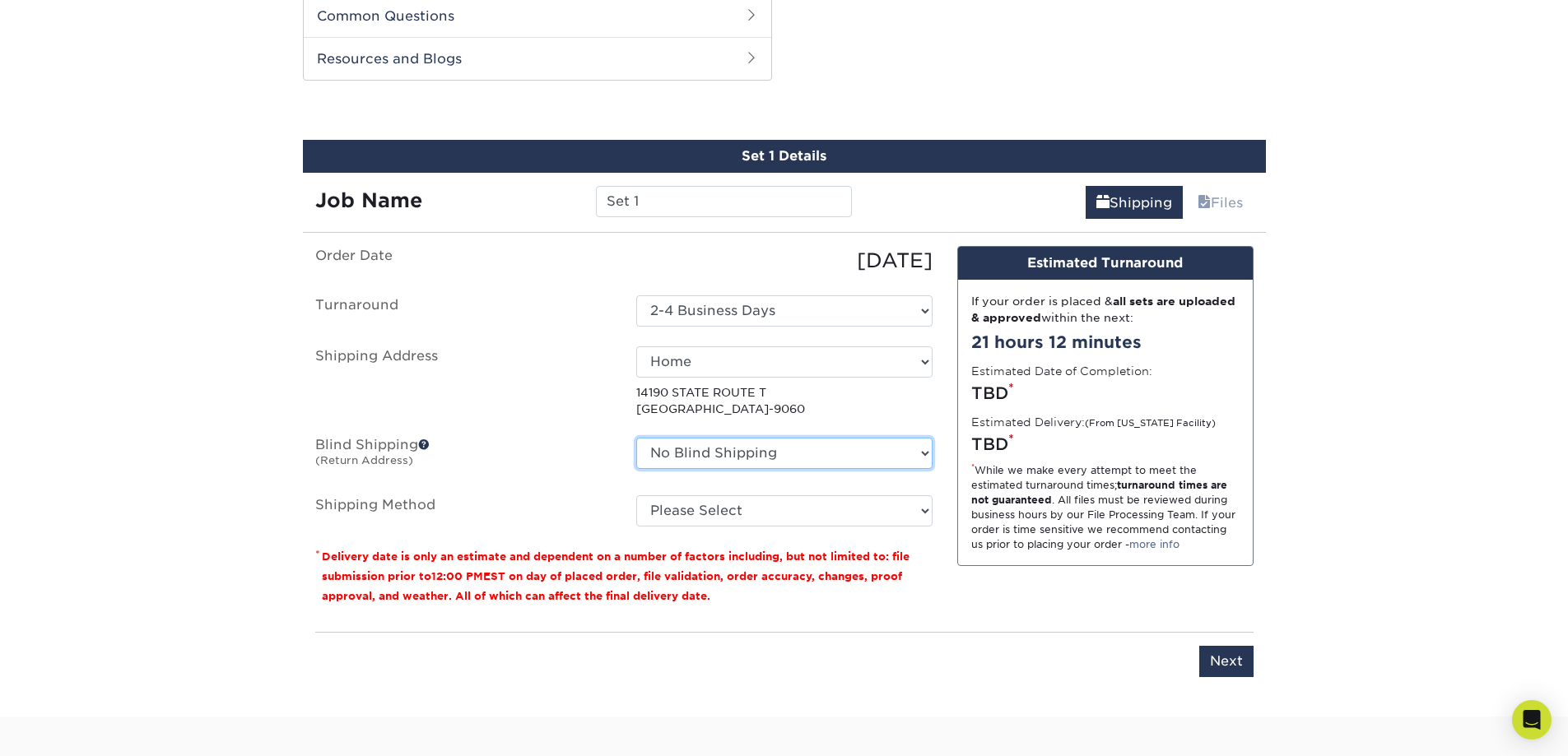
click at [700, 444] on select "No Blind Shipping + Add New Address" at bounding box center [784, 453] width 296 height 31
click at [425, 444] on span at bounding box center [424, 444] width 12 height 12
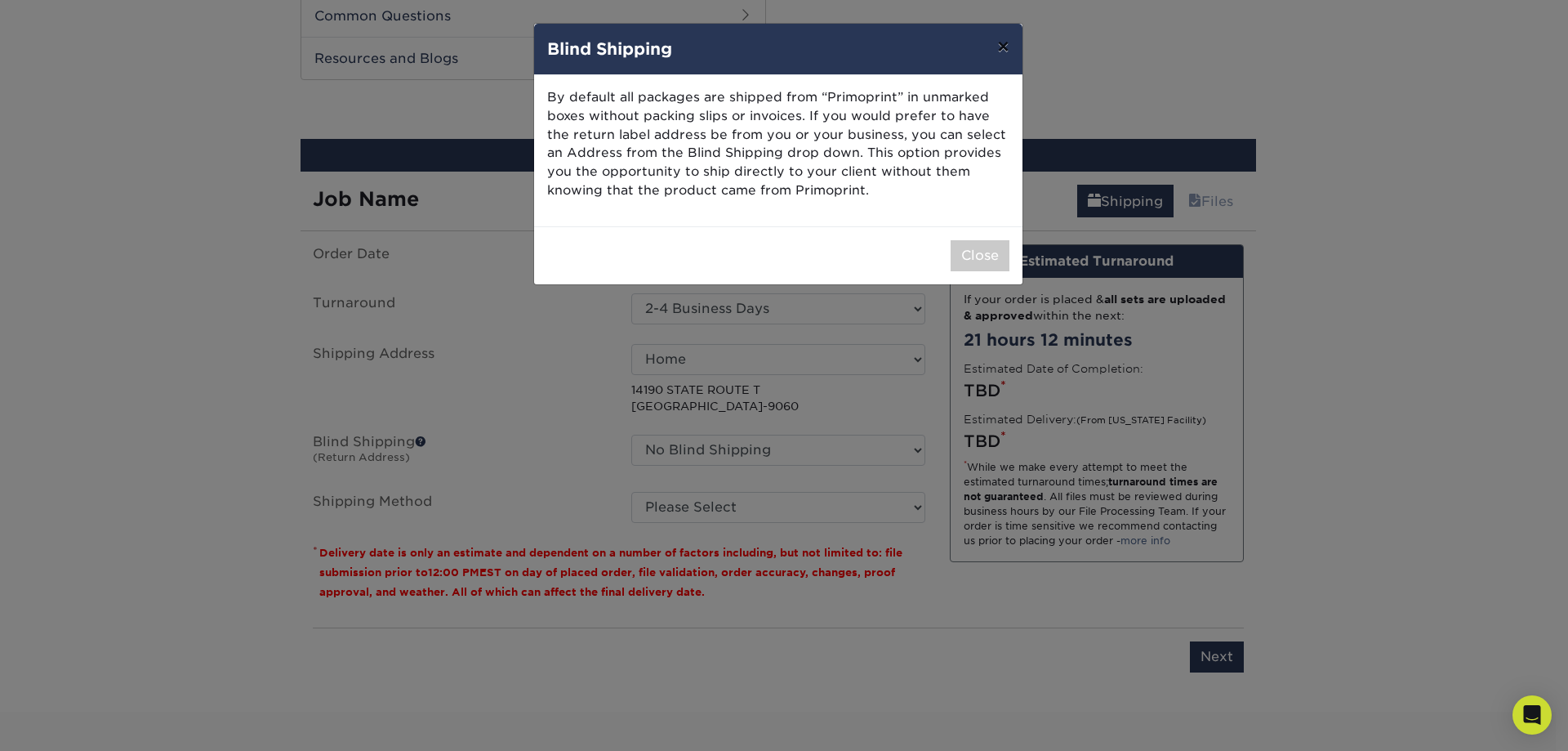
click at [1011, 43] on button "×" at bounding box center [1002, 46] width 37 height 46
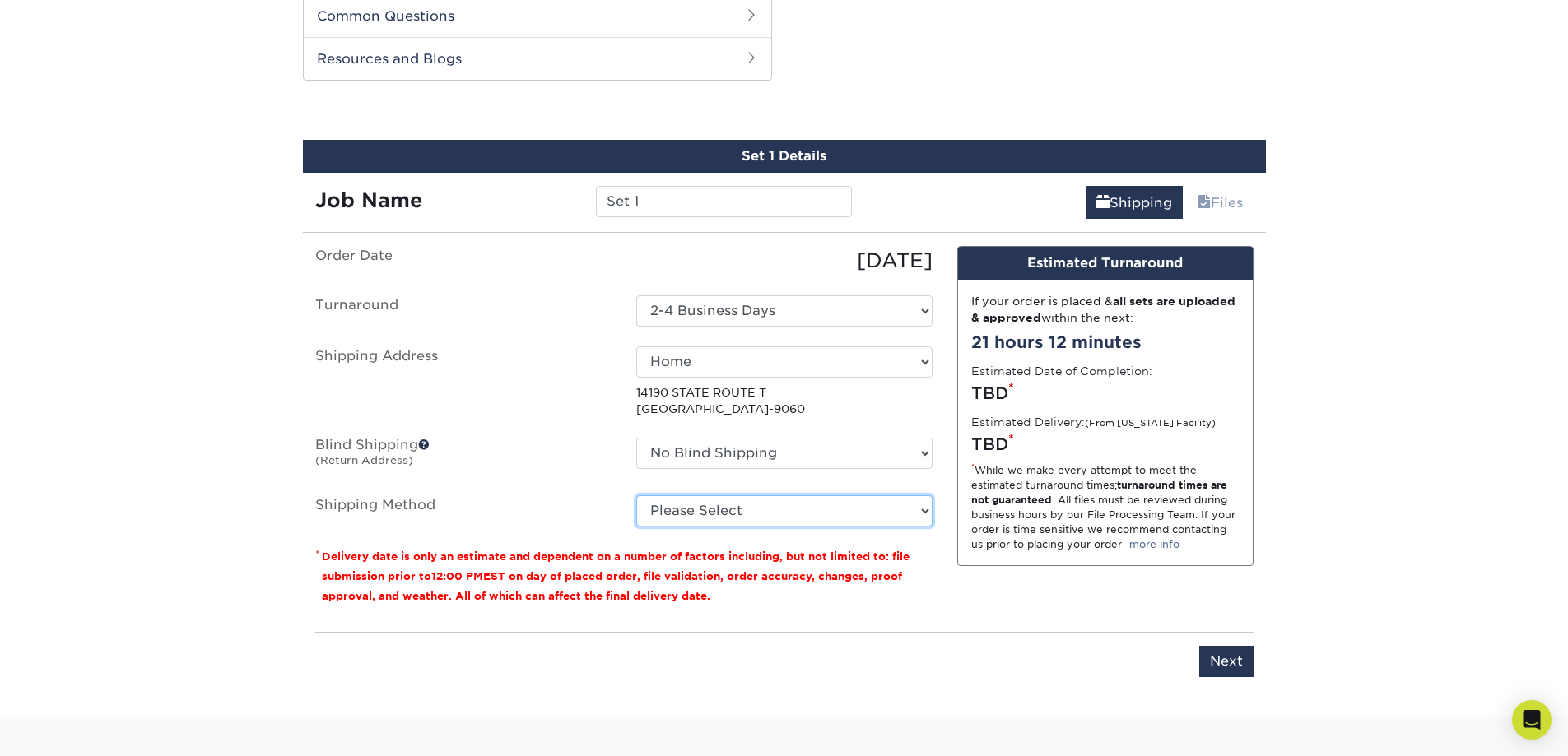
click at [768, 506] on select "Please Select Ground Shipping (+$53.36) 3 Day Shipping Service (+$56.55) 2 Day …" at bounding box center [784, 510] width 296 height 31
select select "03"
click at [636, 495] on select "Please Select Ground Shipping (+$53.36) 3 Day Shipping Service (+$56.55) 2 Day …" at bounding box center [784, 510] width 296 height 31
click at [1013, 488] on div "* While we make every attempt to meet the estimated turnaround times; turnaroun…" at bounding box center [1105, 507] width 268 height 89
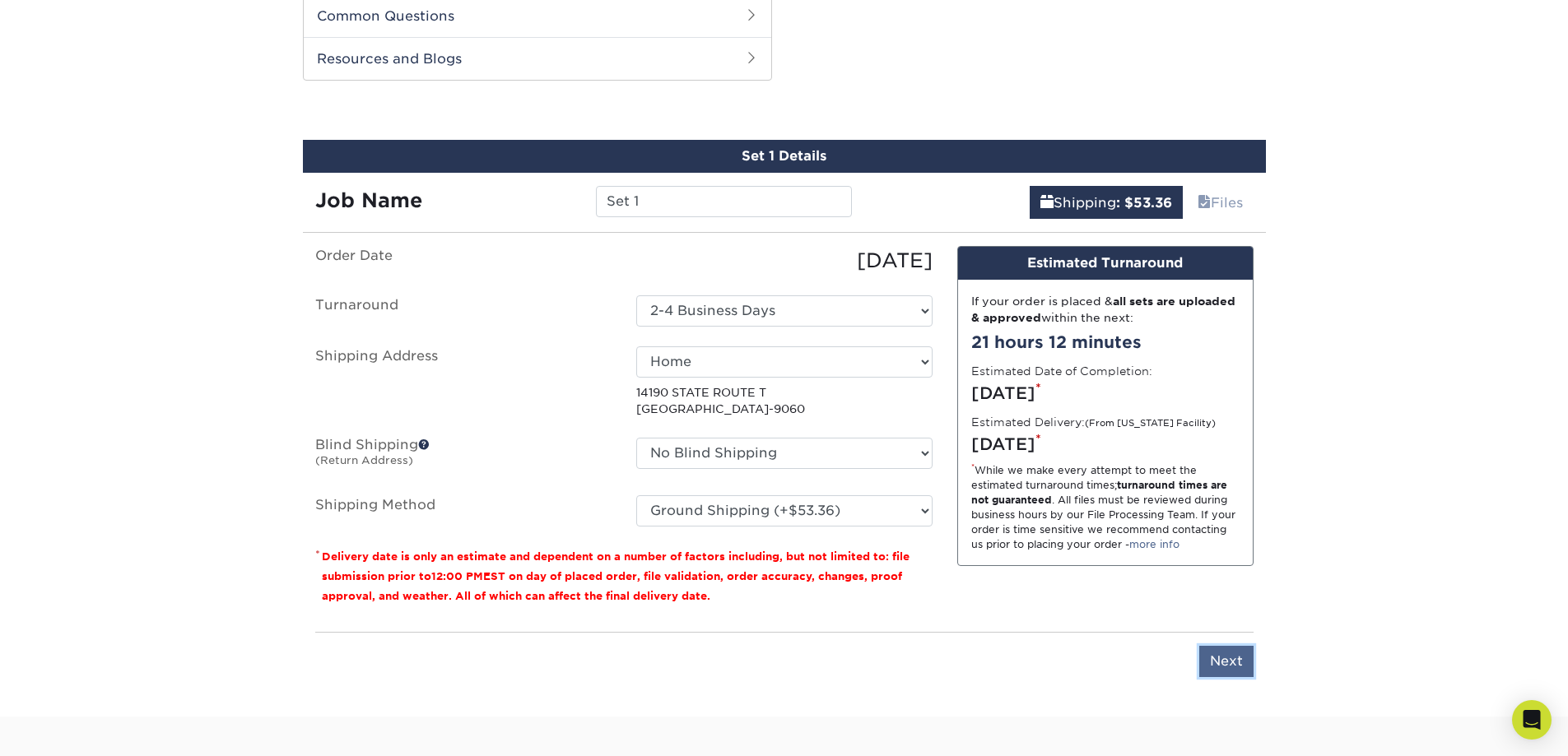
click at [1208, 652] on input "Next" at bounding box center [1225, 661] width 54 height 31
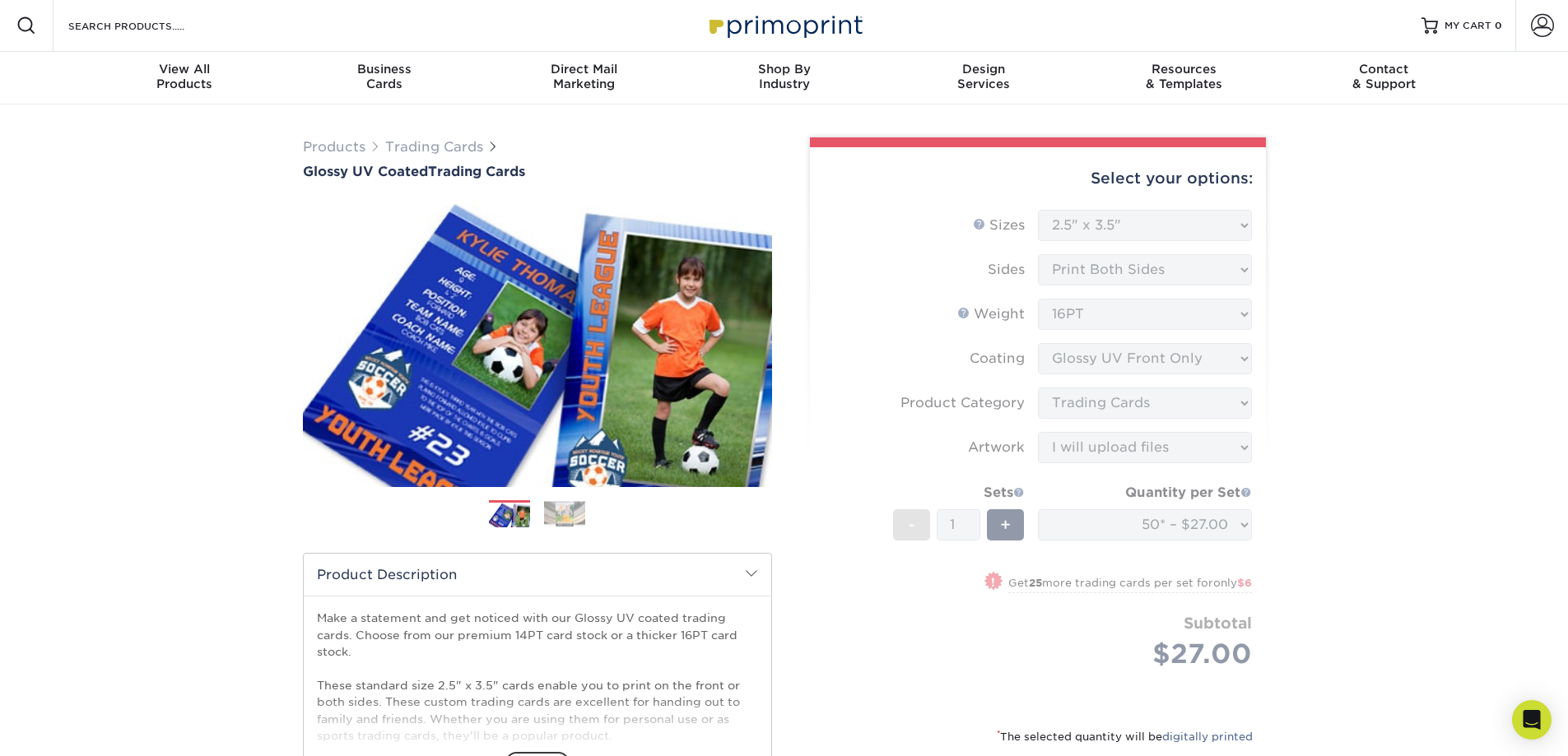
scroll to position [0, 0]
